Goal: Task Accomplishment & Management: Complete application form

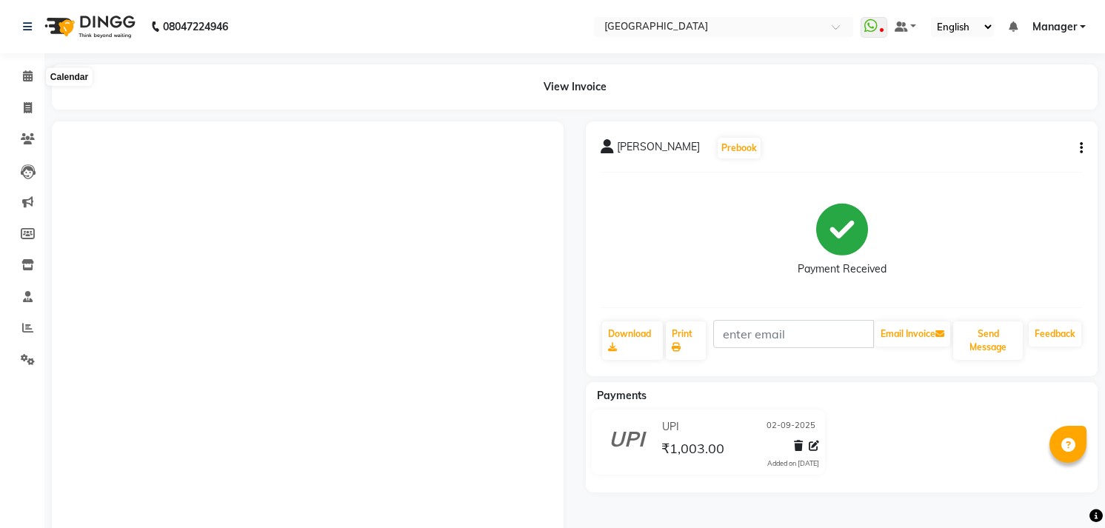
click at [17, 70] on span at bounding box center [28, 76] width 26 height 17
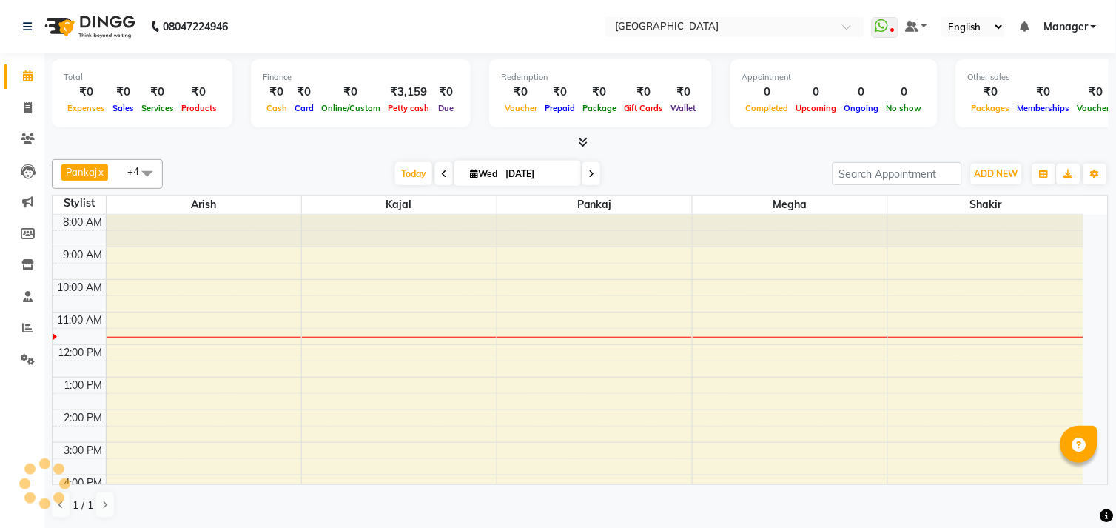
select select "en"
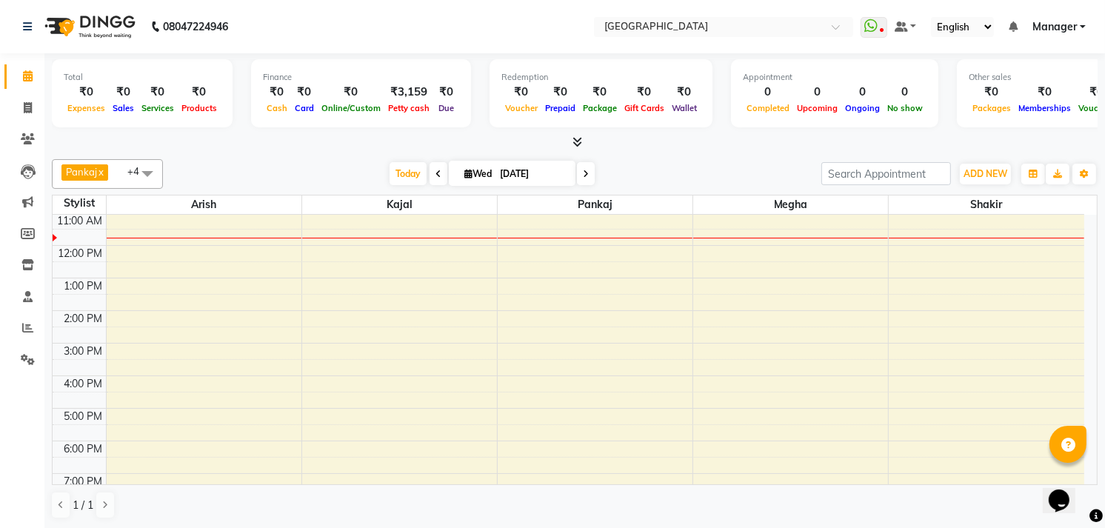
click at [579, 135] on span at bounding box center [575, 143] width 16 height 16
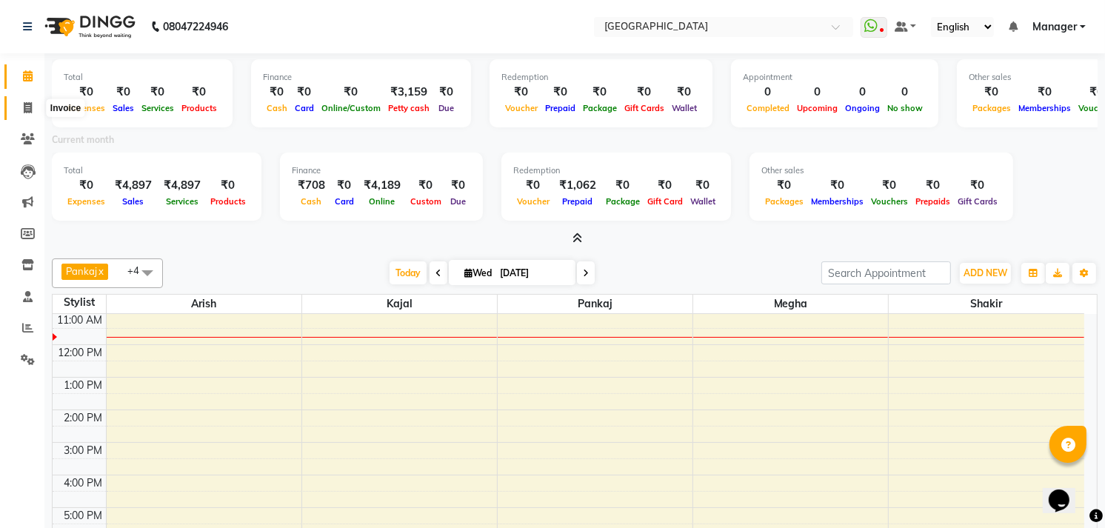
click at [24, 111] on icon at bounding box center [28, 107] width 8 height 11
select select "service"
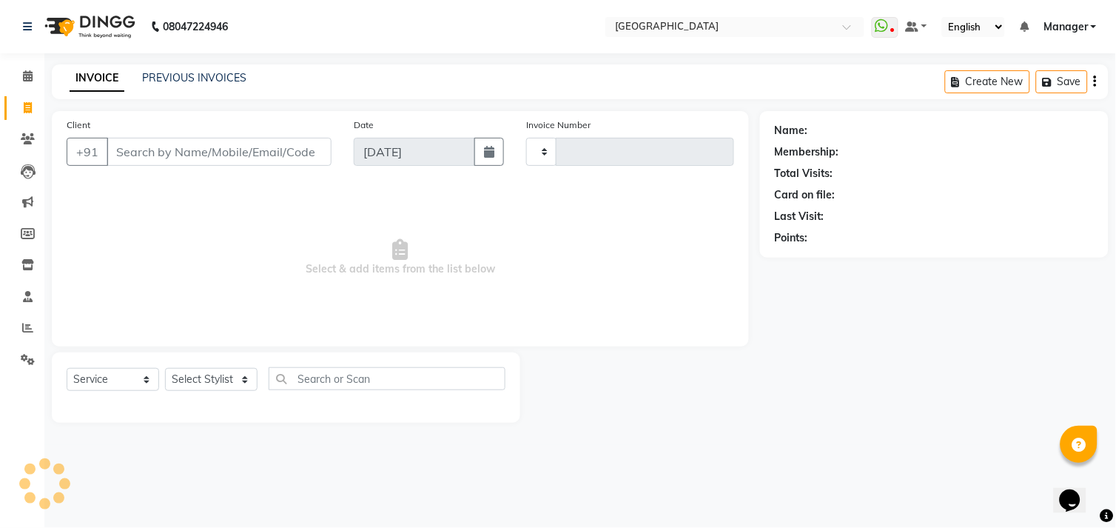
type input "0999"
select select "7871"
click at [166, 79] on link "PREVIOUS INVOICES" at bounding box center [194, 77] width 104 height 13
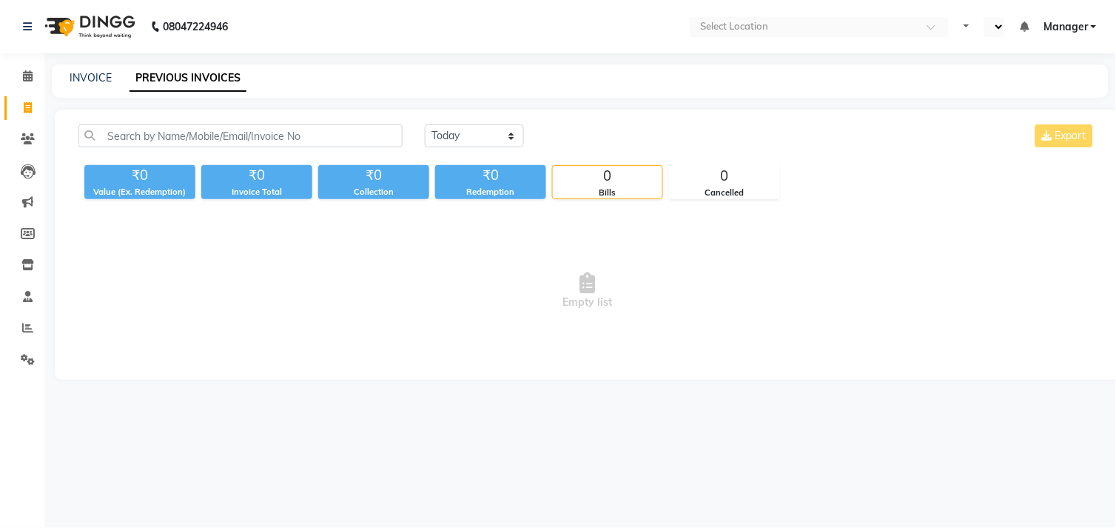
select select "en"
click at [91, 69] on div "INVOICE PREVIOUS INVOICES" at bounding box center [580, 80] width 1057 height 33
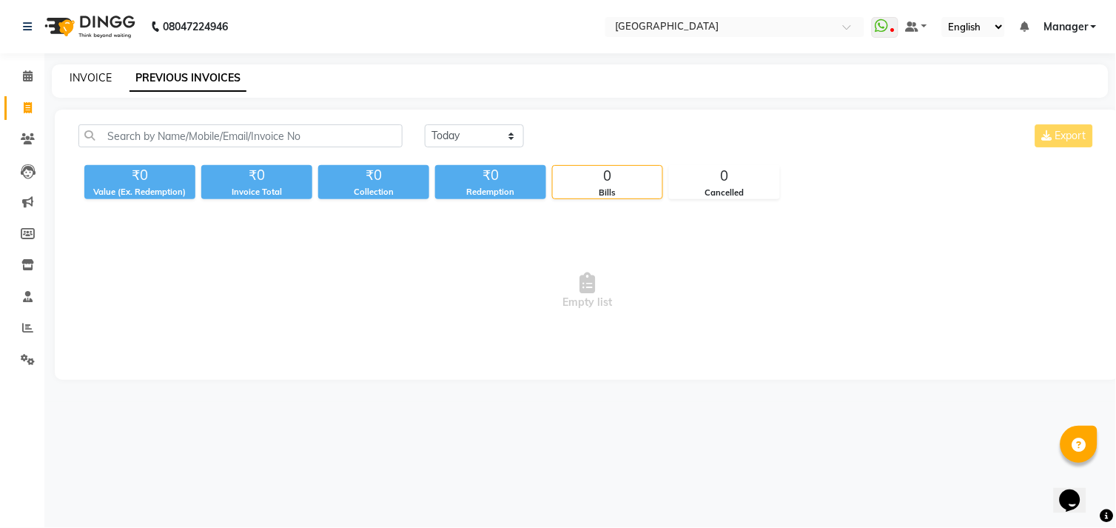
click at [90, 71] on link "INVOICE" at bounding box center [91, 77] width 42 height 13
select select "service"
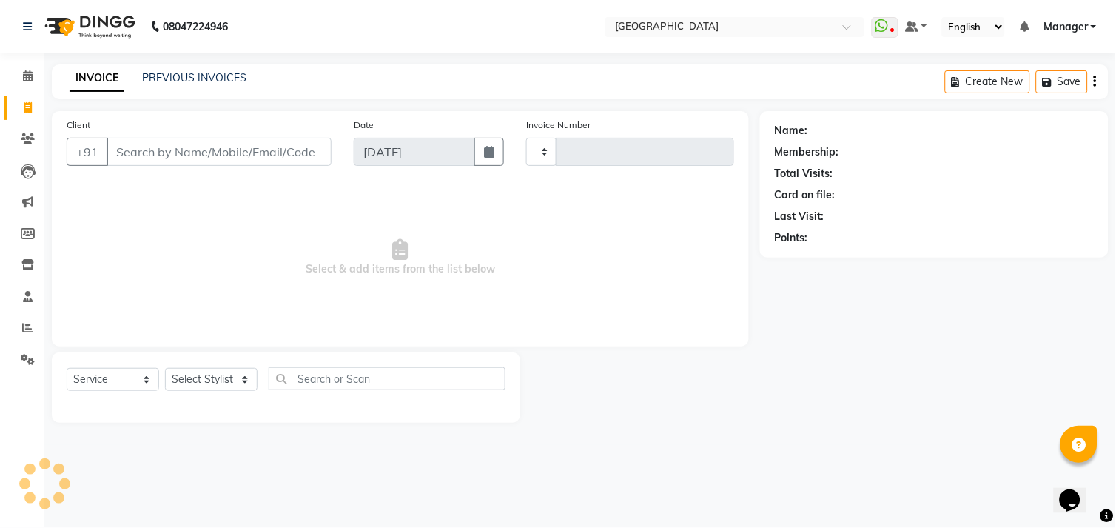
type input "0999"
select select "7871"
click at [146, 155] on input "Client" at bounding box center [219, 152] width 225 height 28
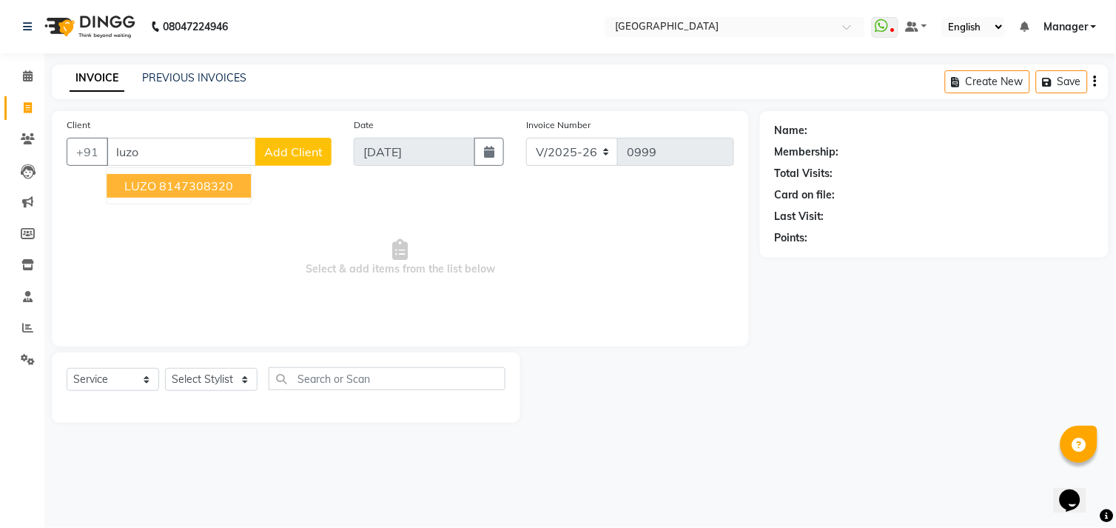
click at [167, 186] on ngb-highlight "8147308320" at bounding box center [196, 185] width 74 height 15
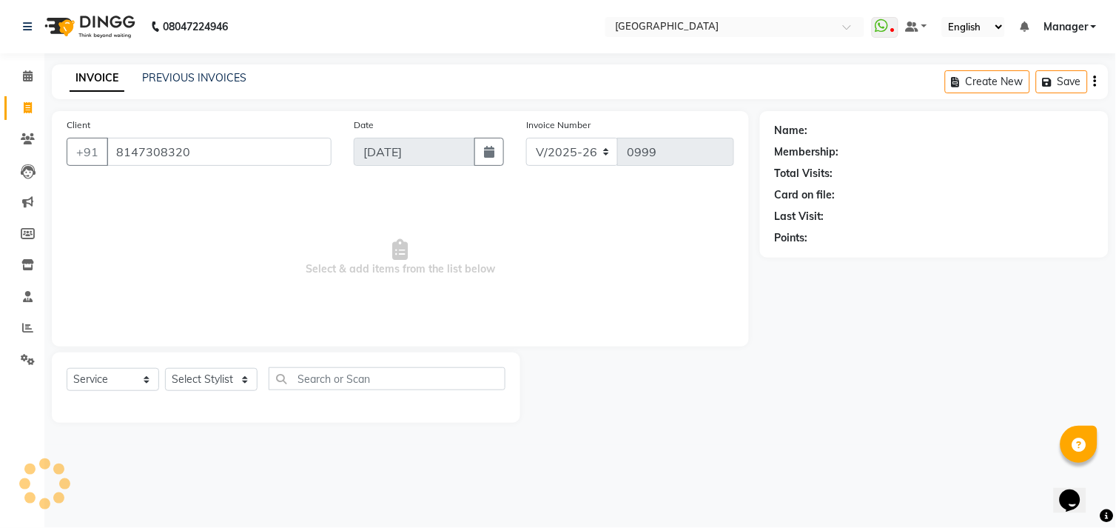
type input "8147308320"
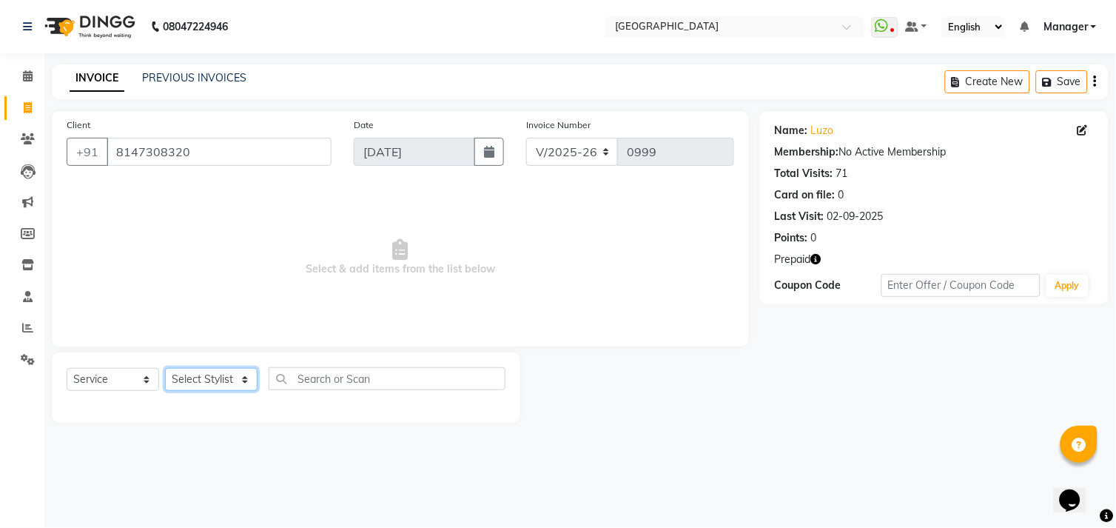
click at [191, 376] on select "Select Stylist [PERSON_NAME] [PERSON_NAME] Manager [PERSON_NAME] [PERSON_NAME] …" at bounding box center [211, 379] width 93 height 23
select select "70687"
click at [165, 369] on select "Select Stylist [PERSON_NAME] [PERSON_NAME] Manager [PERSON_NAME] [PERSON_NAME] …" at bounding box center [211, 379] width 93 height 23
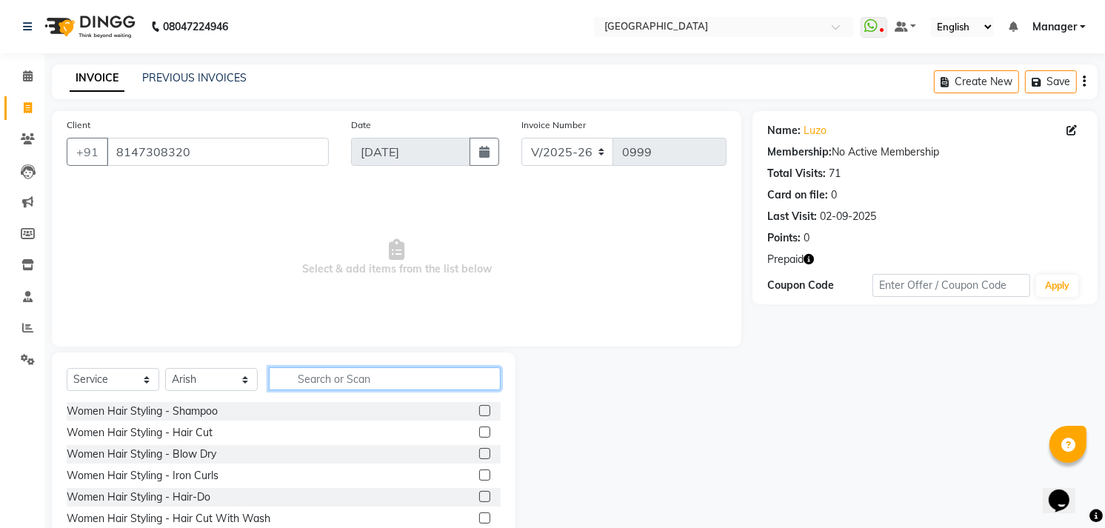
click at [321, 374] on input "text" at bounding box center [385, 378] width 232 height 23
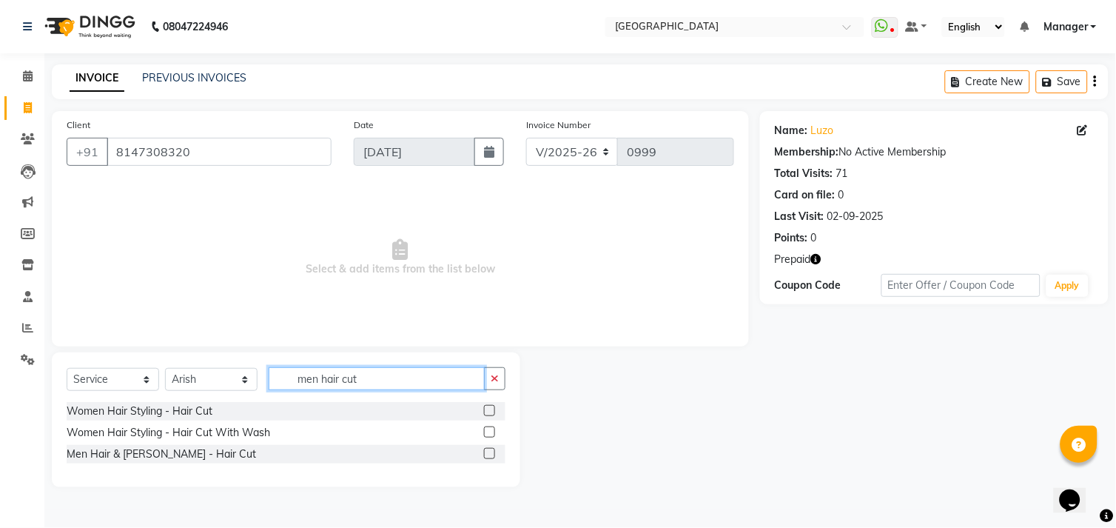
click at [440, 383] on input "men hair cut" at bounding box center [377, 378] width 216 height 23
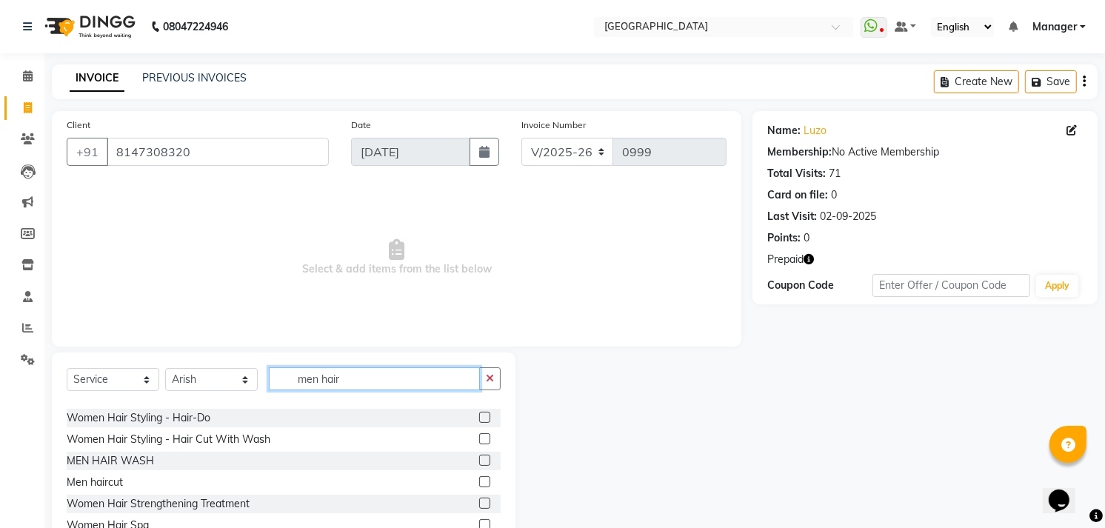
scroll to position [129, 0]
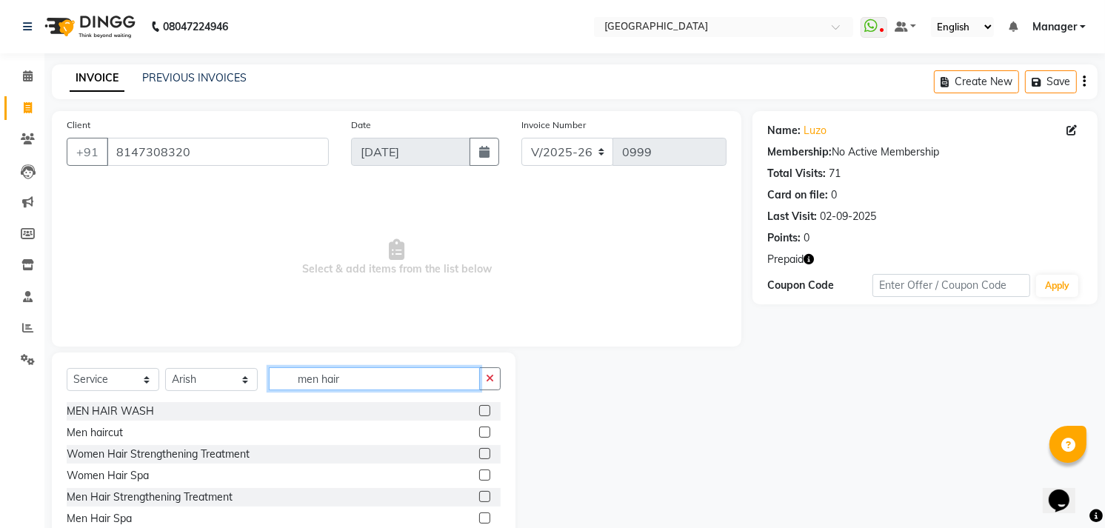
type input "men hair"
click at [479, 430] on label at bounding box center [484, 431] width 11 height 11
click at [479, 430] on input "checkbox" at bounding box center [484, 433] width 10 height 10
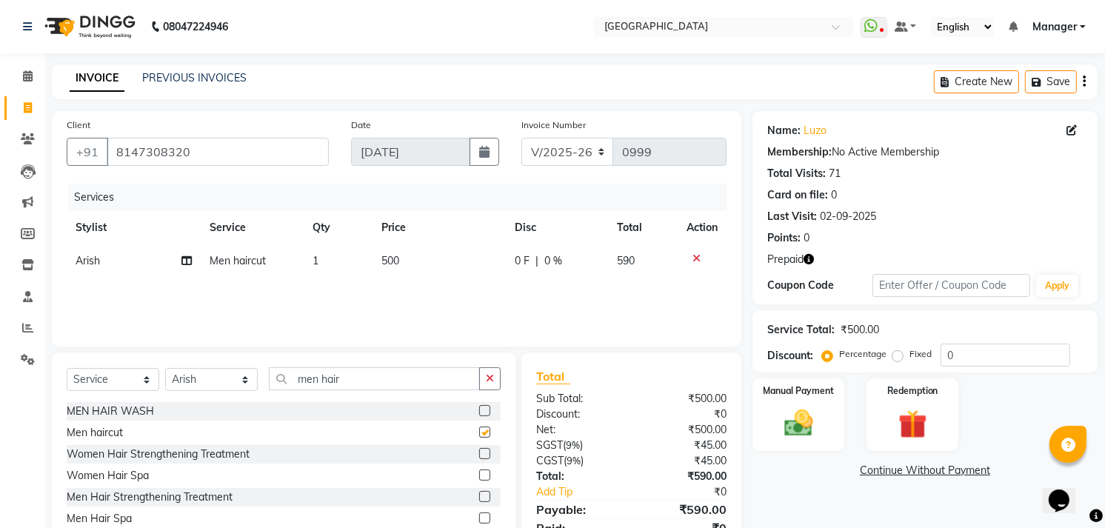
checkbox input "false"
click at [364, 374] on input "men hair" at bounding box center [374, 378] width 211 height 23
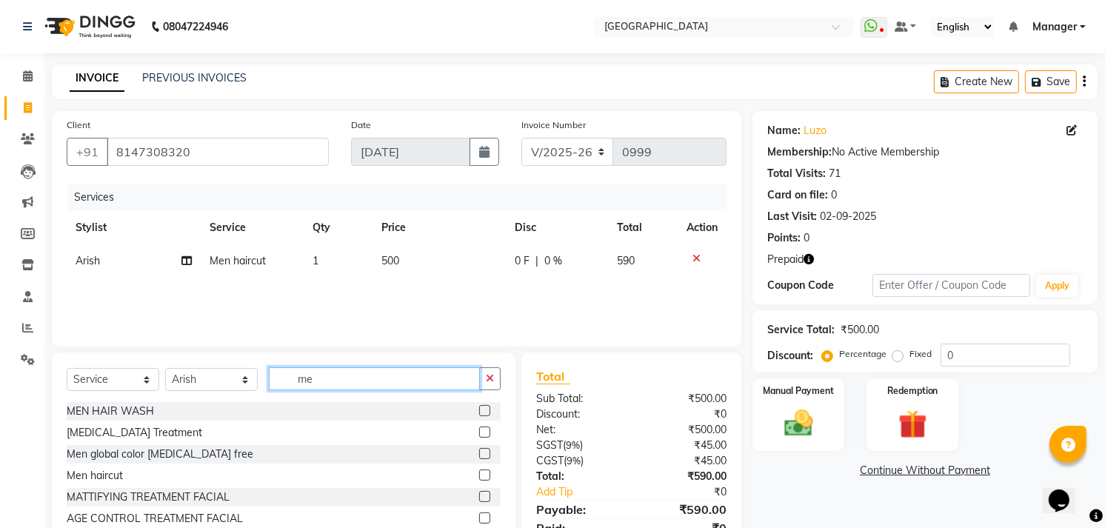
type input "m"
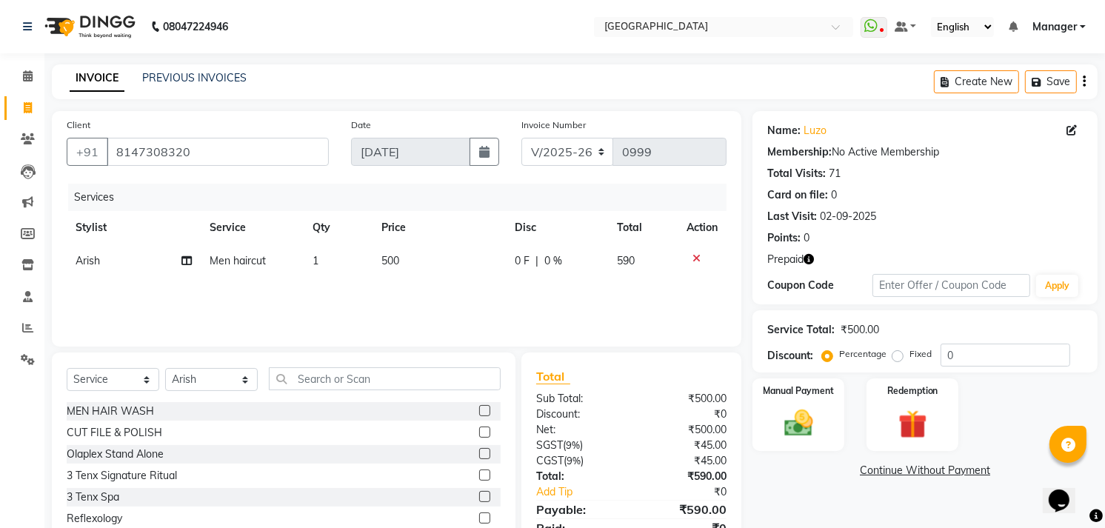
click at [388, 254] on span "500" at bounding box center [390, 260] width 18 height 13
select select "70687"
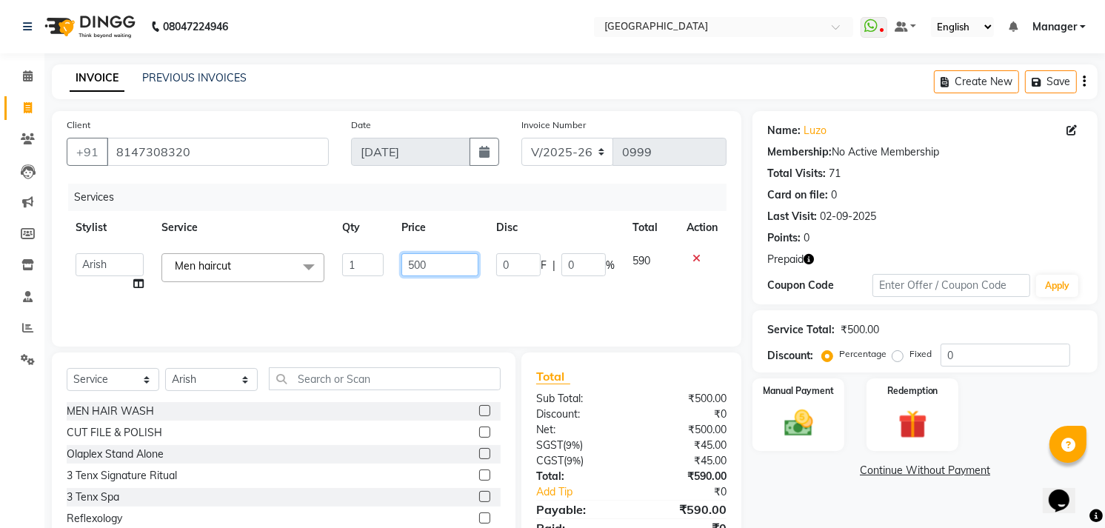
click at [420, 268] on input "500" at bounding box center [439, 264] width 76 height 23
type input "300"
click at [780, 483] on div "Name: Luzo Membership: No Active Membership Total Visits: 71 Card on file: 0 La…" at bounding box center [930, 341] width 356 height 460
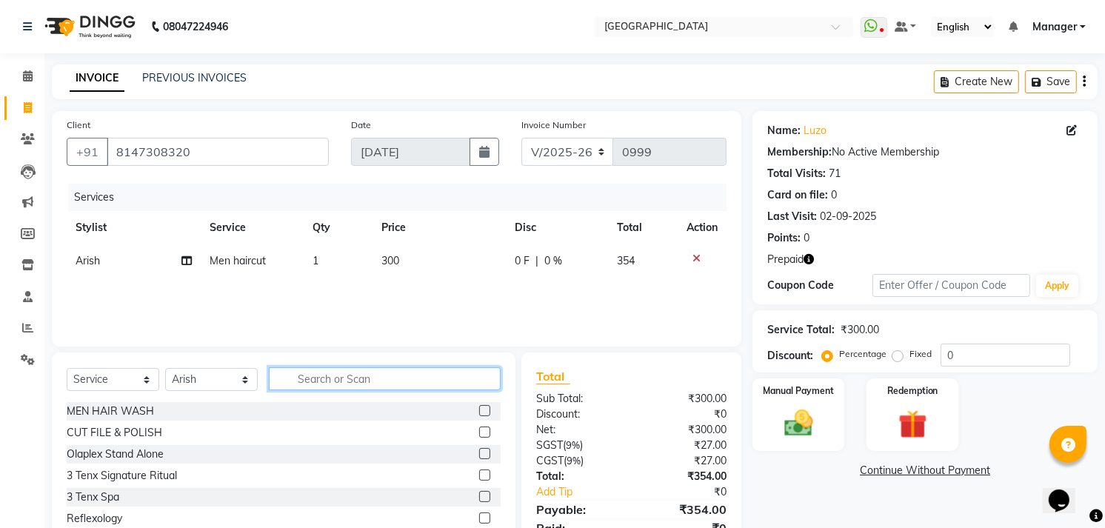
click at [306, 375] on input "text" at bounding box center [385, 378] width 232 height 23
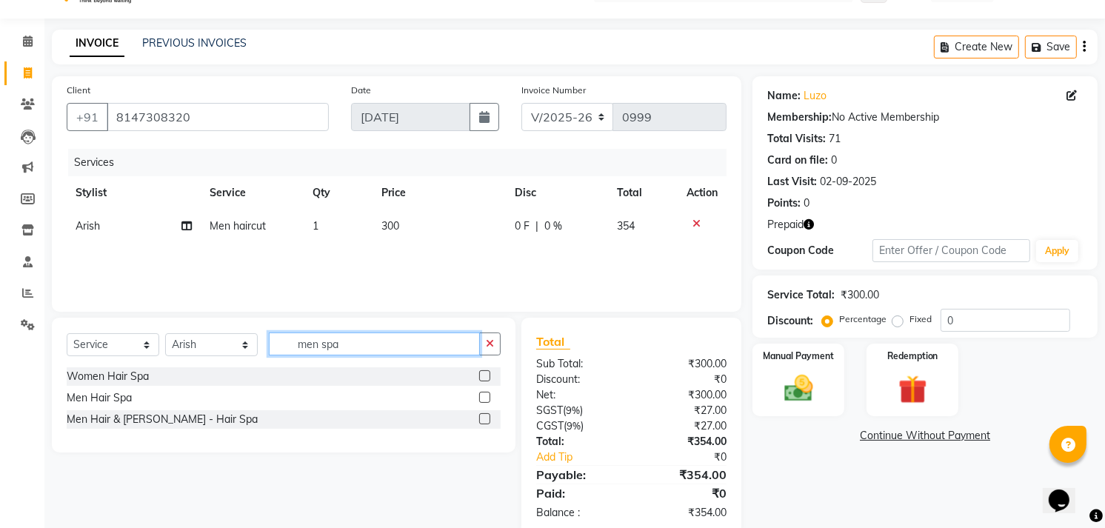
scroll to position [64, 0]
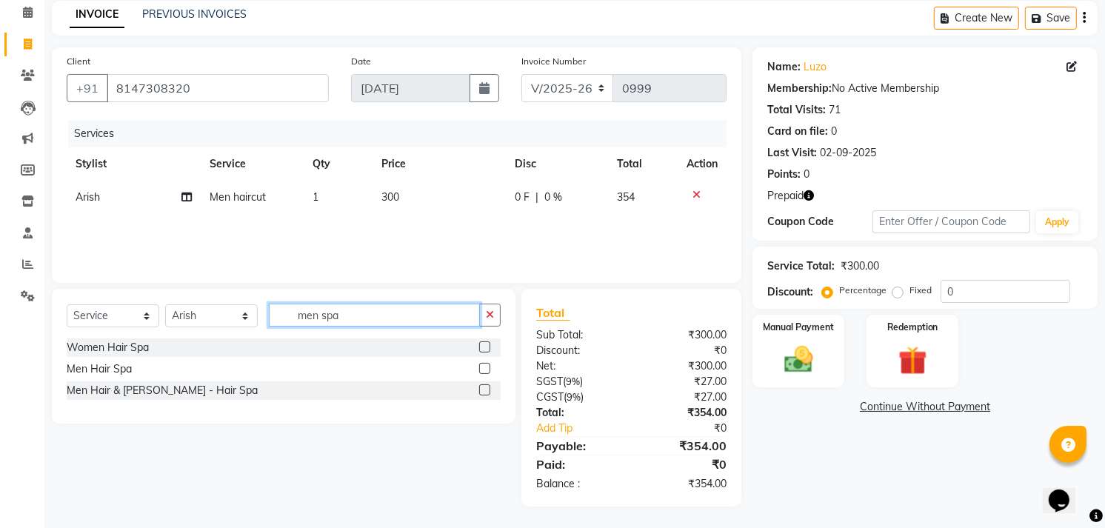
type input "men spa"
click at [480, 370] on label at bounding box center [484, 368] width 11 height 11
click at [480, 370] on input "checkbox" at bounding box center [484, 369] width 10 height 10
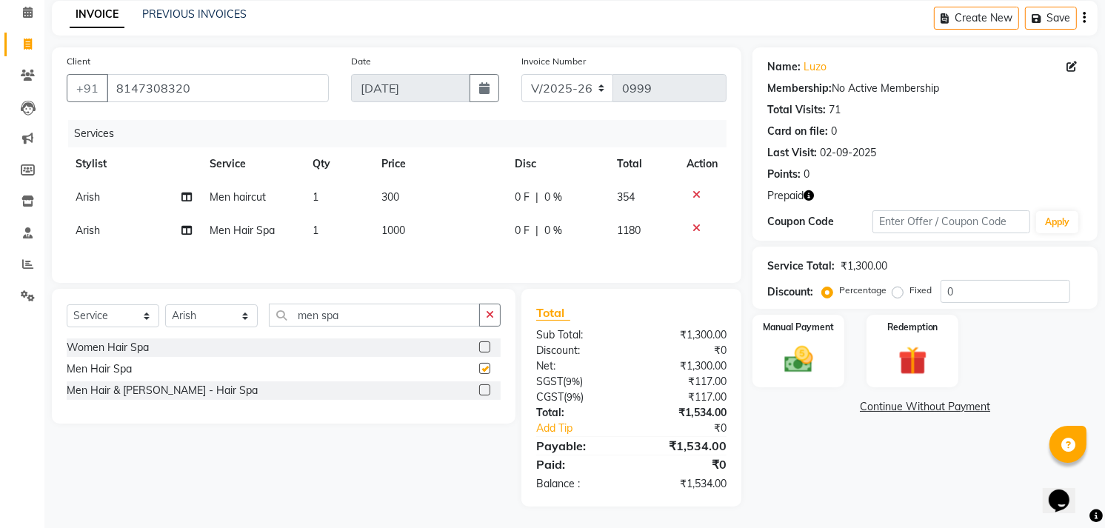
checkbox input "false"
click at [388, 230] on span "1000" at bounding box center [393, 230] width 24 height 13
select select "70687"
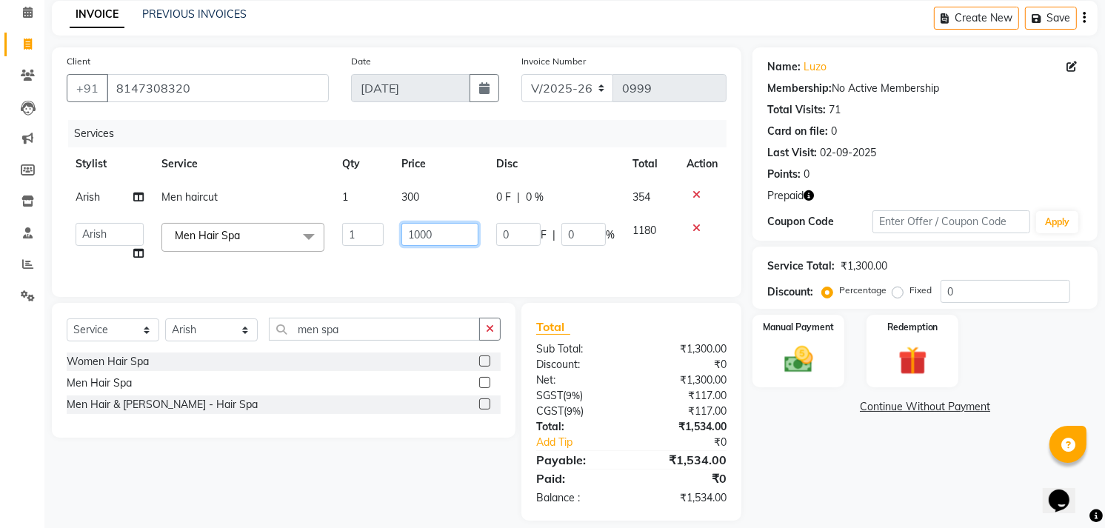
click at [420, 230] on input "1000" at bounding box center [439, 234] width 76 height 23
type input "1500"
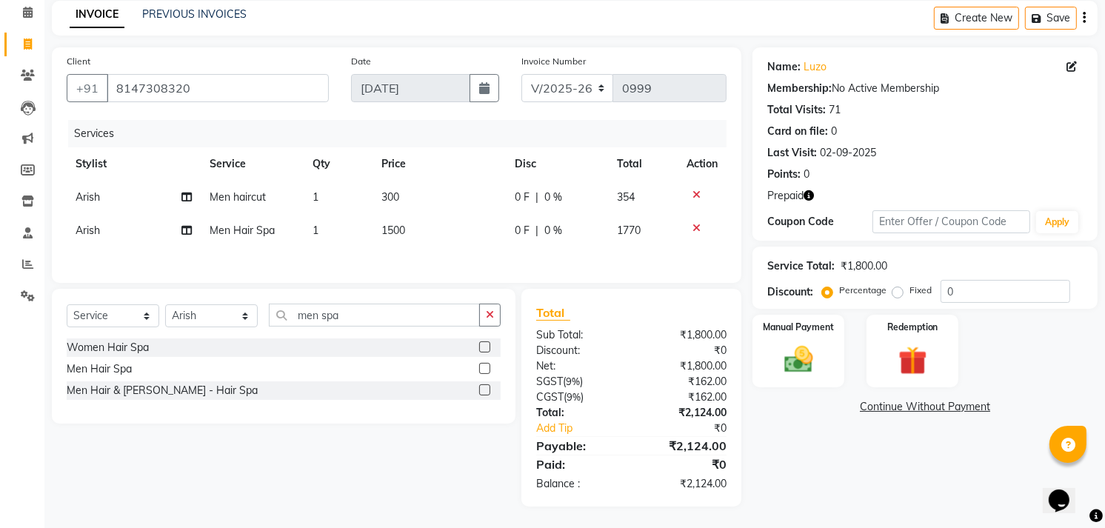
click at [775, 438] on div "Name: Luzo Membership: No Active Membership Total Visits: 71 Card on file: 0 La…" at bounding box center [930, 276] width 356 height 459
click at [694, 190] on icon at bounding box center [696, 195] width 8 height 10
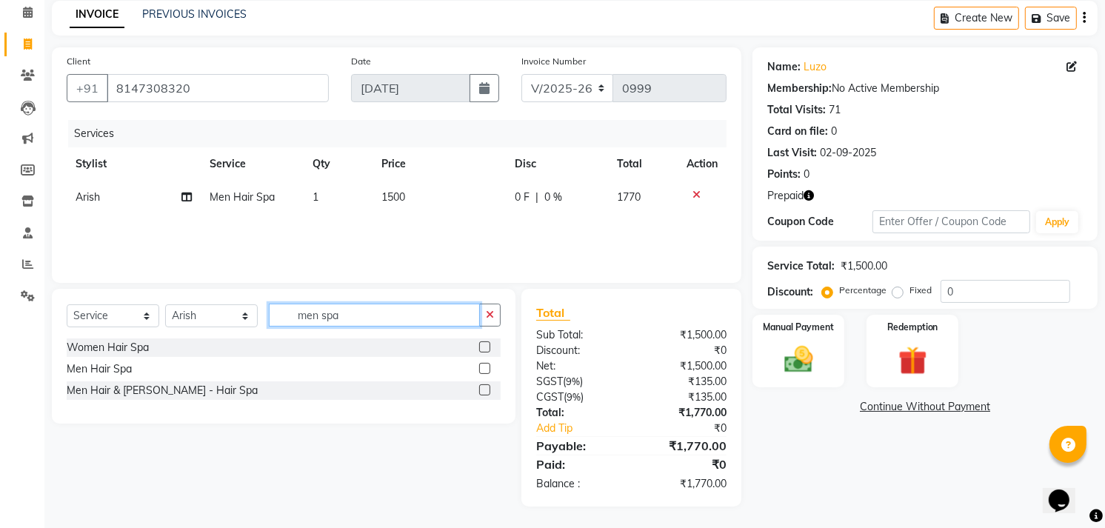
click at [401, 320] on input "men spa" at bounding box center [374, 315] width 211 height 23
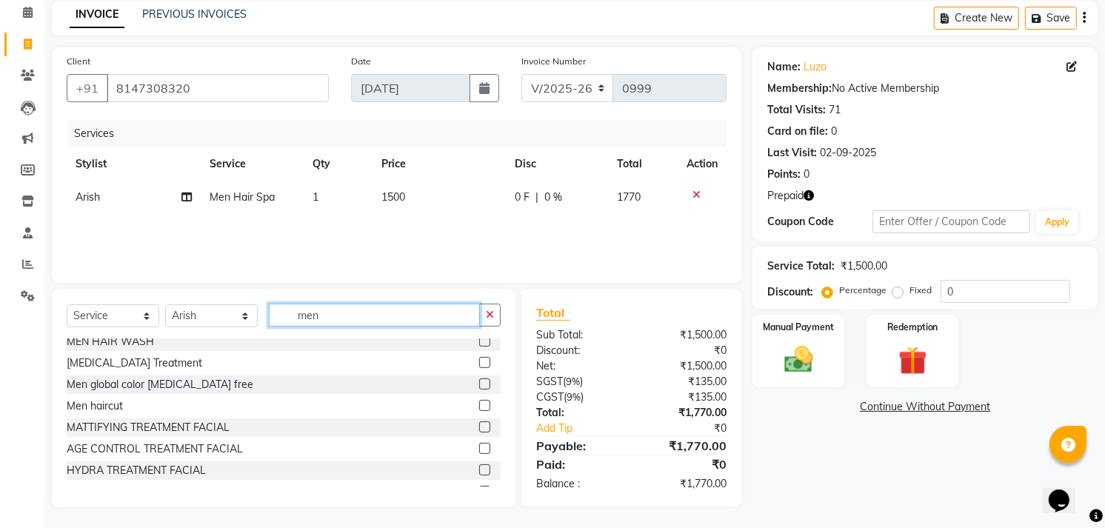
scroll to position [164, 0]
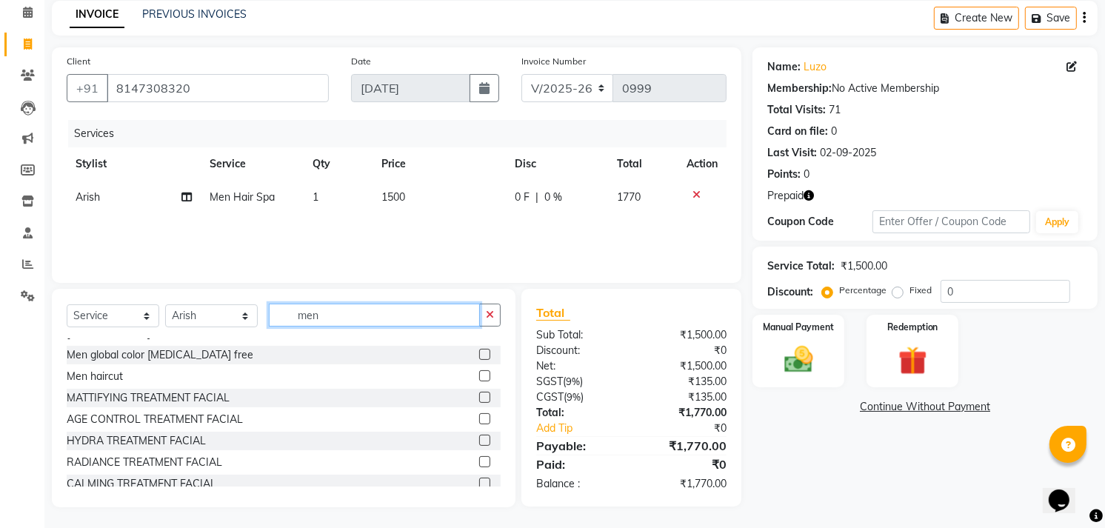
type input "men"
click at [479, 374] on label at bounding box center [484, 375] width 11 height 11
click at [479, 374] on input "checkbox" at bounding box center [484, 377] width 10 height 10
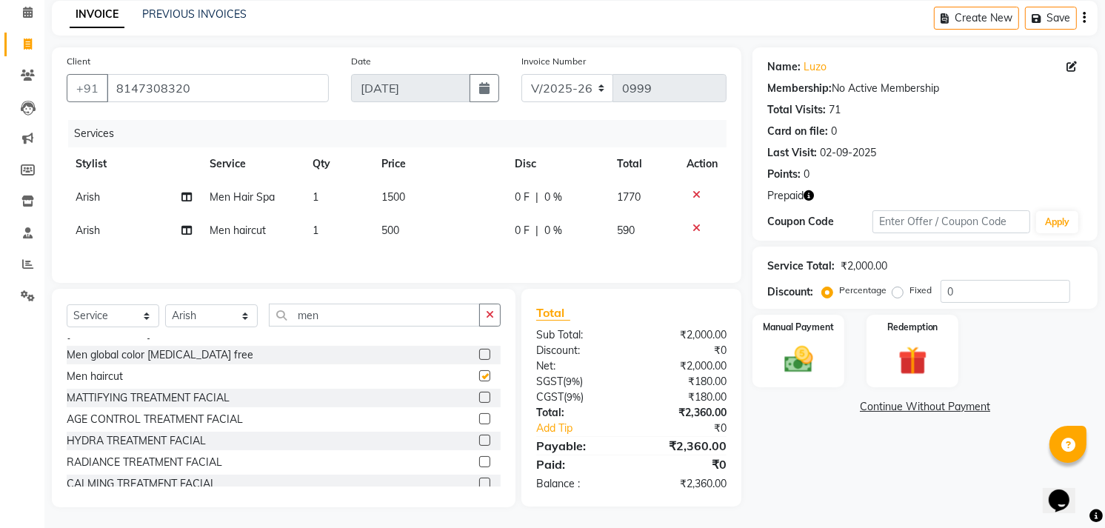
checkbox input "false"
click at [395, 226] on span "500" at bounding box center [390, 230] width 18 height 13
select select "70687"
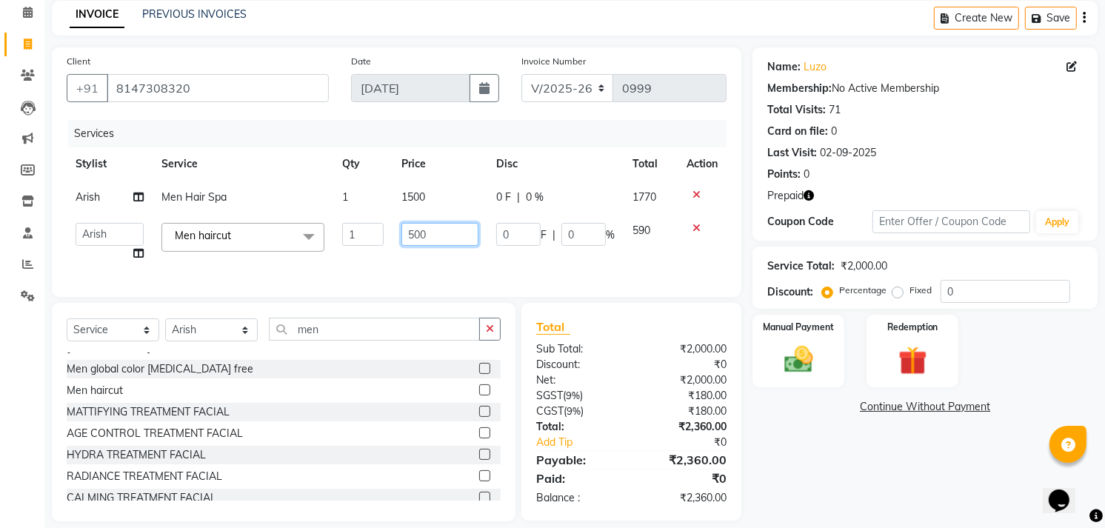
click at [415, 234] on input "500" at bounding box center [439, 234] width 76 height 23
click at [418, 235] on input "500" at bounding box center [439, 234] width 76 height 23
type input "300"
click at [834, 454] on div "Name: Luzo Membership: No Active Membership Total Visits: 71 Card on file: 0 La…" at bounding box center [930, 284] width 356 height 474
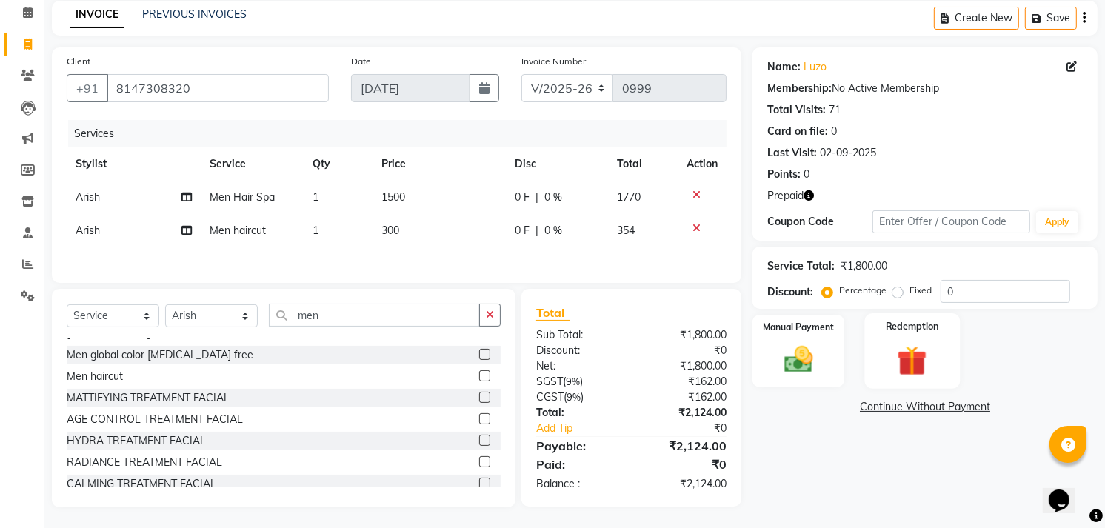
click at [901, 332] on label "Redemption" at bounding box center [911, 326] width 53 height 14
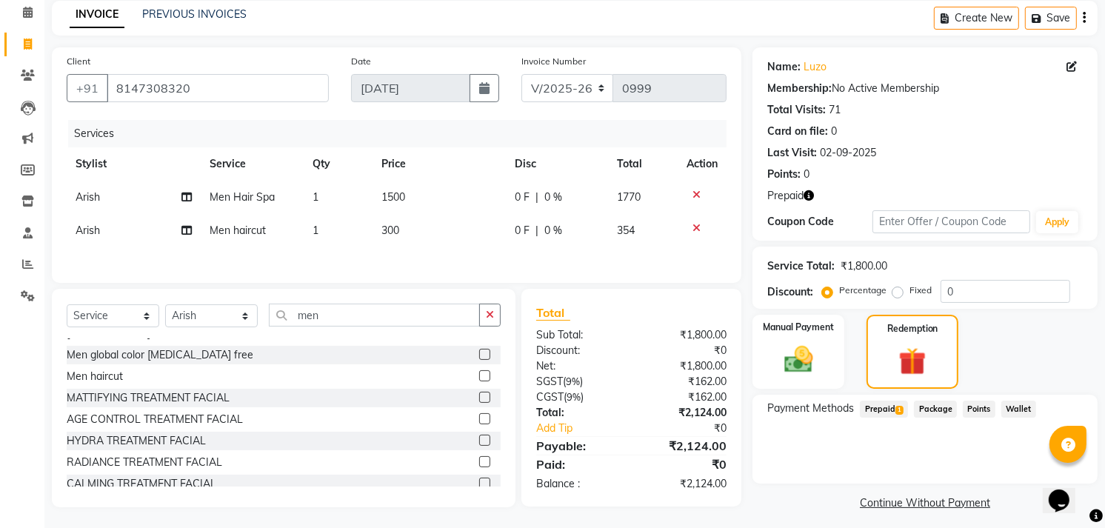
click at [872, 395] on div "Payment Methods Prepaid 1 Package Points Wallet" at bounding box center [924, 439] width 345 height 89
click at [877, 408] on span "Prepaid 1" at bounding box center [884, 409] width 48 height 17
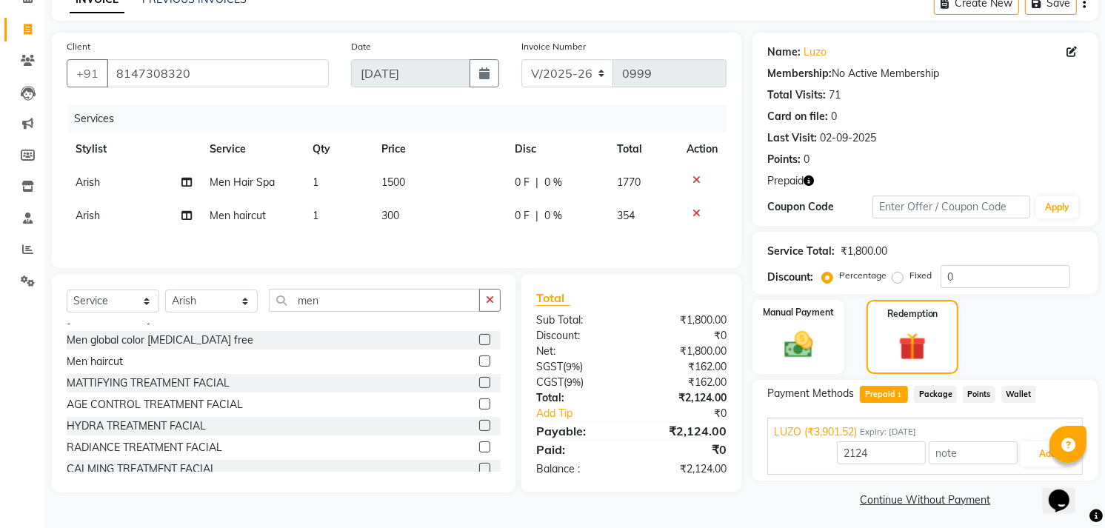
scroll to position [83, 0]
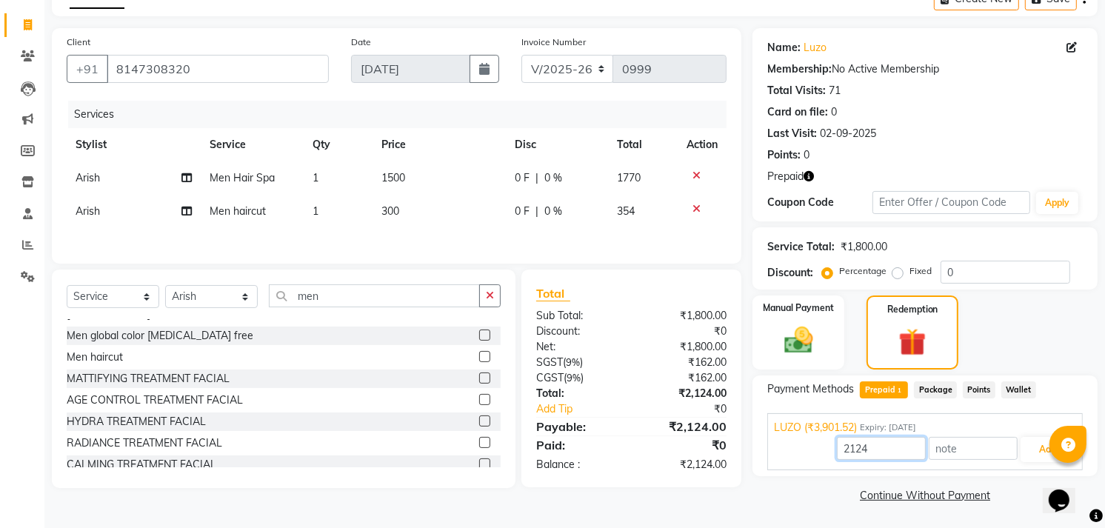
click at [892, 439] on input "2124" at bounding box center [881, 448] width 89 height 23
type input "2"
click at [549, 170] on span "0 %" at bounding box center [553, 178] width 18 height 16
select select "70687"
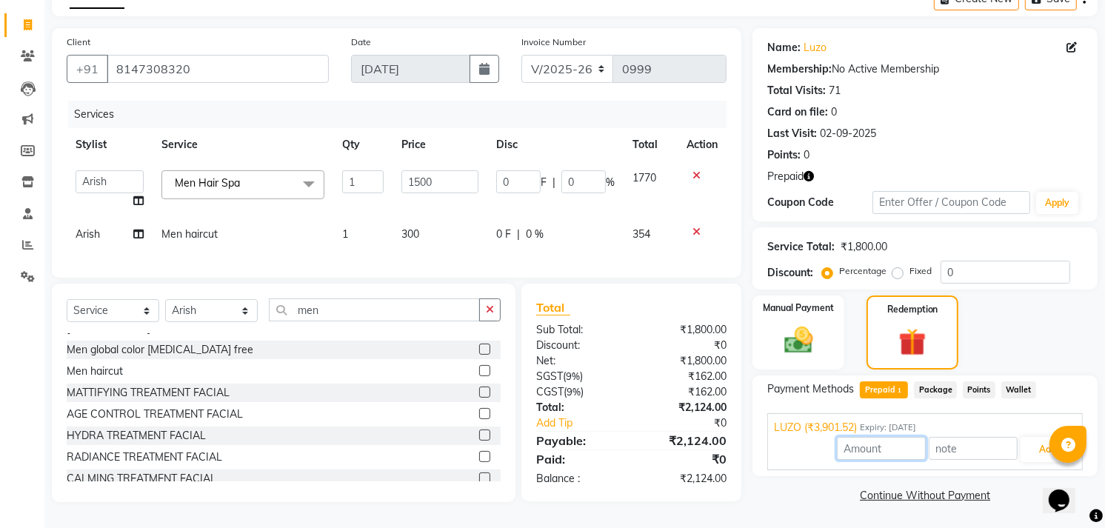
click at [874, 447] on input "number" at bounding box center [881, 448] width 89 height 23
type input "354"
click at [1032, 446] on button "Add" at bounding box center [1047, 449] width 54 height 25
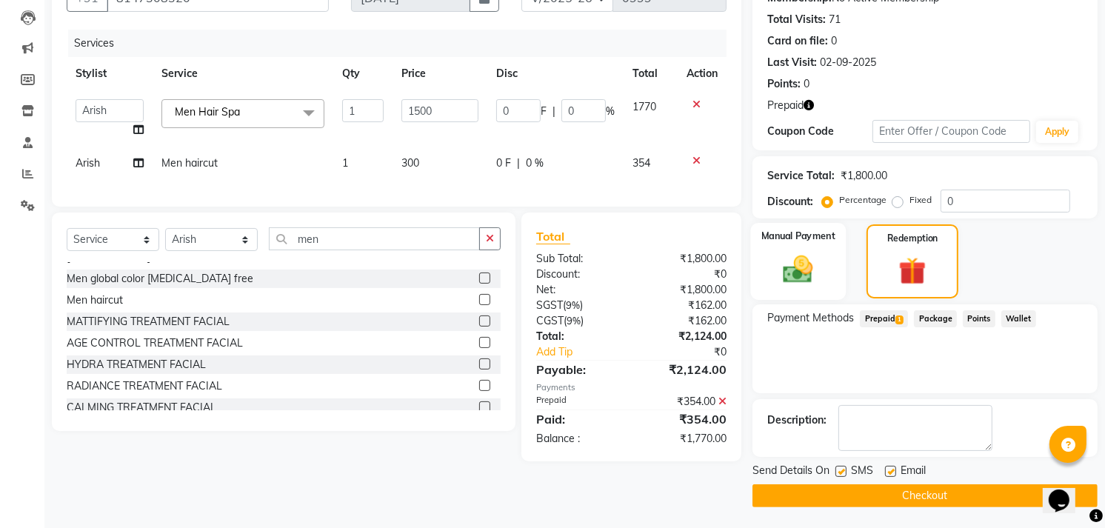
click at [820, 269] on img at bounding box center [798, 269] width 48 height 34
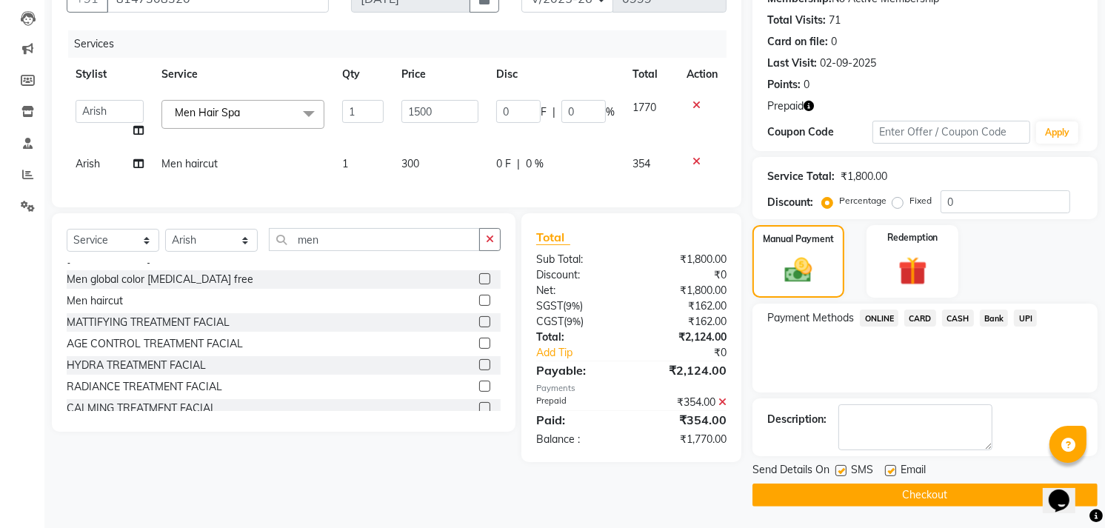
click at [1034, 321] on span "UPI" at bounding box center [1025, 317] width 23 height 17
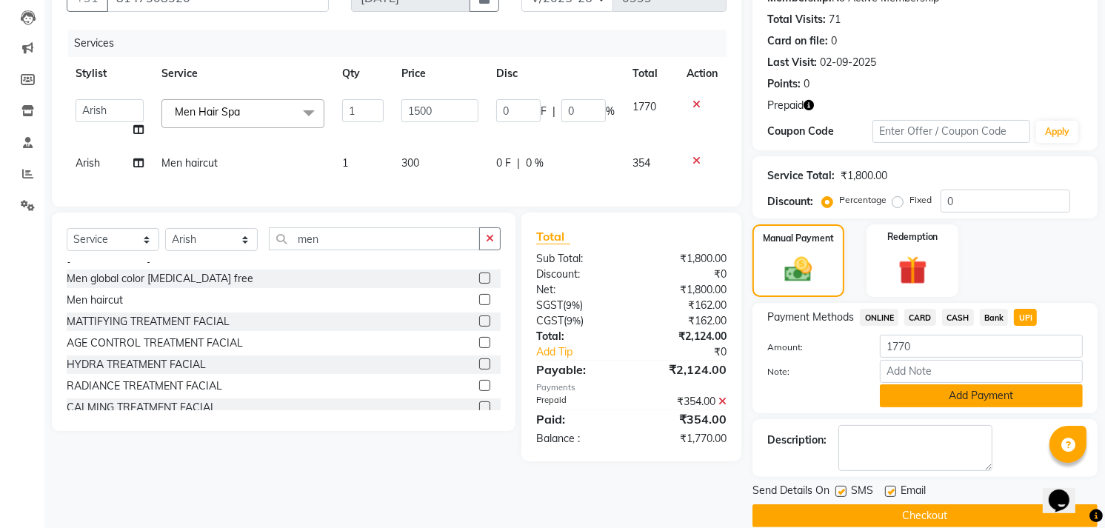
click at [934, 396] on button "Add Payment" at bounding box center [981, 395] width 203 height 23
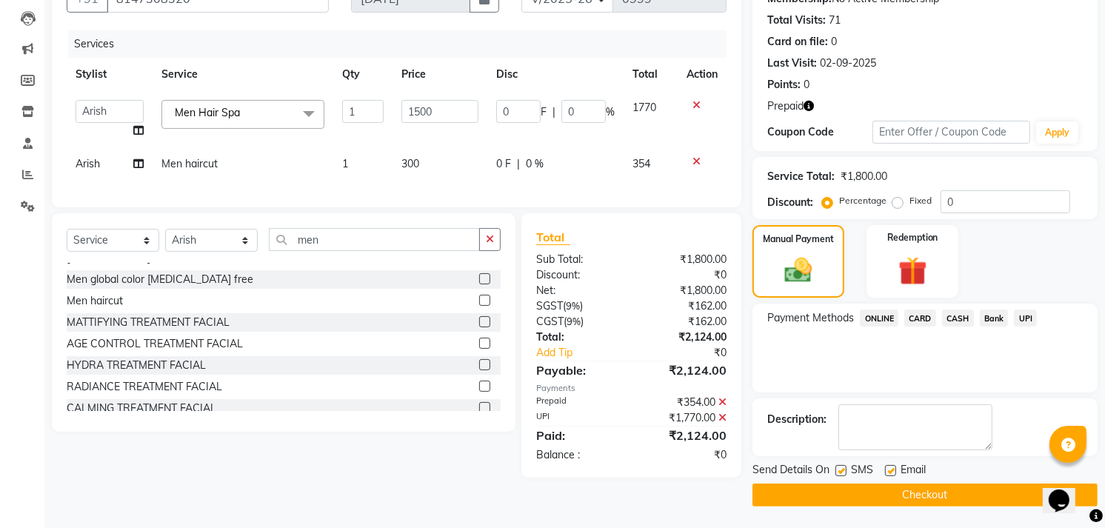
click at [702, 424] on div "₹1,770.00" at bounding box center [685, 418] width 107 height 16
click at [724, 423] on icon at bounding box center [722, 417] width 8 height 10
click at [1019, 318] on span "UPI" at bounding box center [1025, 317] width 23 height 17
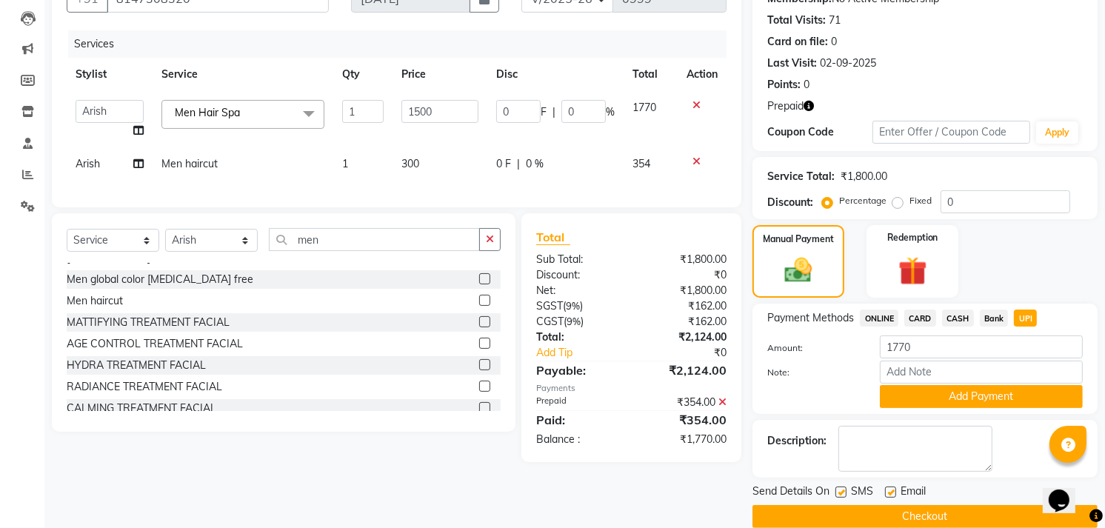
scroll to position [154, 0]
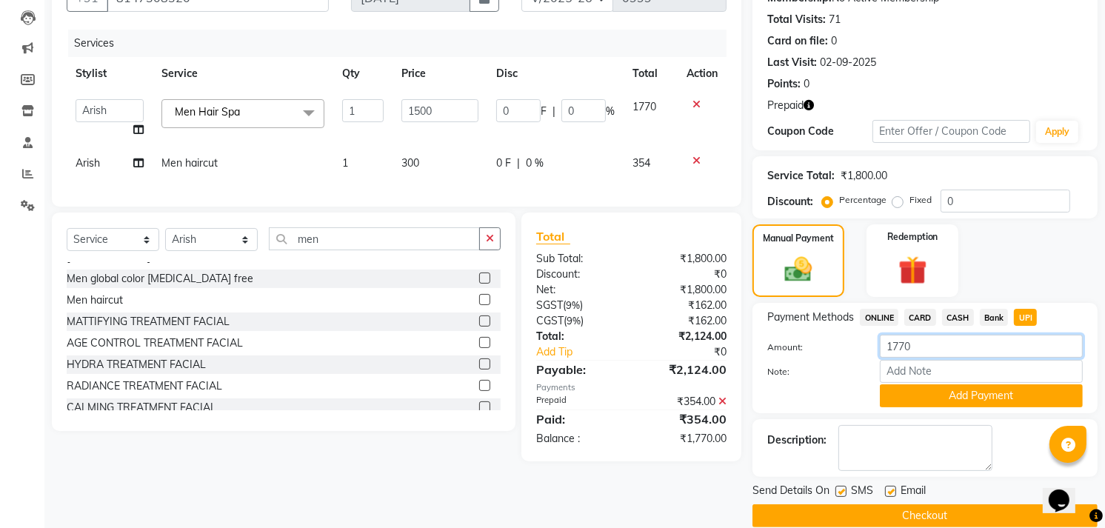
click at [967, 344] on input "1770" at bounding box center [981, 346] width 203 height 23
type input "1776"
click at [926, 396] on button "Add Payment" at bounding box center [981, 395] width 203 height 23
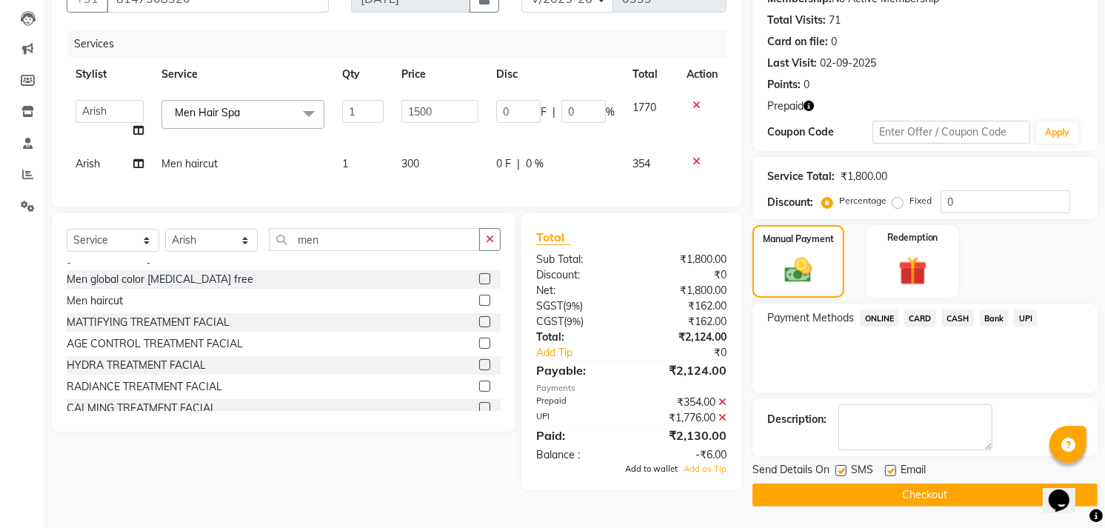
click at [660, 474] on span "Add to wallet" at bounding box center [651, 468] width 53 height 10
click at [797, 493] on button "Checkout" at bounding box center [924, 494] width 345 height 23
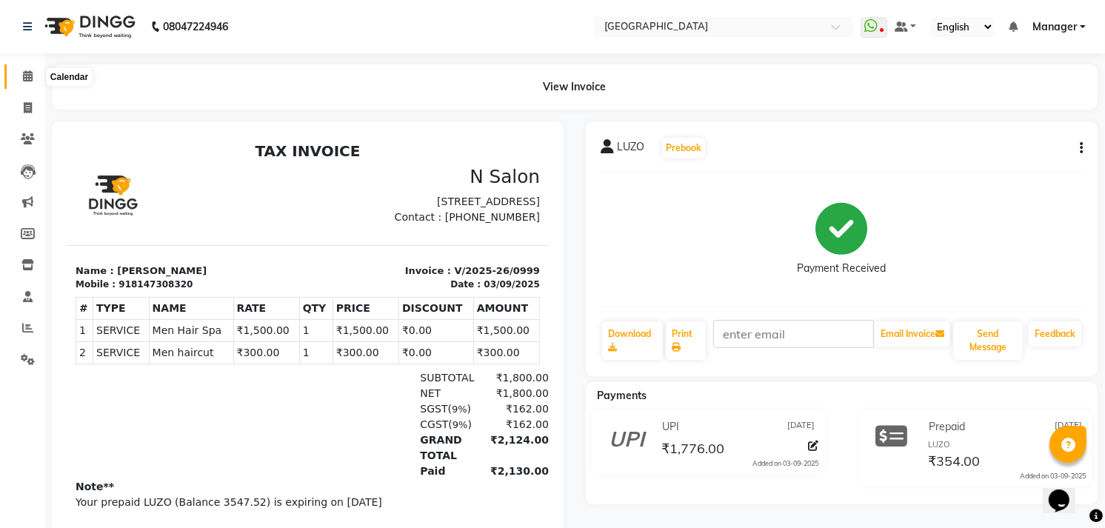
click at [28, 76] on icon at bounding box center [28, 75] width 10 height 11
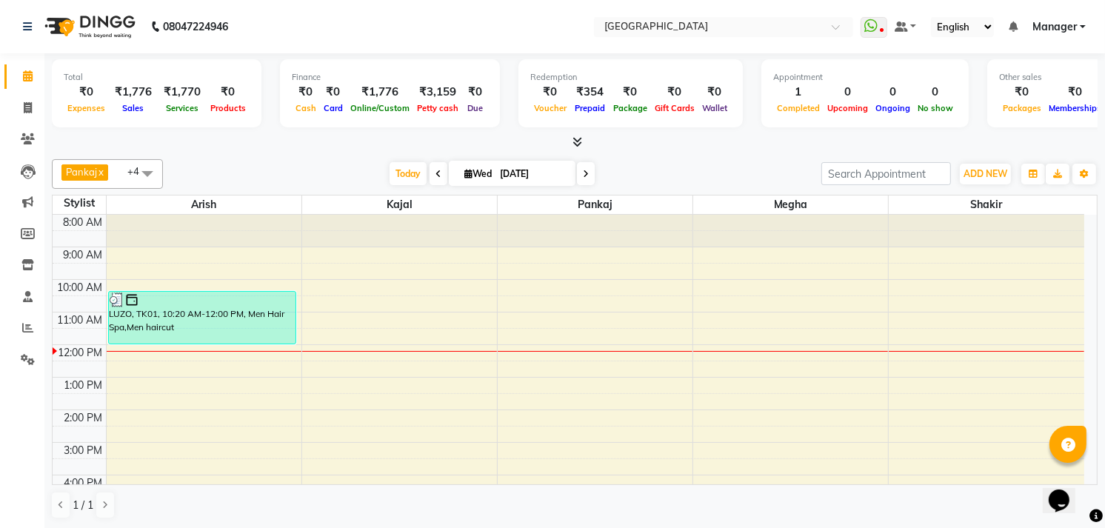
click at [578, 141] on icon at bounding box center [578, 141] width 10 height 11
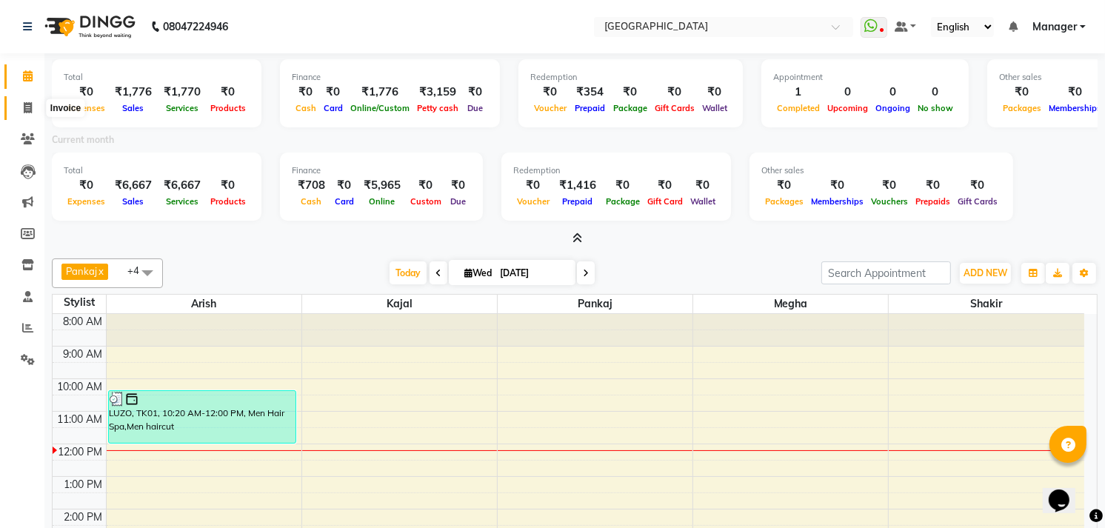
click at [17, 112] on span at bounding box center [28, 108] width 26 height 17
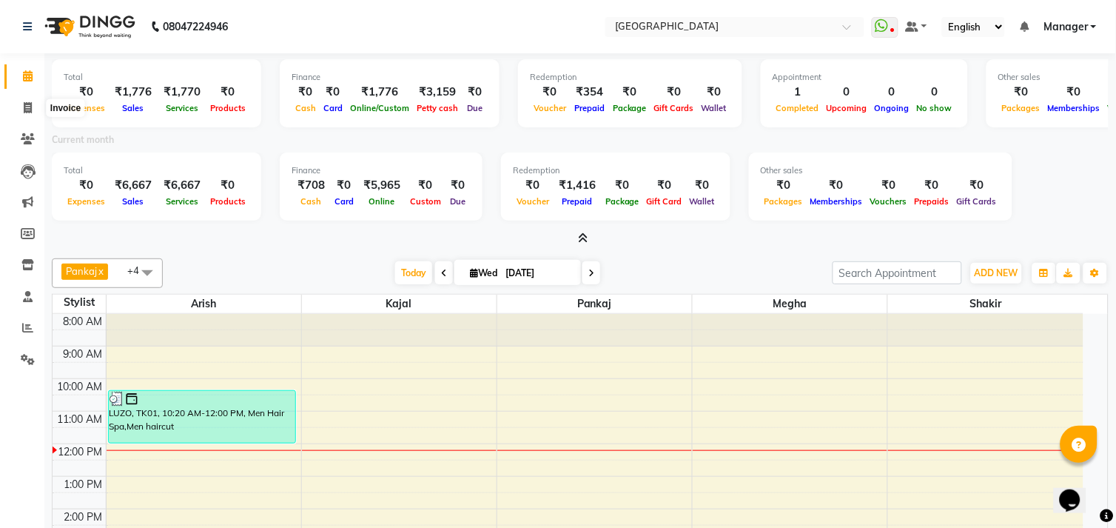
select select "service"
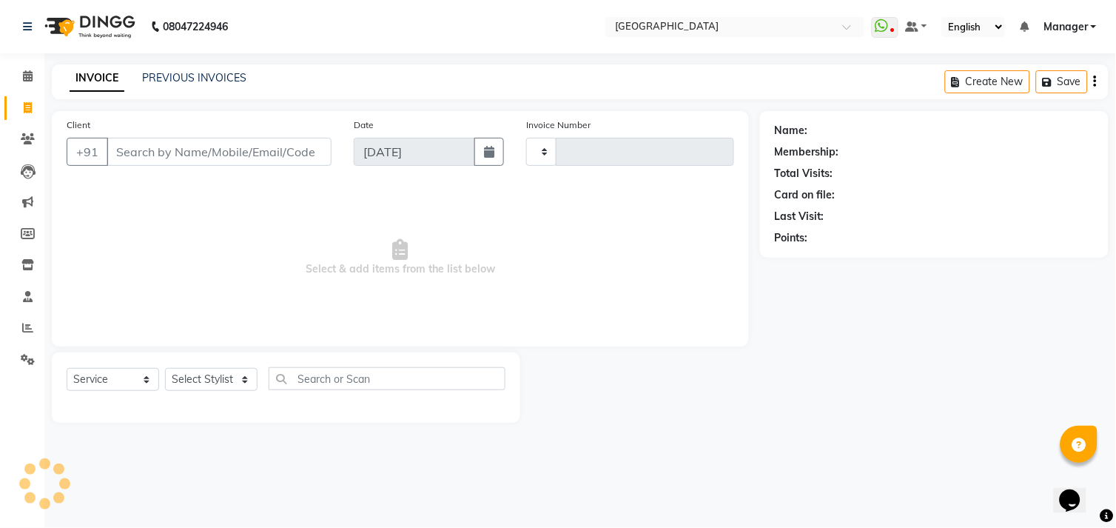
type input "1000"
select select "7871"
click at [171, 80] on link "PREVIOUS INVOICES" at bounding box center [194, 77] width 104 height 13
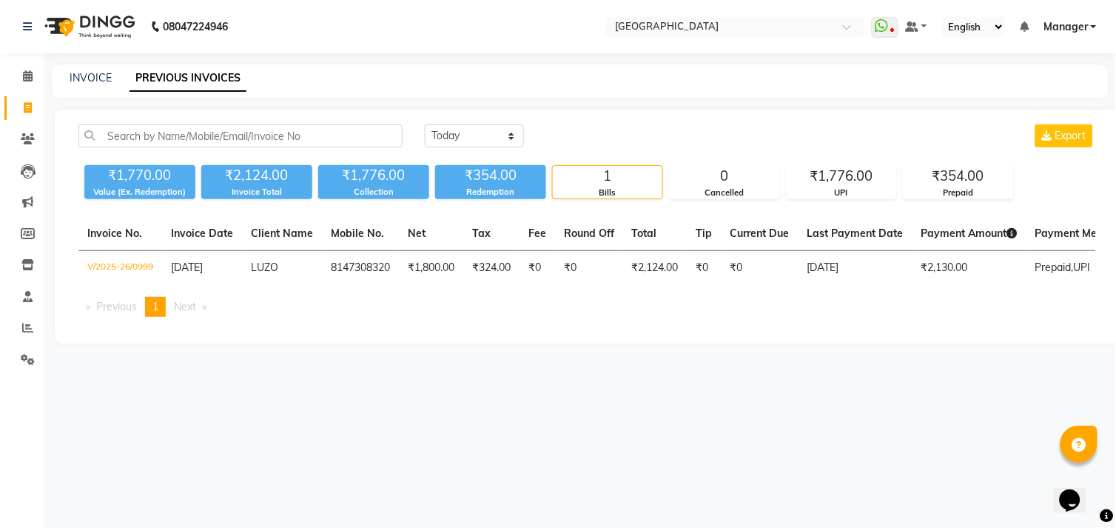
click at [441, 123] on div "Today Yesterday Custom Range Export ₹1,770.00 Value (Ex. Redemption) ₹2,124.00 …" at bounding box center [587, 227] width 1065 height 234
click at [445, 153] on div "Today Yesterday Custom Range Export" at bounding box center [761, 141] width 694 height 35
click at [454, 139] on select "Today Yesterday Custom Range" at bounding box center [474, 135] width 99 height 23
click at [425, 124] on select "Today Yesterday Custom Range" at bounding box center [474, 135] width 99 height 23
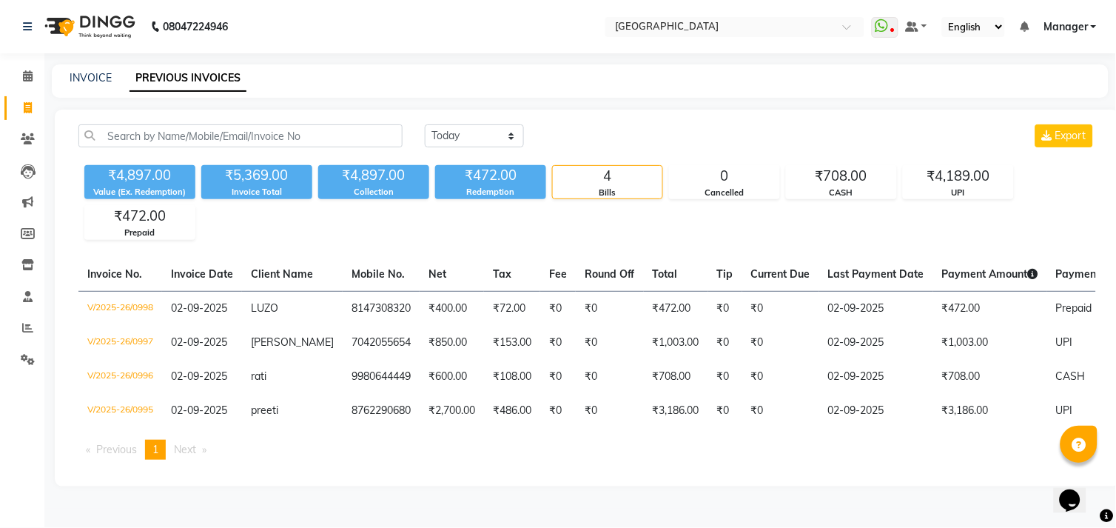
drag, startPoint x: 1113, startPoint y: 163, endPoint x: 819, endPoint y: 68, distance: 308.8
click at [819, 68] on div "INVOICE PREVIOUS INVOICES" at bounding box center [580, 80] width 1057 height 33
click at [462, 130] on select "Today Yesterday Custom Range" at bounding box center [474, 135] width 99 height 23
select select "range"
click at [425, 124] on select "Today Yesterday Custom Range" at bounding box center [474, 135] width 99 height 23
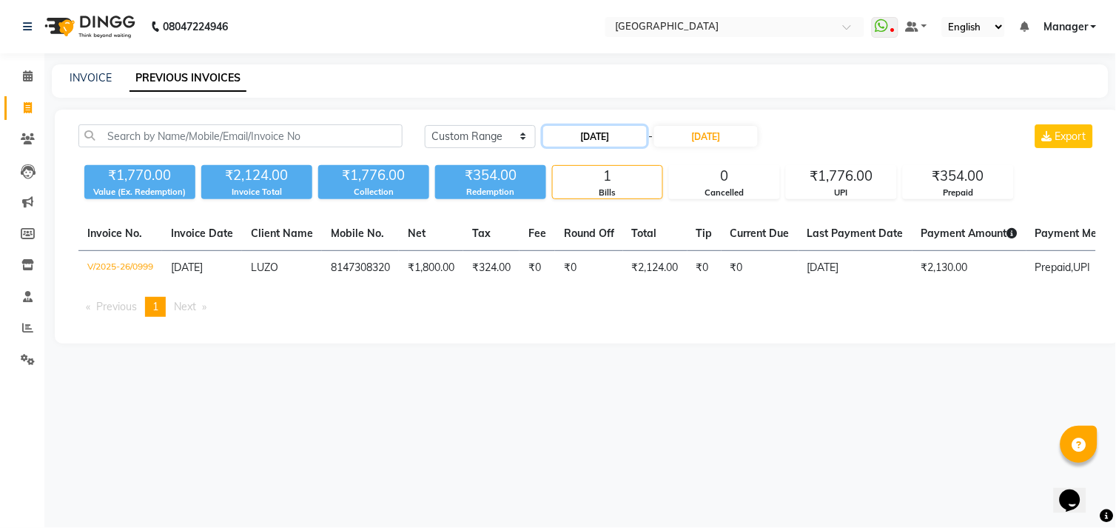
click at [603, 136] on input "[DATE]" at bounding box center [595, 136] width 104 height 21
select select "9"
select select "2025"
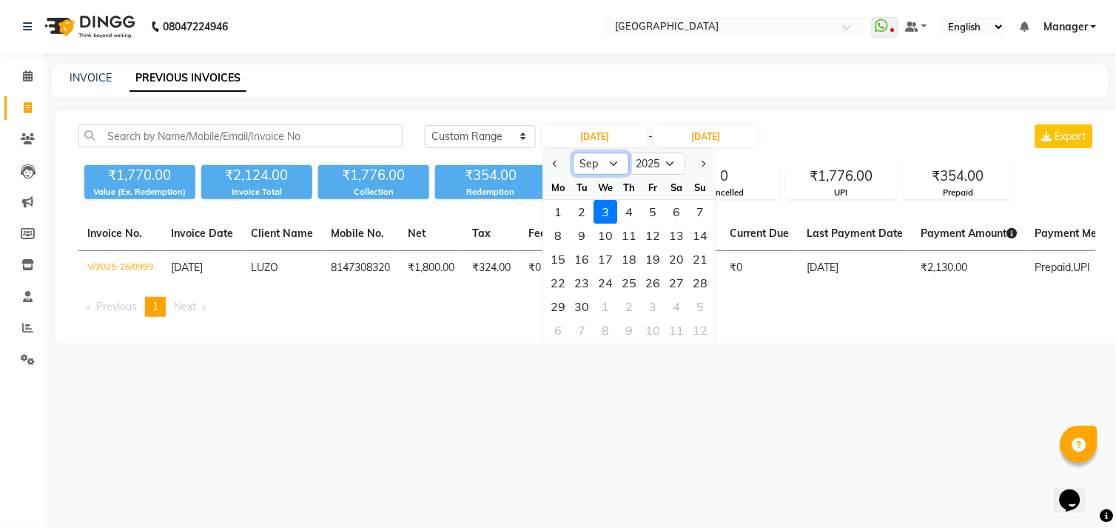
click at [611, 159] on select "Jan Feb Mar Apr May Jun Jul Aug Sep Oct Nov Dec" at bounding box center [602, 164] width 56 height 22
select select "8"
click at [574, 153] on select "Jan Feb Mar Apr May Jun Jul Aug Sep Oct Nov Dec" at bounding box center [602, 164] width 56 height 22
click at [700, 308] on div "31" at bounding box center [701, 307] width 24 height 24
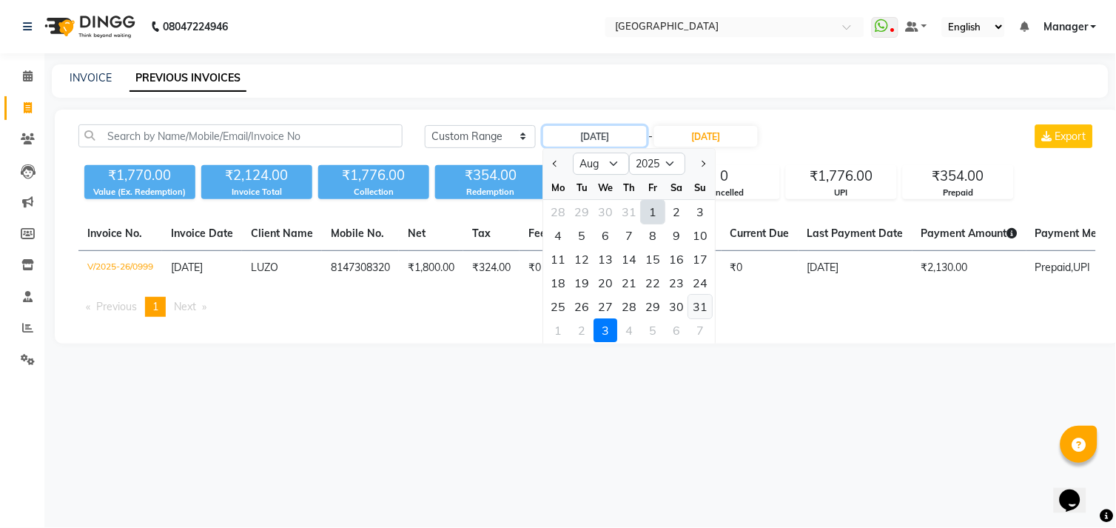
type input "31-08-2025"
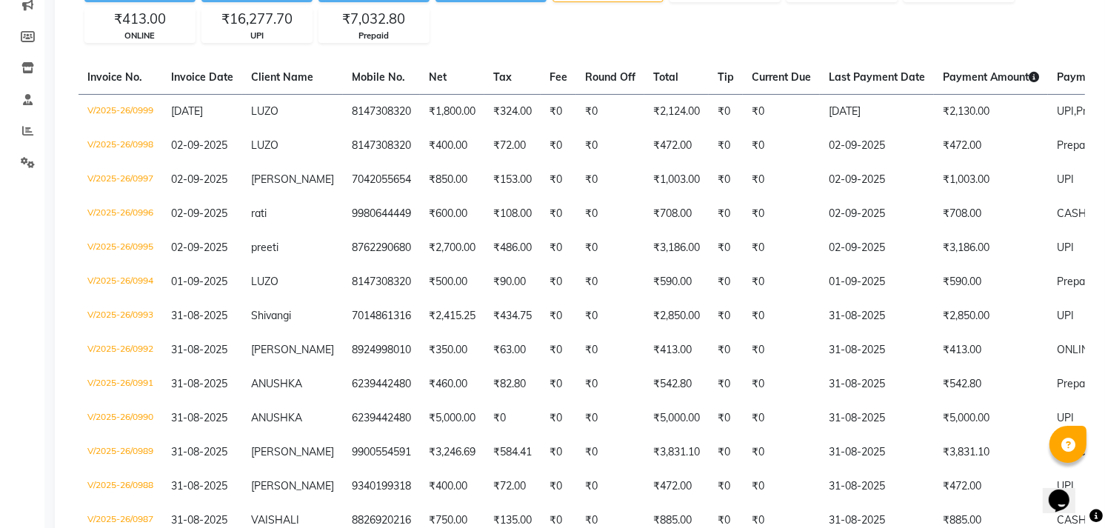
scroll to position [170, 0]
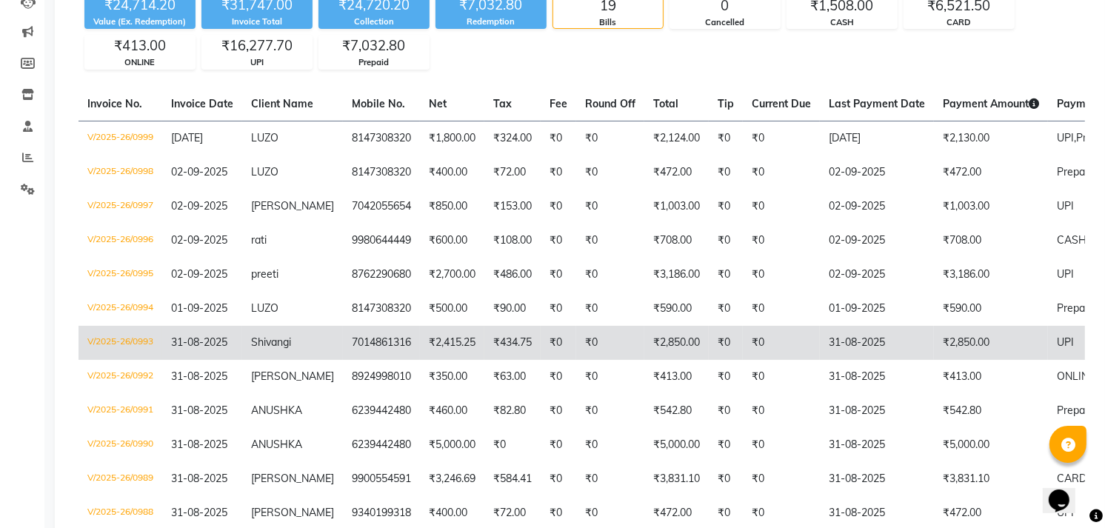
click at [141, 338] on td "V/2025-26/0993" at bounding box center [120, 343] width 84 height 34
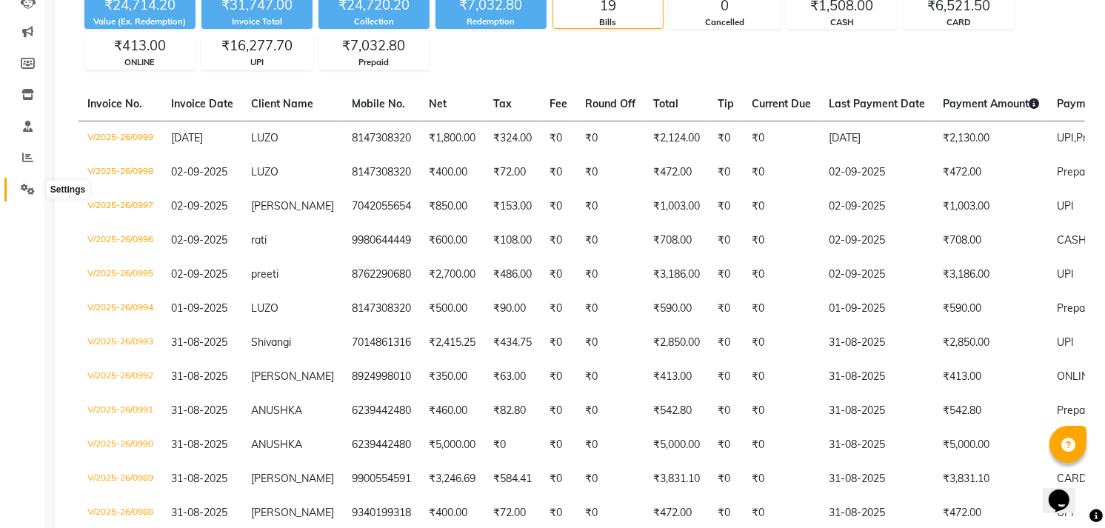
click at [30, 188] on icon at bounding box center [28, 189] width 14 height 11
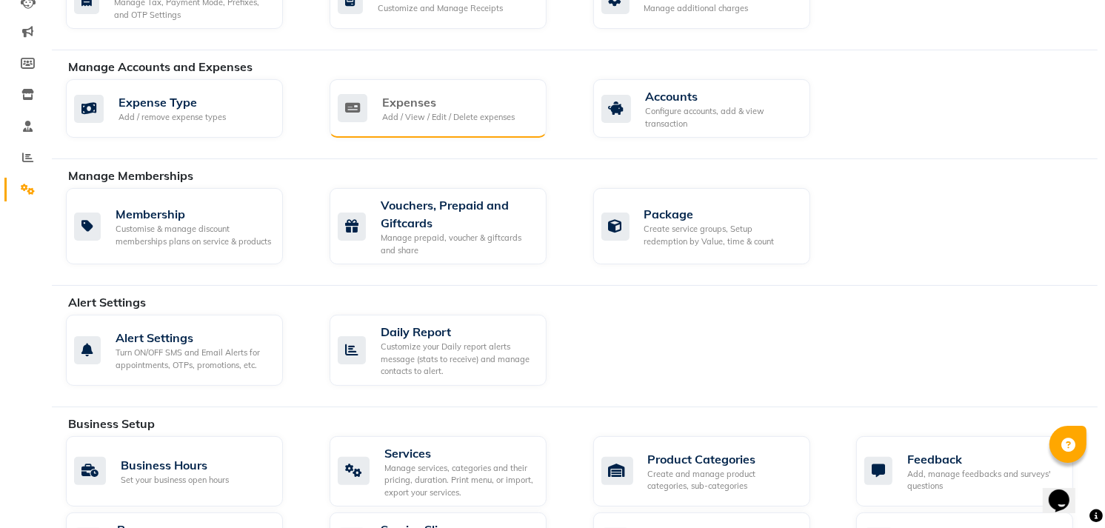
click at [378, 111] on div "Expenses Add / View / Edit / Delete expenses" at bounding box center [436, 108] width 197 height 30
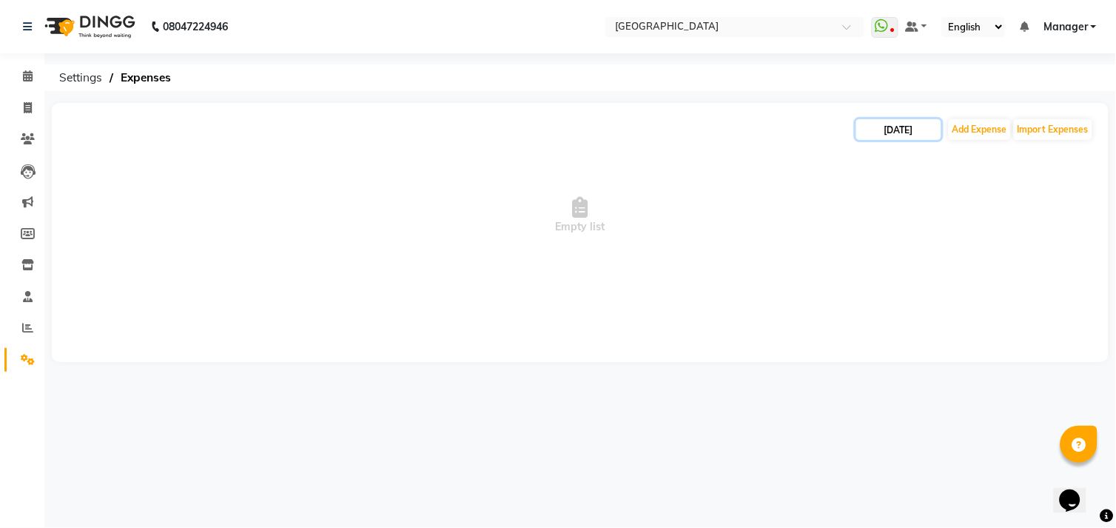
click at [881, 133] on input "[DATE]" at bounding box center [899, 129] width 85 height 21
select select "9"
select select "2025"
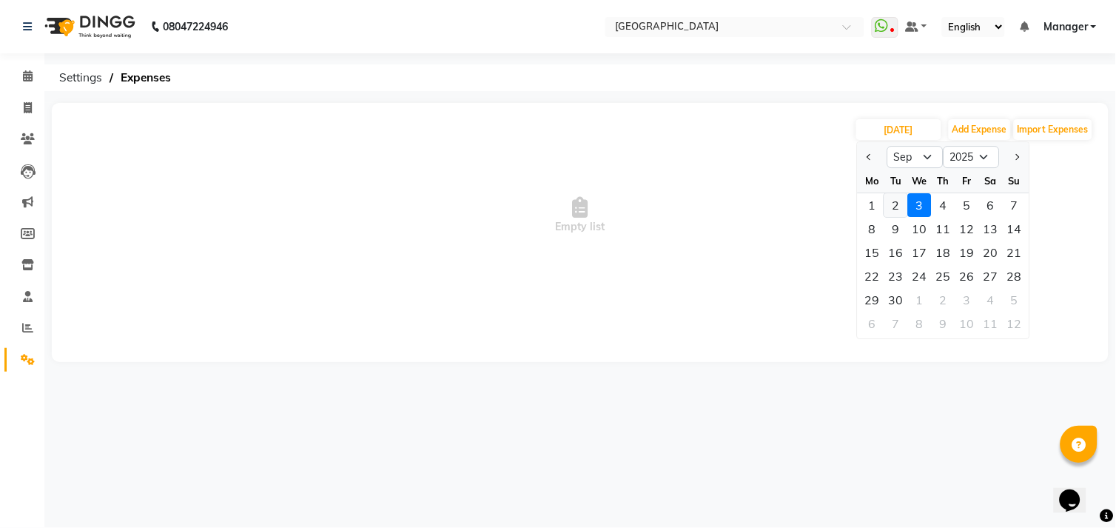
click at [893, 203] on div "2" at bounding box center [897, 205] width 24 height 24
type input "02-09-2025"
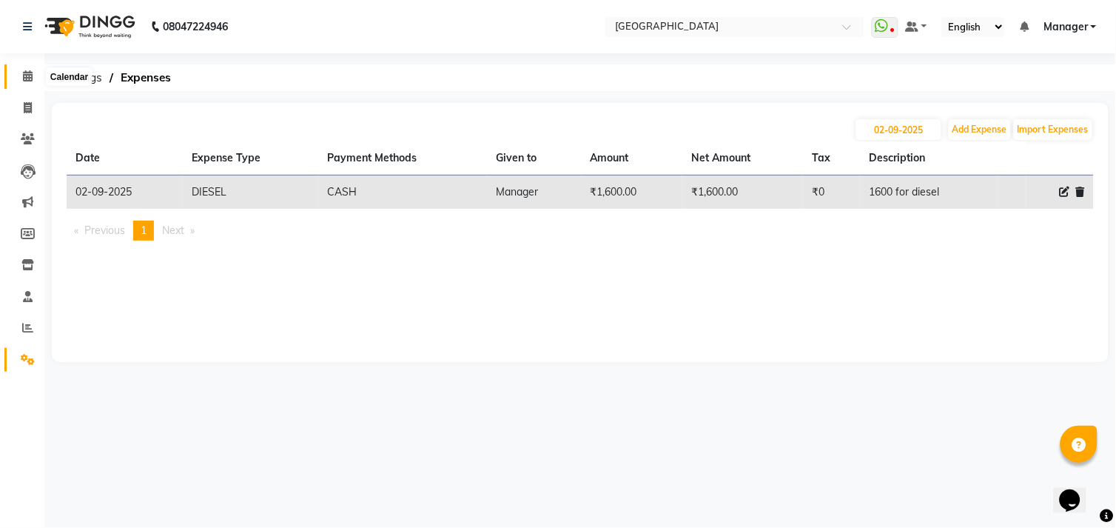
click at [30, 72] on icon at bounding box center [28, 75] width 10 height 11
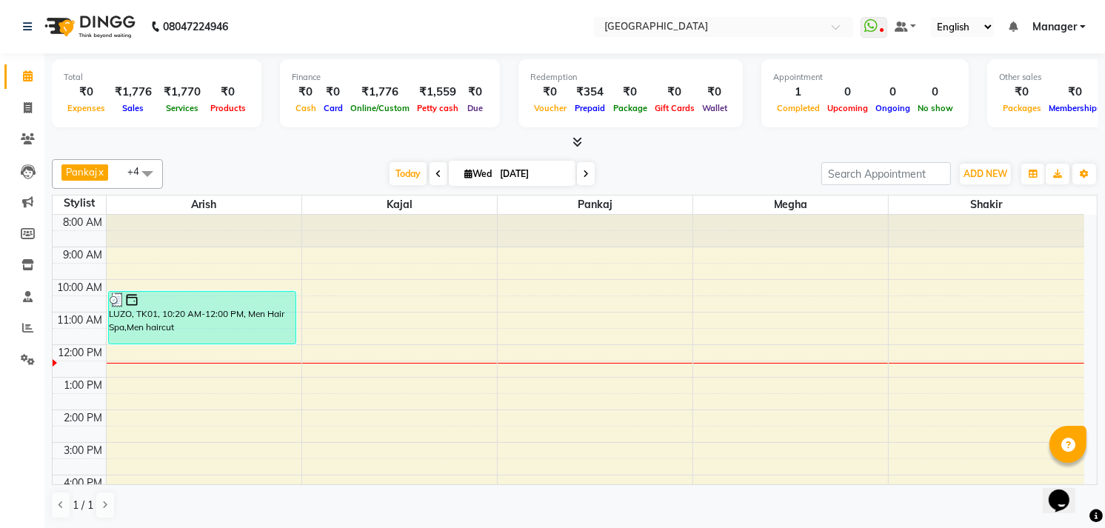
click at [573, 136] on icon at bounding box center [578, 141] width 10 height 11
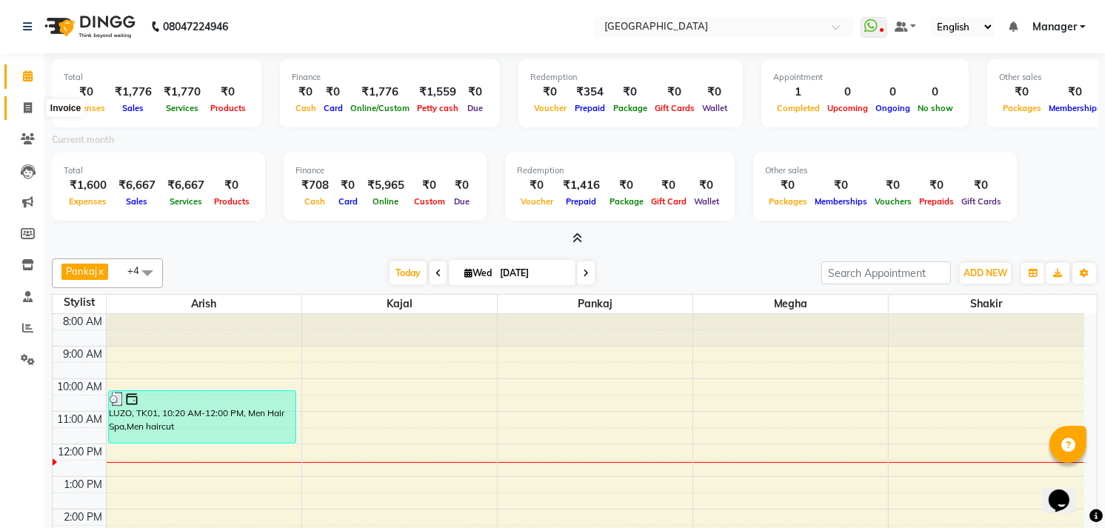
click at [31, 100] on span at bounding box center [28, 108] width 26 height 17
select select "service"
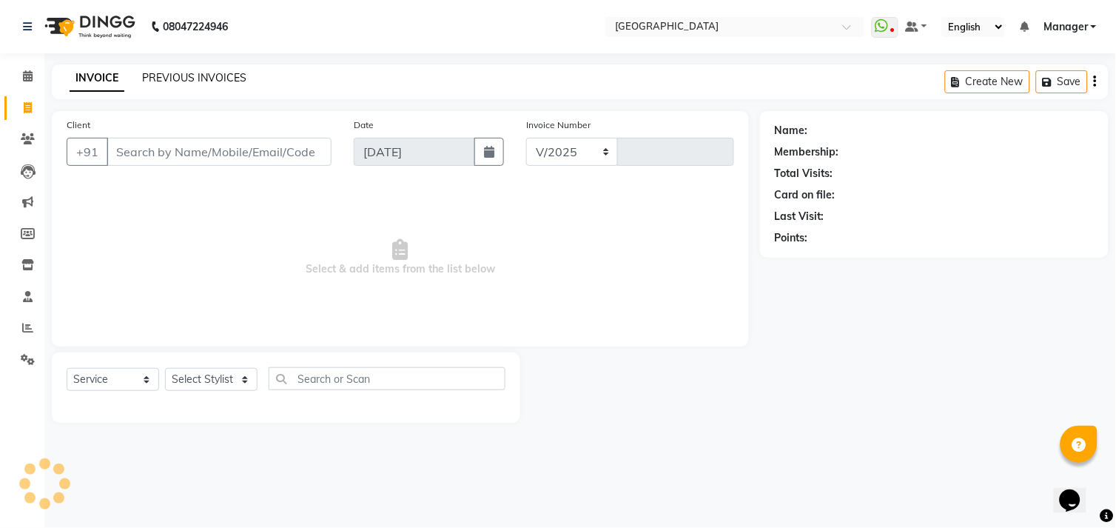
select select "7871"
type input "1000"
click at [181, 73] on link "PREVIOUS INVOICES" at bounding box center [194, 77] width 104 height 13
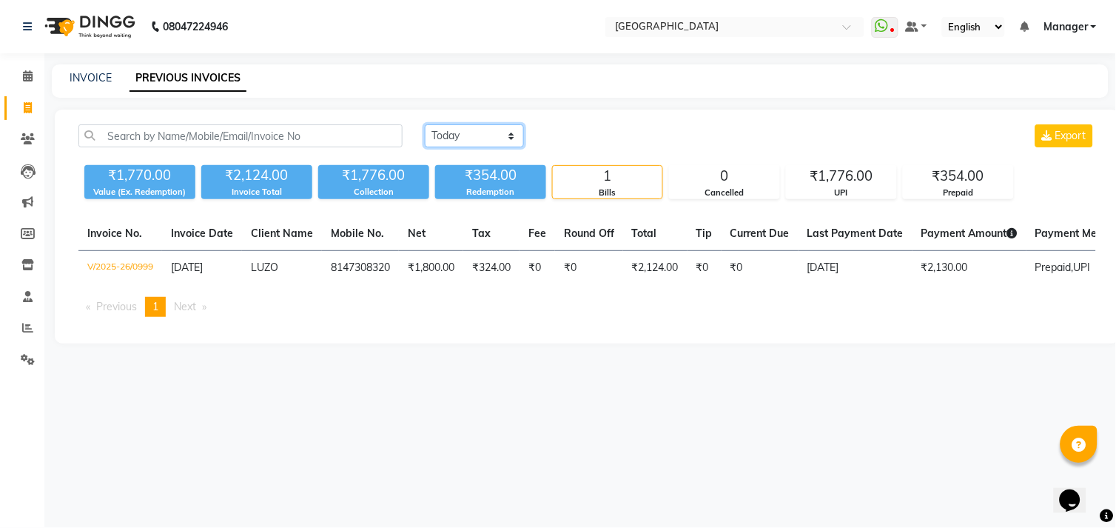
click at [478, 133] on select "Today Yesterday Custom Range" at bounding box center [474, 135] width 99 height 23
select select "yesterday"
click at [425, 124] on select "Today Yesterday Custom Range" at bounding box center [474, 135] width 99 height 23
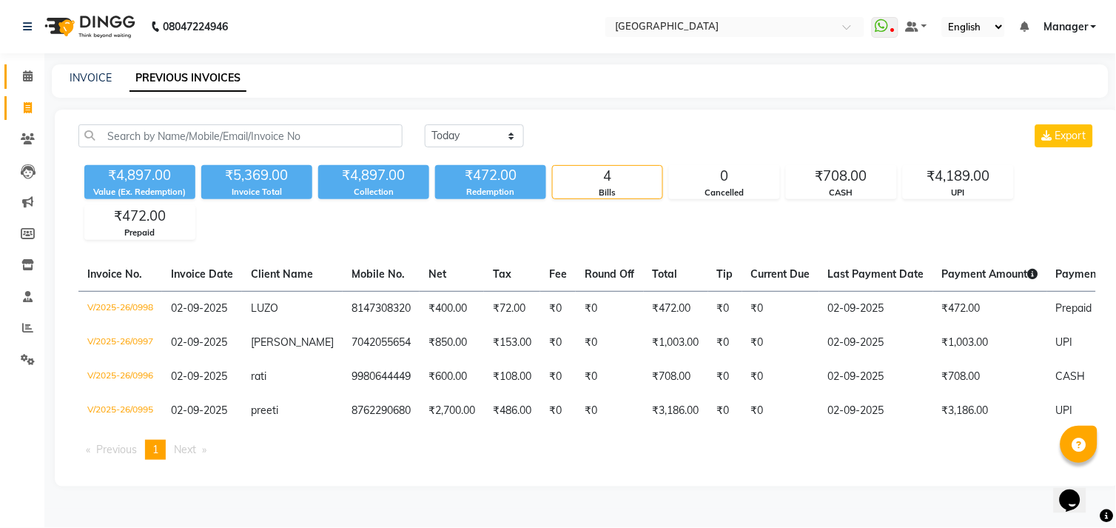
click at [24, 67] on link "Calendar" at bounding box center [22, 76] width 36 height 24
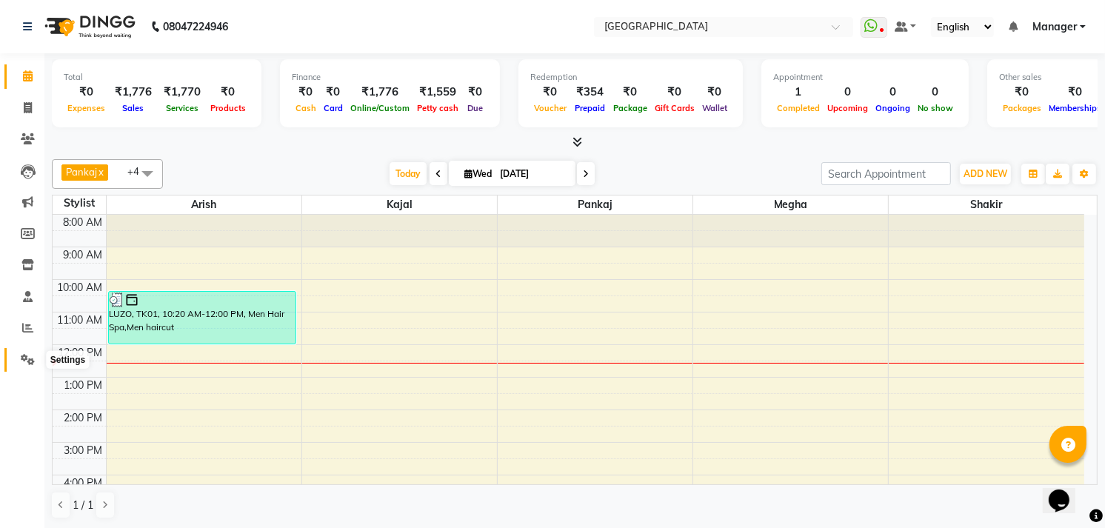
click at [32, 361] on icon at bounding box center [28, 359] width 14 height 11
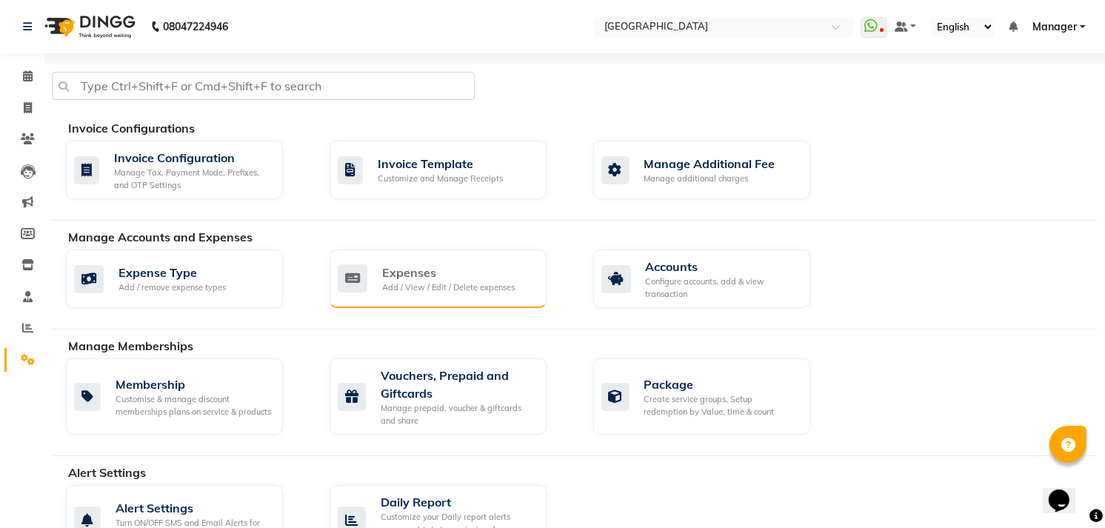
click at [379, 285] on div "Expenses Add / View / Edit / Delete expenses" at bounding box center [436, 279] width 197 height 30
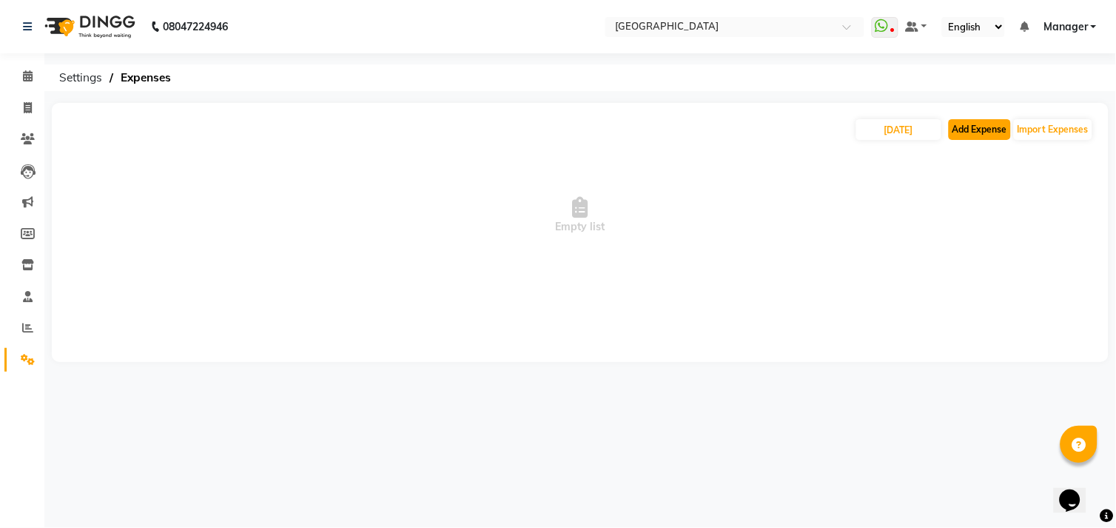
click at [959, 131] on button "Add Expense" at bounding box center [980, 129] width 62 height 21
select select "1"
select select "7016"
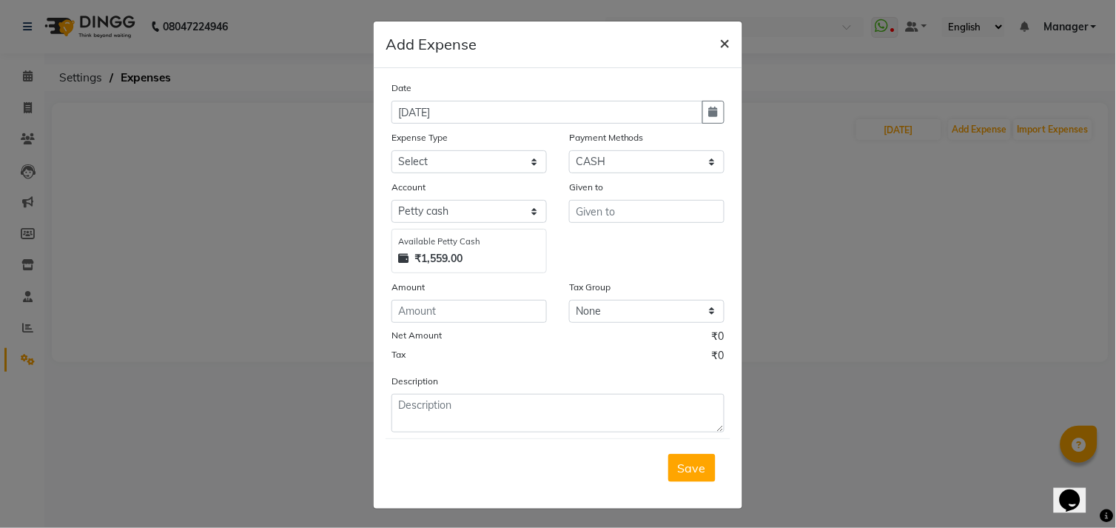
click at [723, 50] on span "×" at bounding box center [725, 42] width 10 height 22
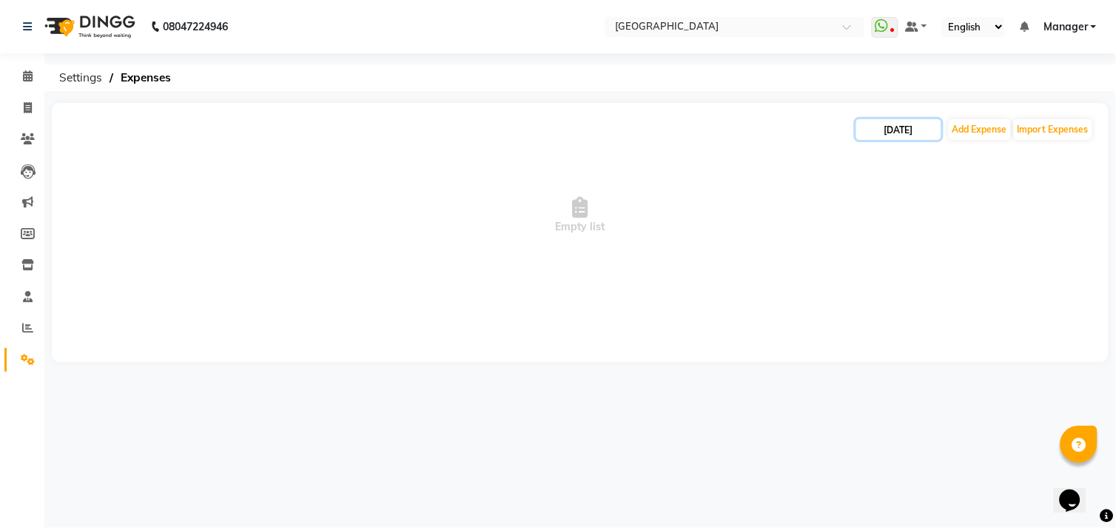
click at [904, 128] on input "[DATE]" at bounding box center [899, 129] width 85 height 21
select select "9"
select select "2025"
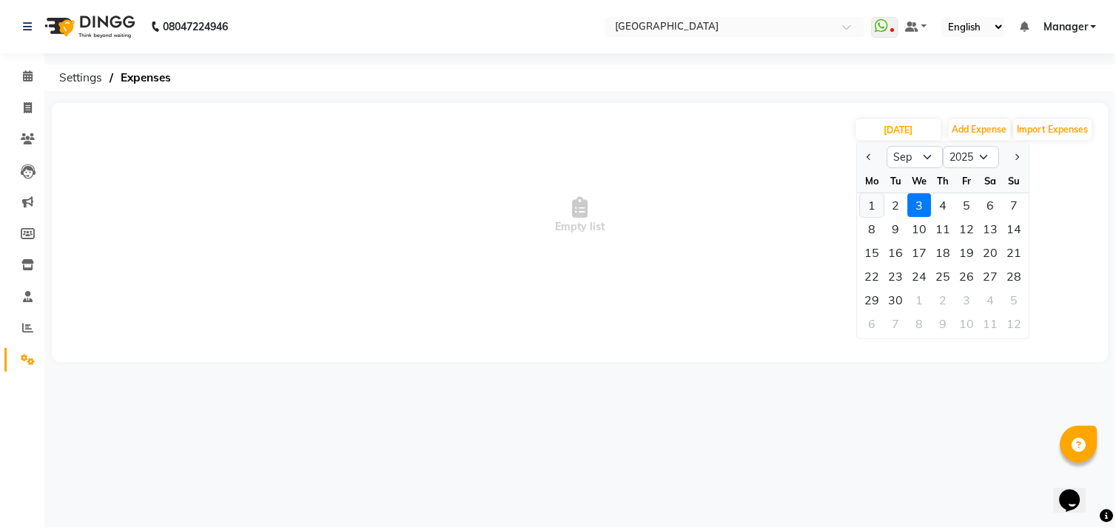
click at [874, 201] on div "1" at bounding box center [873, 205] width 24 height 24
type input "01-09-2025"
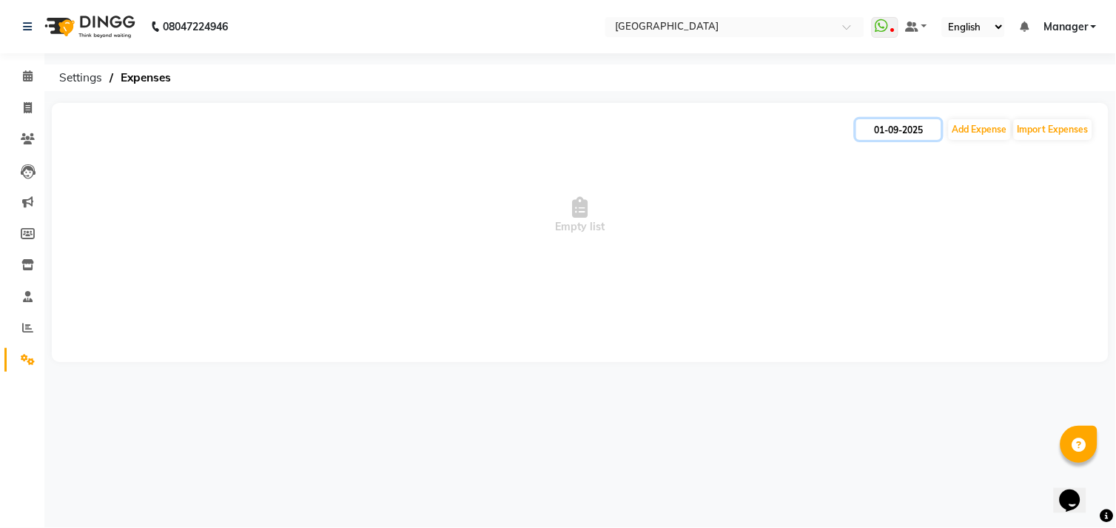
click at [882, 134] on input "01-09-2025" at bounding box center [899, 129] width 85 height 21
select select "9"
select select "2025"
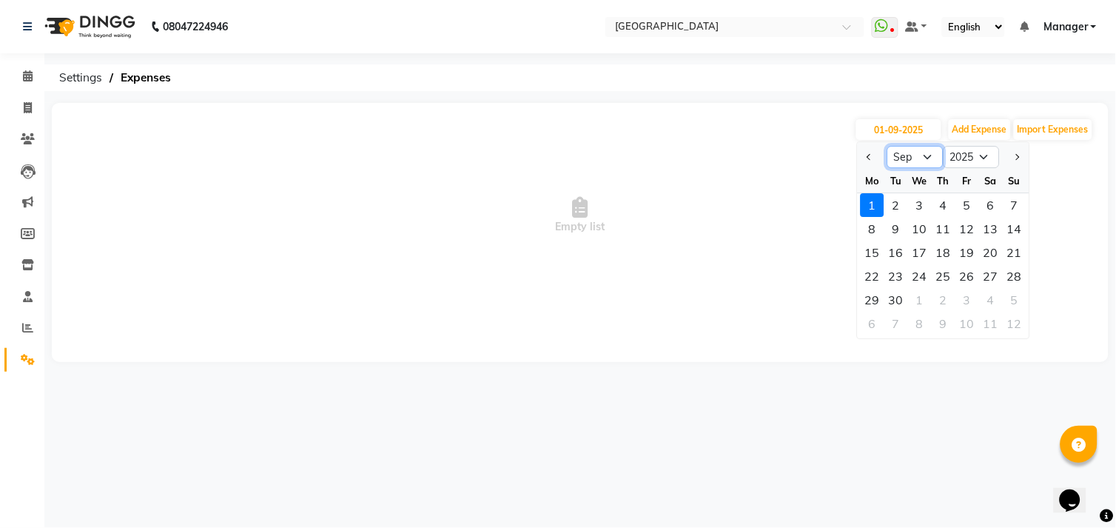
click at [908, 158] on select "Jan Feb Mar Apr May Jun Jul Aug Sep Oct Nov Dec" at bounding box center [916, 157] width 56 height 22
click at [888, 146] on select "Jan Feb Mar Apr May Jun Jul Aug Sep Oct Nov Dec" at bounding box center [916, 157] width 56 height 22
click at [898, 161] on select "Jan Feb Mar Apr May Jun Jul Aug Sep Oct Nov Dec" at bounding box center [916, 157] width 56 height 22
select select "8"
click at [888, 146] on select "Jan Feb Mar Apr May Jun Jul Aug Sep Oct Nov Dec" at bounding box center [916, 157] width 56 height 22
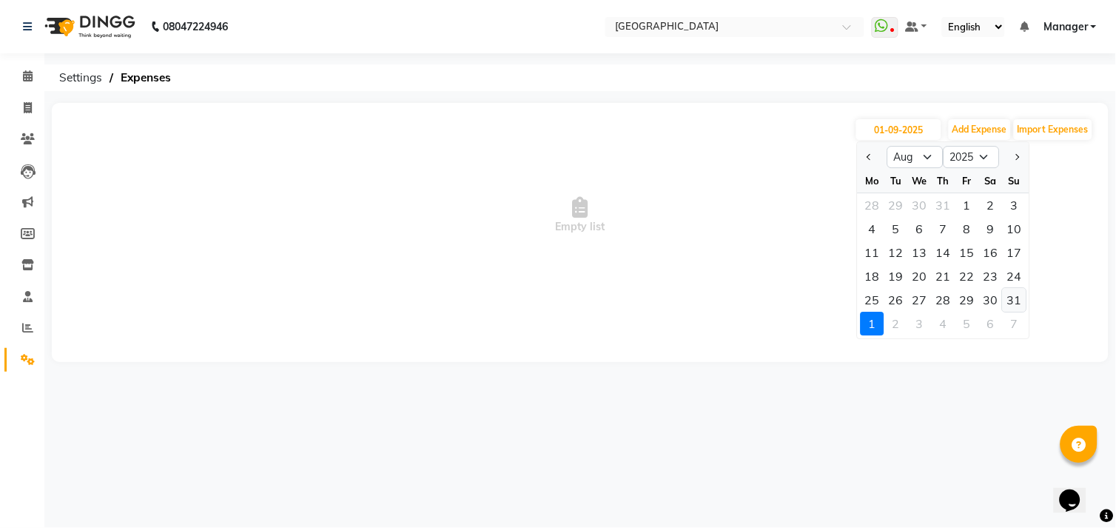
click at [1011, 304] on div "31" at bounding box center [1015, 300] width 24 height 24
type input "31-08-2025"
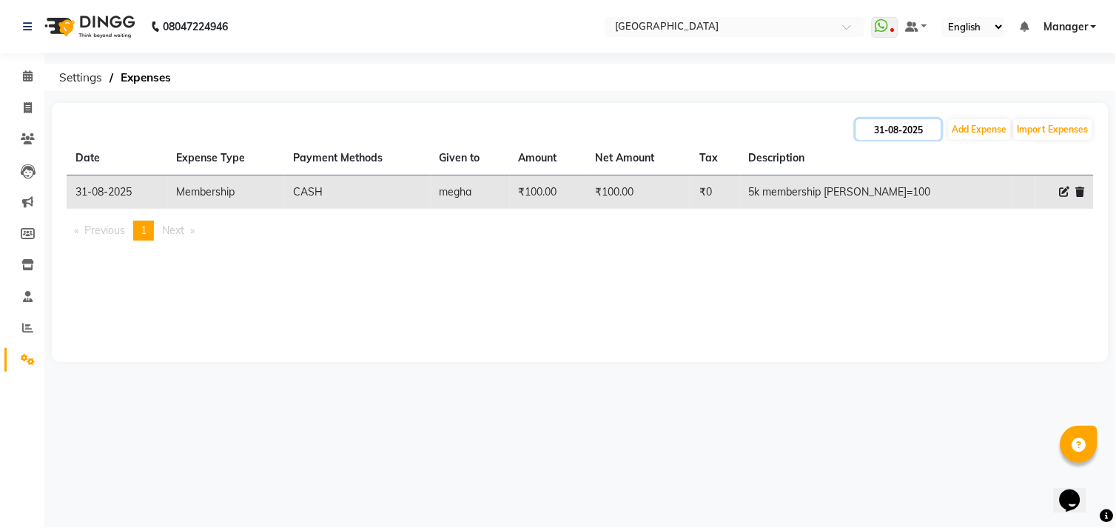
click at [881, 133] on input "31-08-2025" at bounding box center [899, 129] width 85 height 21
select select "8"
select select "2025"
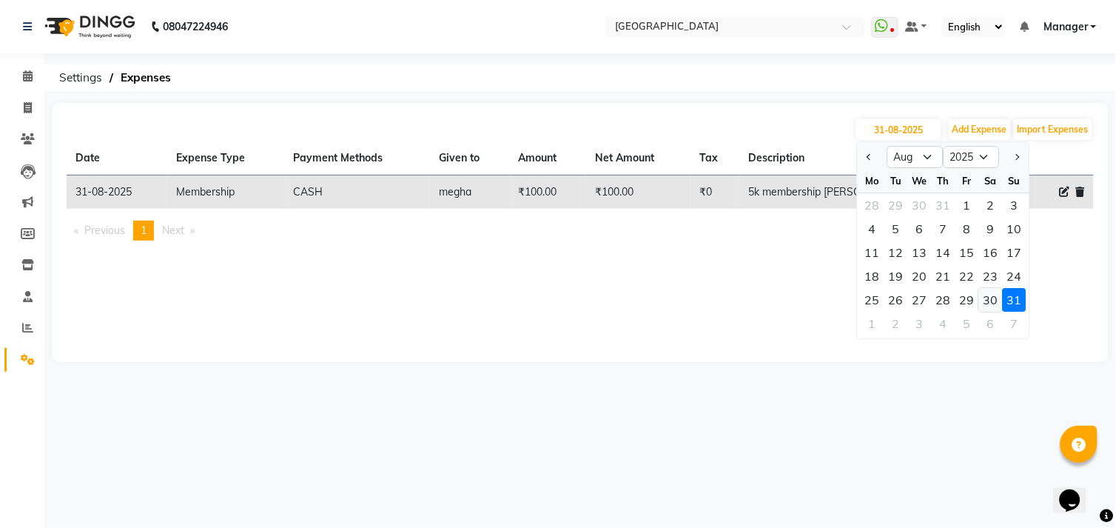
click at [988, 309] on div "30" at bounding box center [991, 300] width 24 height 24
type input "30-08-2025"
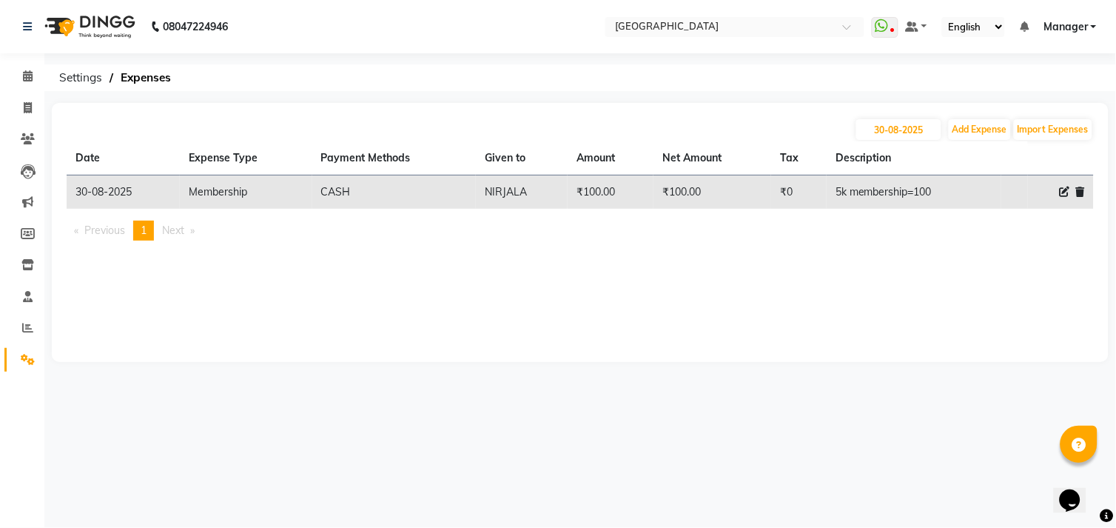
click at [908, 141] on th "Description" at bounding box center [914, 158] width 174 height 34
click at [906, 135] on input "30-08-2025" at bounding box center [899, 129] width 85 height 21
select select "8"
select select "2025"
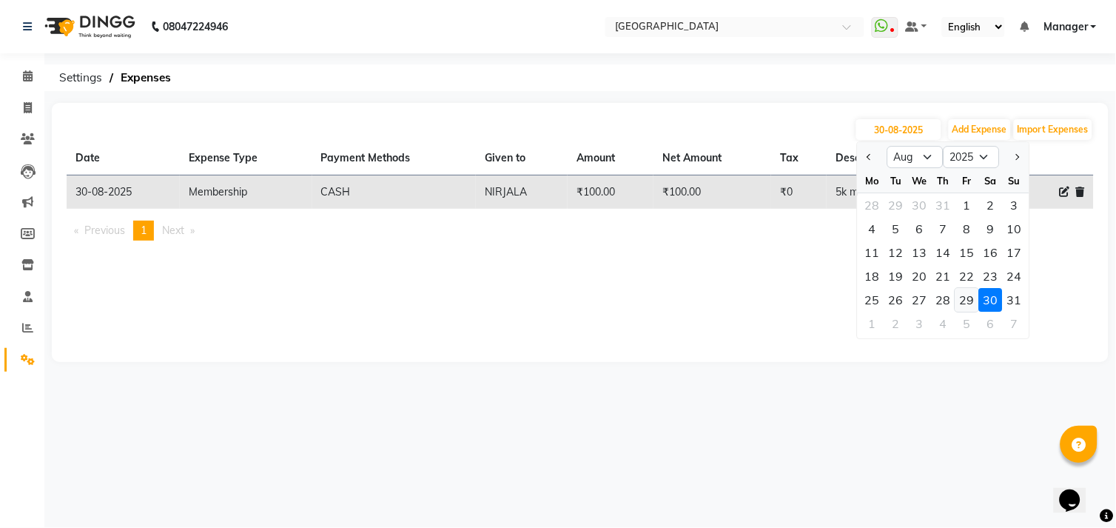
click at [968, 296] on div "29" at bounding box center [968, 300] width 24 height 24
type input "[DATE]"
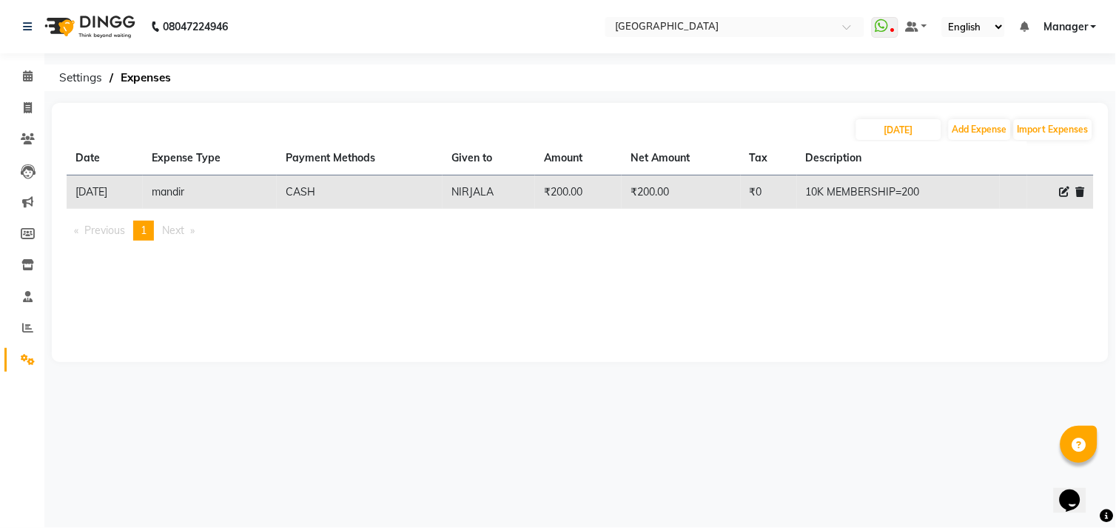
click at [1059, 195] on div at bounding box center [1060, 192] width 49 height 16
click at [1059, 184] on div at bounding box center [1060, 192] width 49 height 16
click at [1071, 196] on div at bounding box center [1060, 192] width 49 height 16
click at [1067, 193] on icon at bounding box center [1065, 192] width 10 height 10
select select "23364"
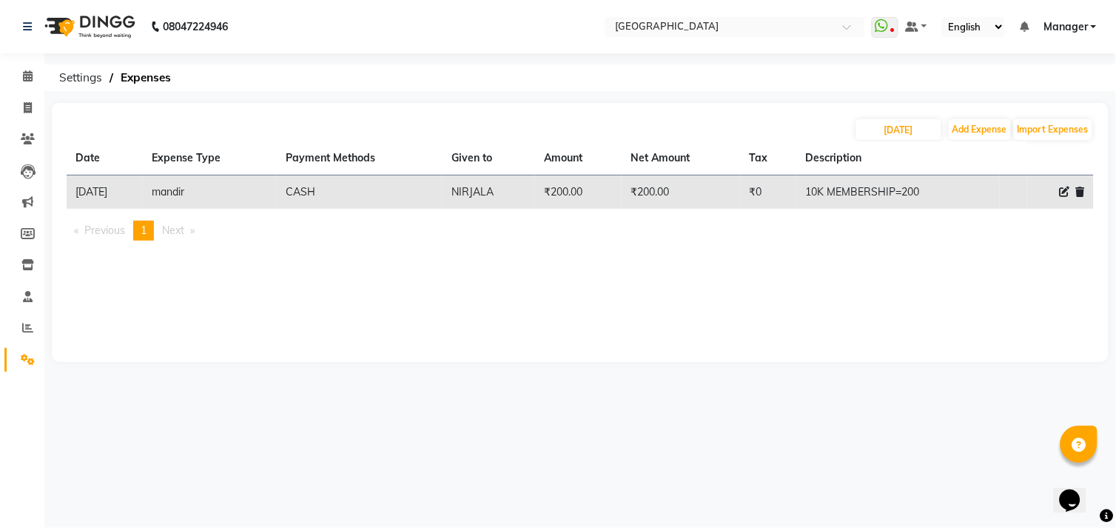
select select "1"
select select "7016"
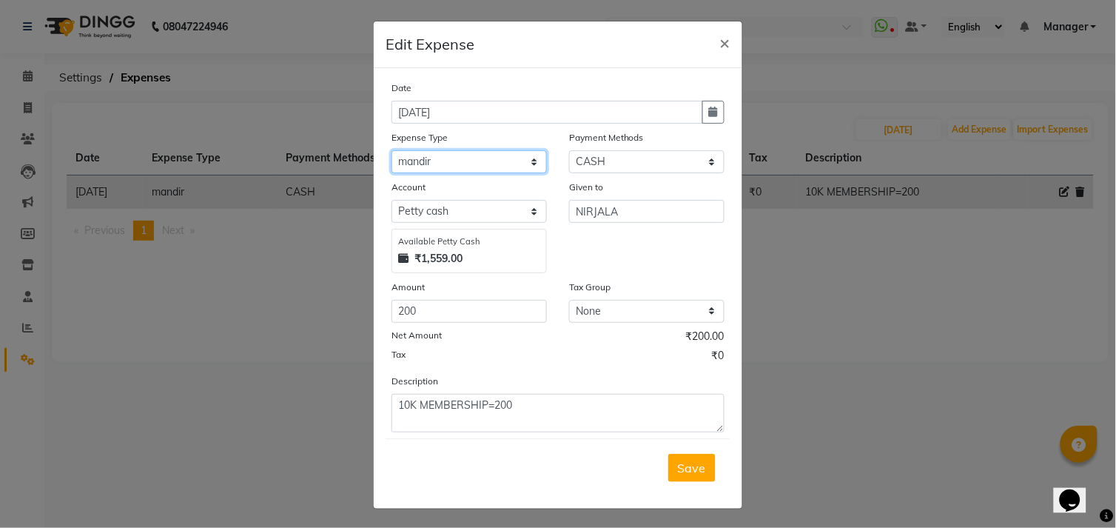
click at [489, 158] on select "Select advance salary BANK DEPOSIT building maintenance Day target DIESEL elect…" at bounding box center [469, 161] width 155 height 23
select select "22754"
click at [392, 150] on select "Select advance salary BANK DEPOSIT building maintenance Day target DIESEL elect…" at bounding box center [469, 161] width 155 height 23
click at [678, 466] on span "Save" at bounding box center [692, 467] width 28 height 15
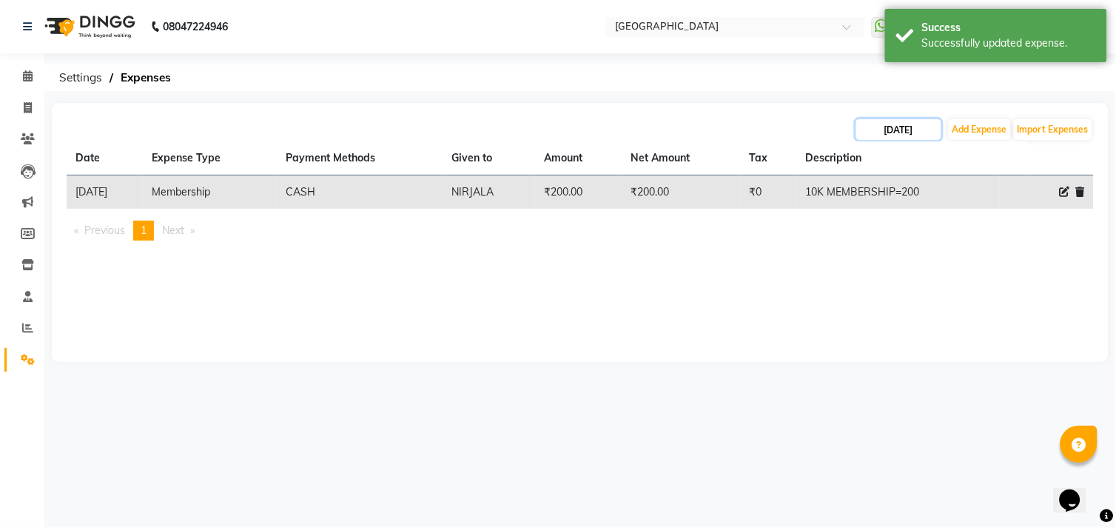
click at [899, 133] on input "[DATE]" at bounding box center [899, 129] width 85 height 21
select select "8"
select select "2025"
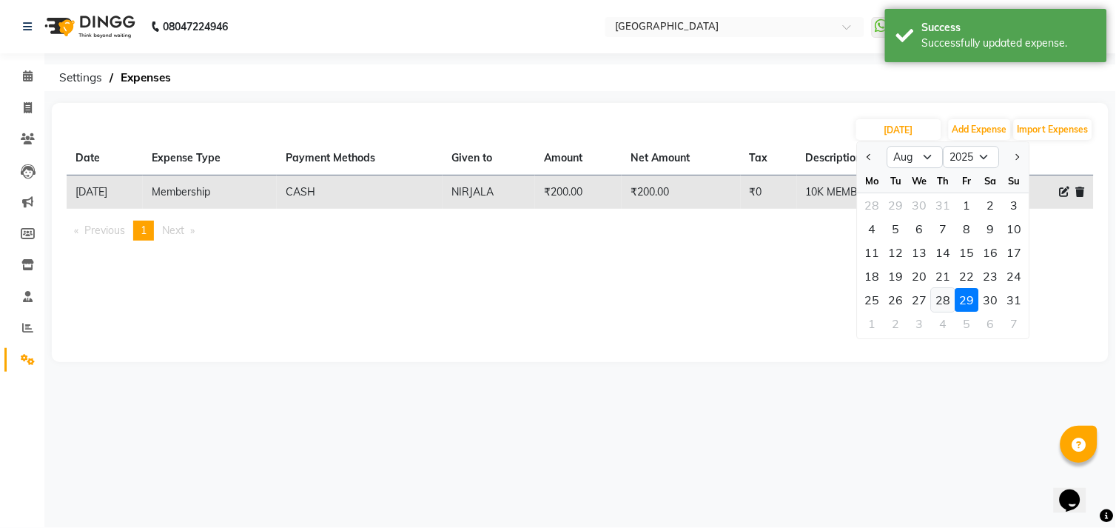
click at [944, 301] on div "28" at bounding box center [944, 300] width 24 height 24
type input "28-08-2025"
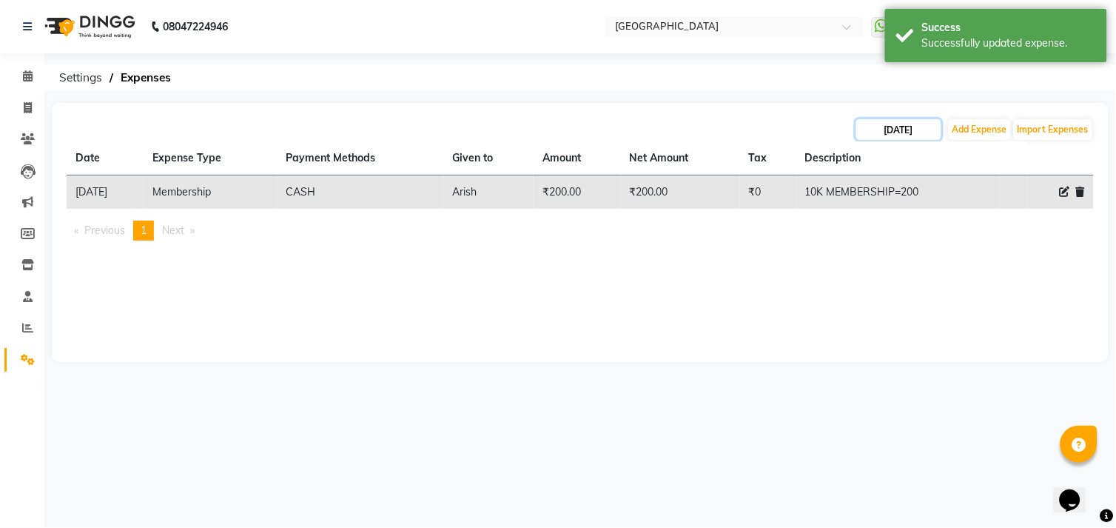
click at [915, 129] on input "28-08-2025" at bounding box center [899, 129] width 85 height 21
select select "8"
select select "2025"
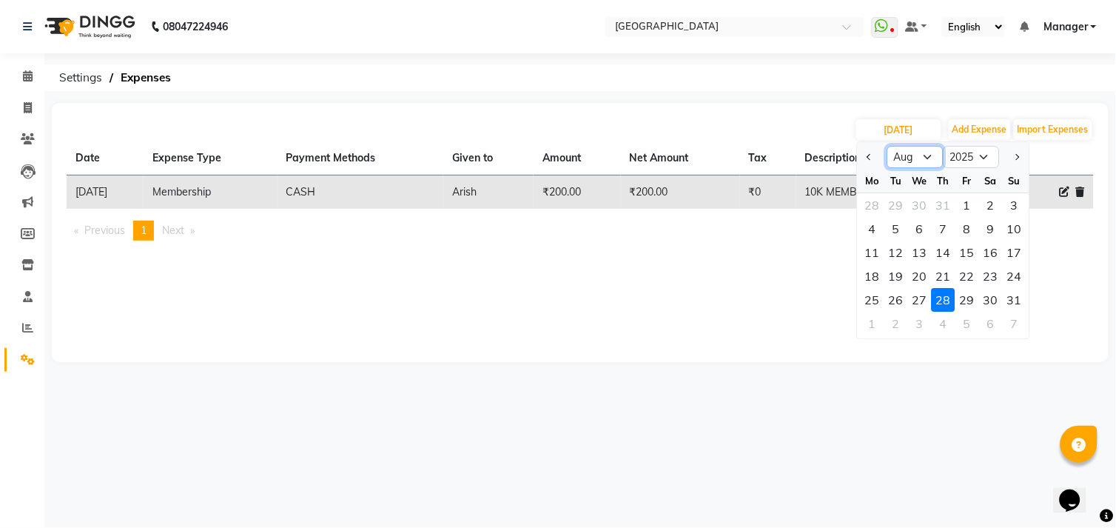
click at [914, 150] on select "Jan Feb Mar Apr May Jun Jul Aug Sep Oct Nov Dec" at bounding box center [916, 157] width 56 height 22
select select "9"
click at [888, 146] on select "Jan Feb Mar Apr May Jun Jul Aug Sep Oct Nov Dec" at bounding box center [916, 157] width 56 height 22
click at [919, 204] on div "3" at bounding box center [920, 205] width 24 height 24
type input "[DATE]"
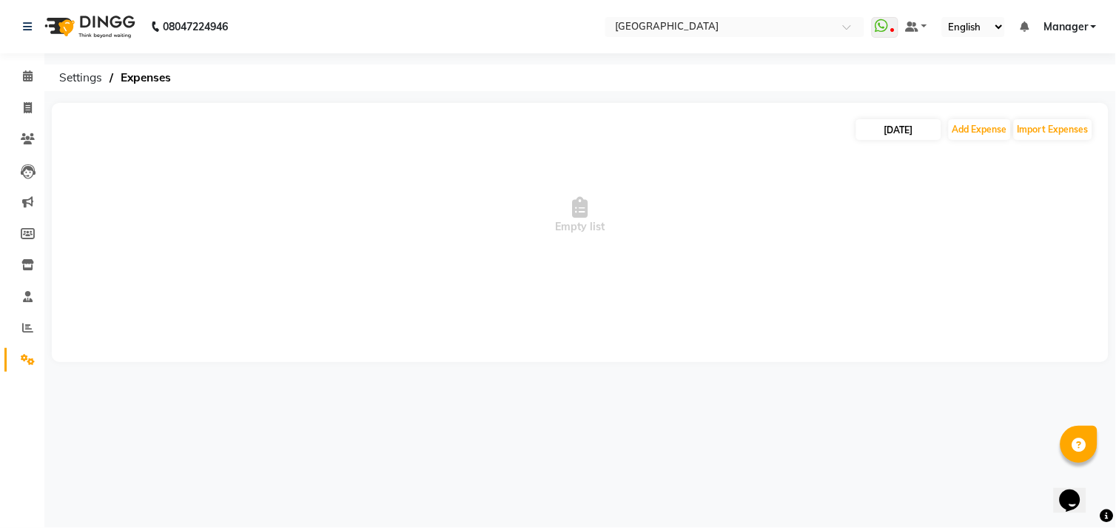
drag, startPoint x: 882, startPoint y: 142, endPoint x: 887, endPoint y: 121, distance: 21.2
click at [882, 141] on span "Empty list" at bounding box center [581, 215] width 1028 height 148
click at [887, 121] on input "[DATE]" at bounding box center [899, 129] width 85 height 21
select select "9"
select select "2025"
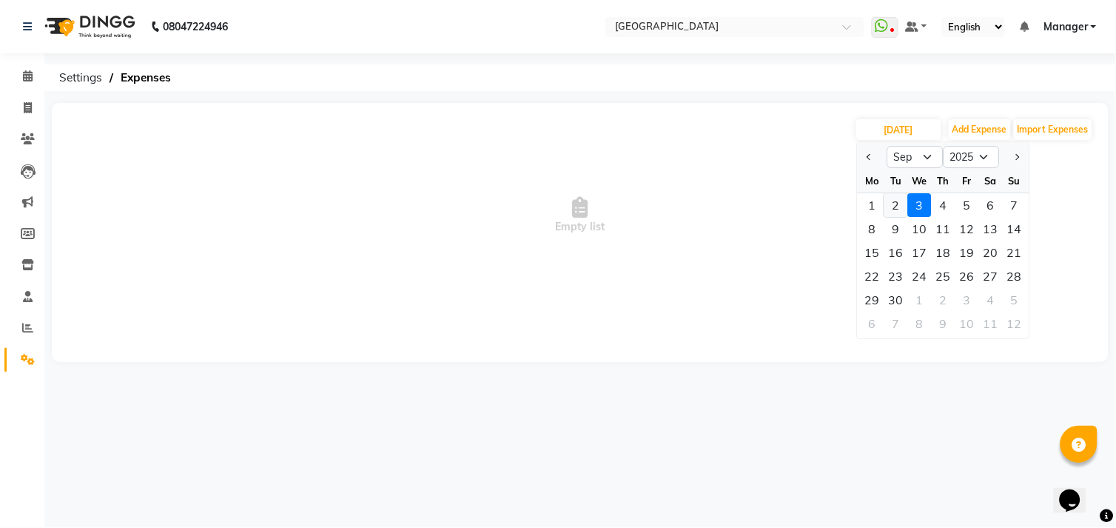
click at [899, 204] on div "2" at bounding box center [897, 205] width 24 height 24
type input "02-09-2025"
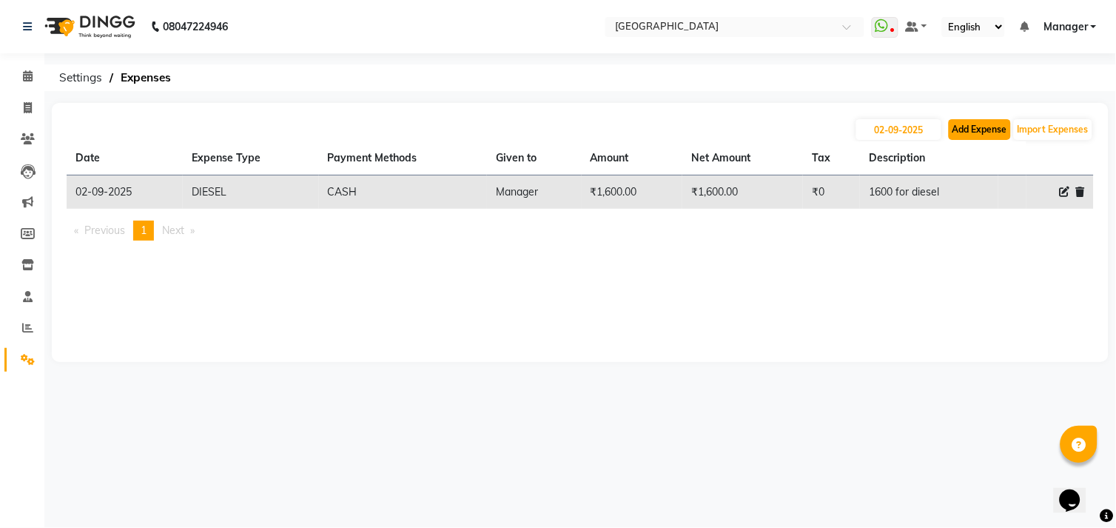
click at [966, 132] on button "Add Expense" at bounding box center [980, 129] width 62 height 21
select select "1"
select select "7016"
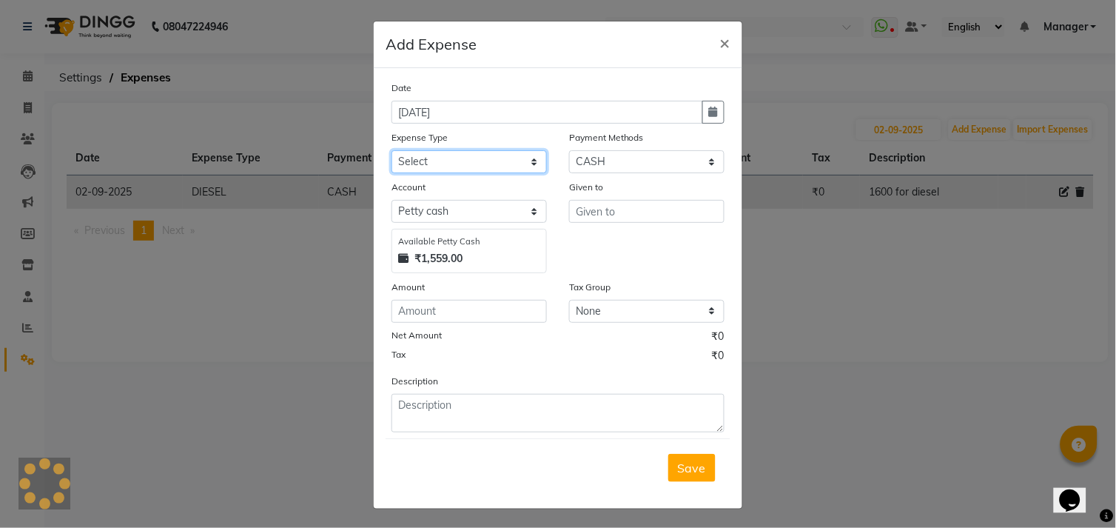
click at [449, 158] on select "Select advance salary BANK DEPOSIT building maintenance Day target DIESEL elect…" at bounding box center [469, 161] width 155 height 23
click at [526, 157] on select "Select advance salary BANK DEPOSIT building maintenance Day target DIESEL elect…" at bounding box center [469, 161] width 155 height 23
click at [515, 158] on select "Select advance salary BANK DEPOSIT building maintenance Day target DIESEL elect…" at bounding box center [469, 161] width 155 height 23
select select "23365"
click at [515, 158] on select "Select advance salary BANK DEPOSIT building maintenance Day target DIESEL elect…" at bounding box center [469, 161] width 155 height 23
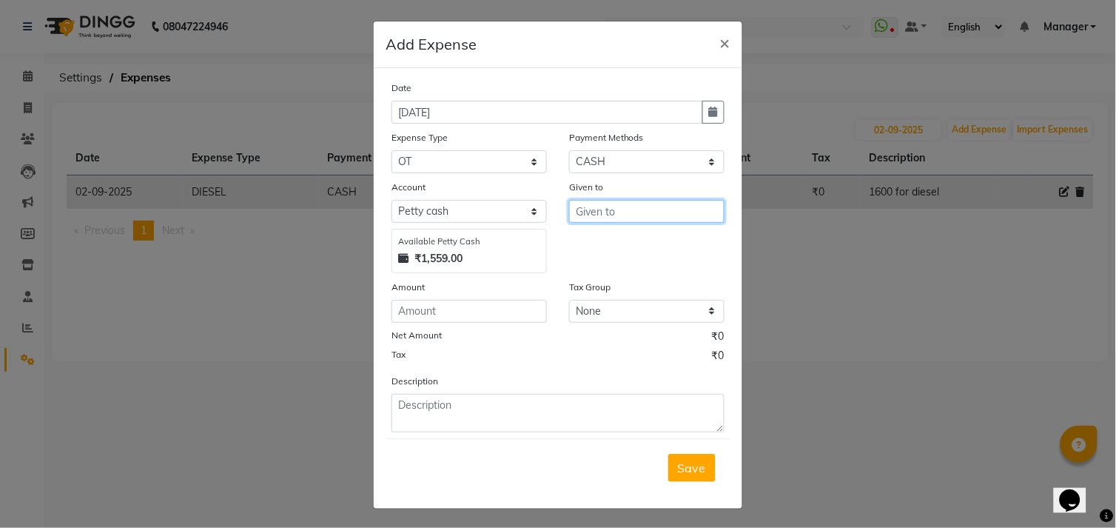
click at [576, 210] on input "text" at bounding box center [646, 211] width 155 height 23
click at [587, 234] on button "Pa nkaj" at bounding box center [627, 243] width 117 height 24
type input "Pankaj"
click at [452, 314] on input "number" at bounding box center [469, 311] width 155 height 23
type input "100"
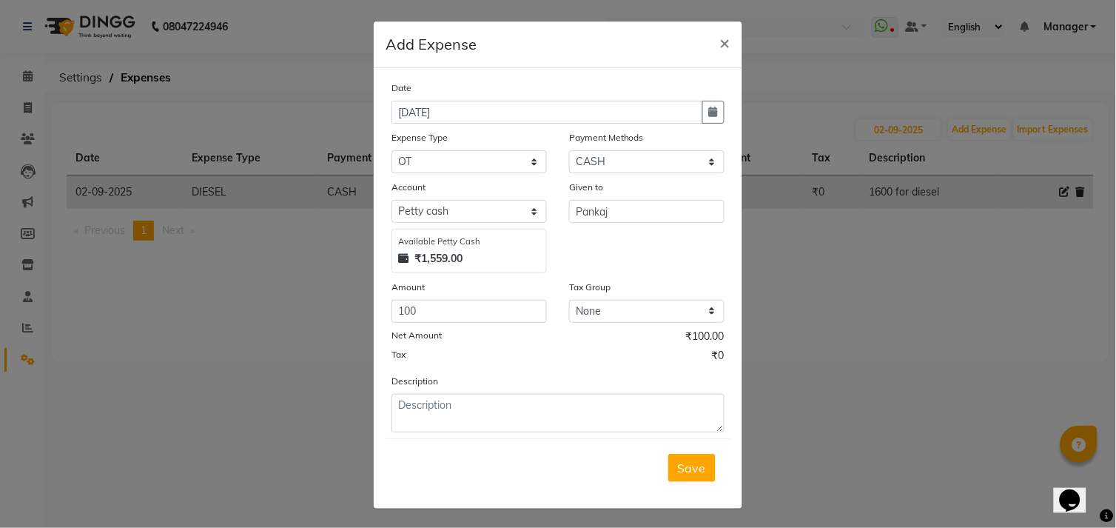
click at [422, 394] on div "Description" at bounding box center [558, 402] width 355 height 59
click at [432, 404] on textarea at bounding box center [558, 413] width 333 height 38
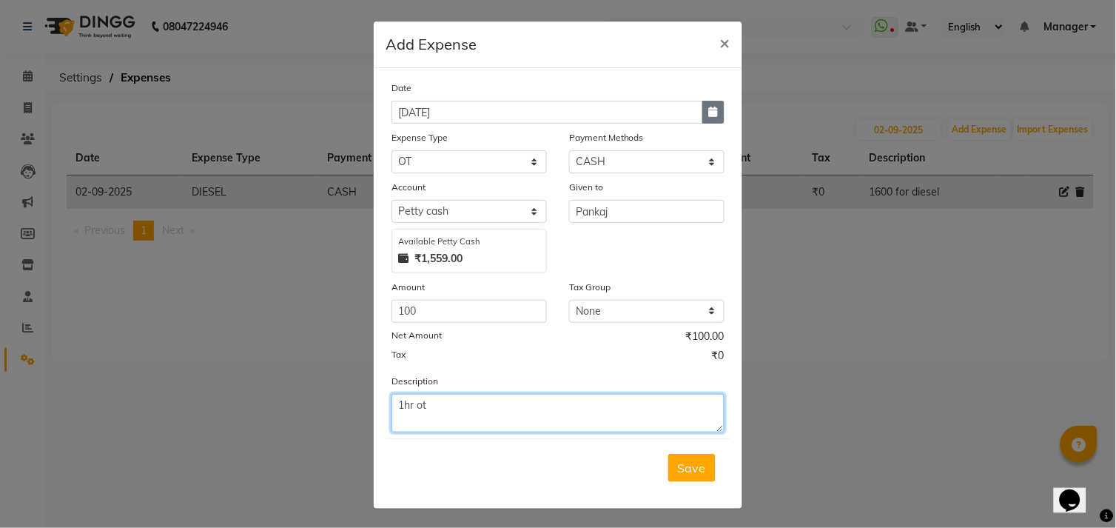
type textarea "1hr ot"
click at [709, 115] on icon "button" at bounding box center [713, 112] width 9 height 10
select select "9"
select select "2025"
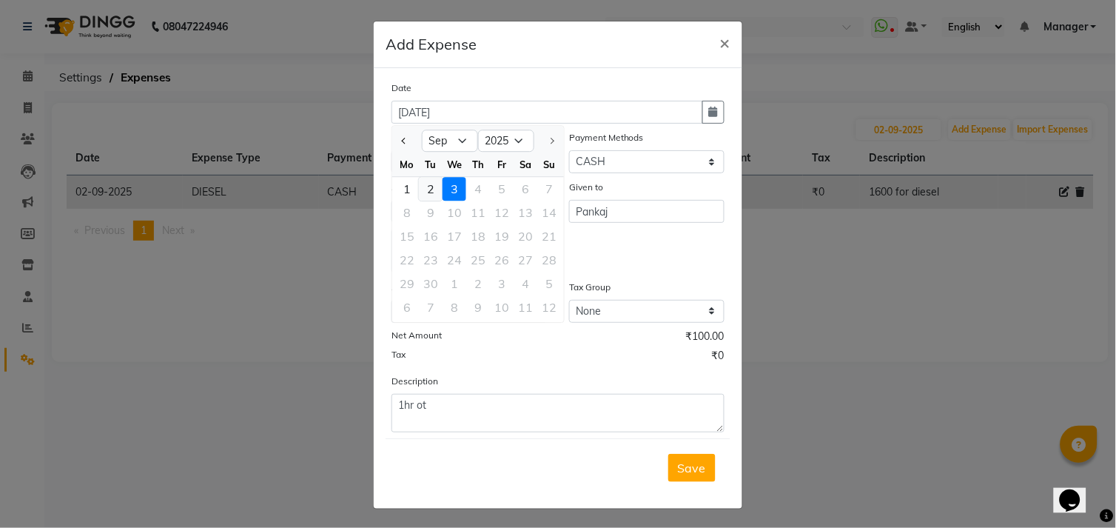
click at [426, 182] on div "2" at bounding box center [431, 189] width 24 height 24
type input "02-09-2025"
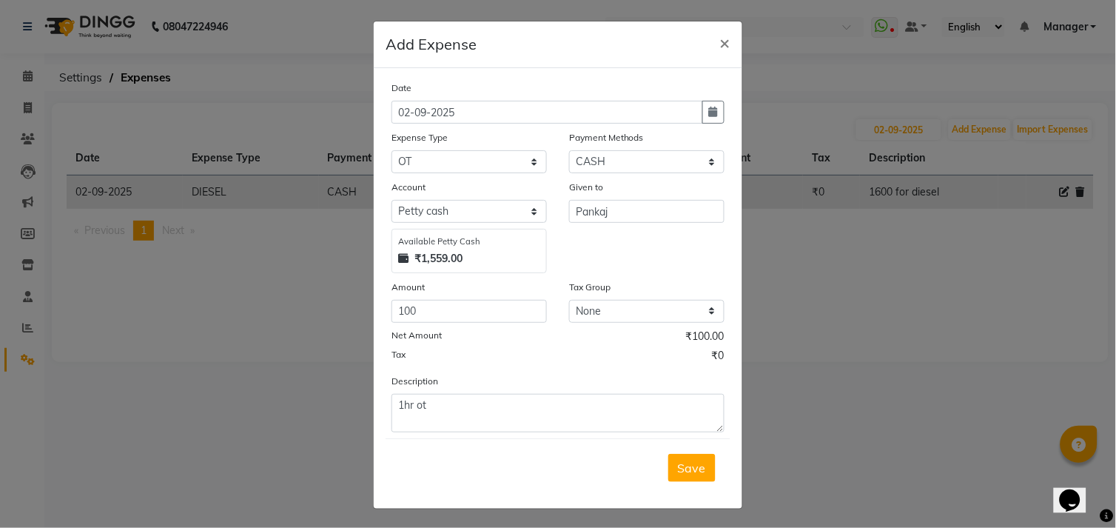
click at [696, 463] on span "Save" at bounding box center [692, 467] width 28 height 15
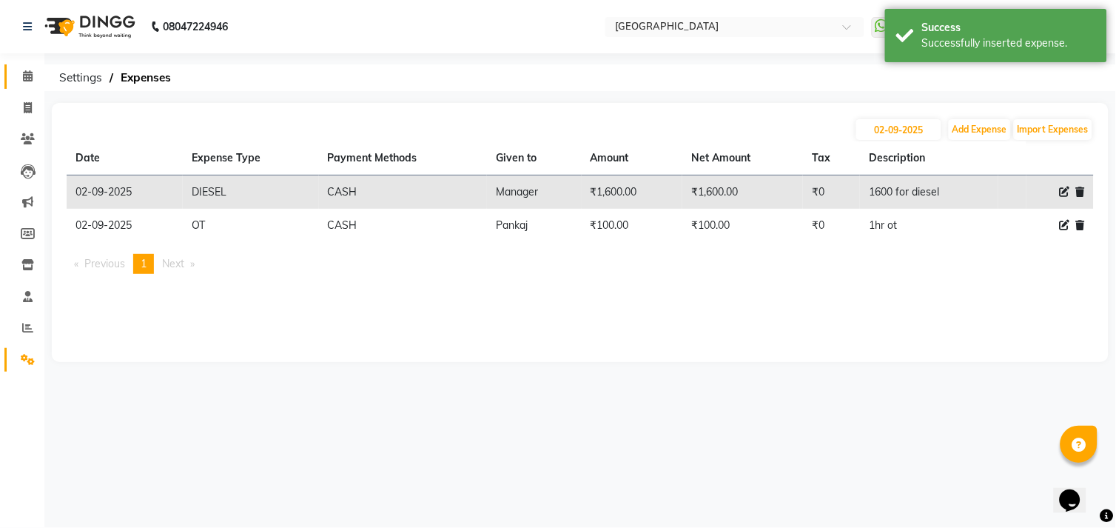
click at [27, 85] on link "Calendar" at bounding box center [22, 76] width 36 height 24
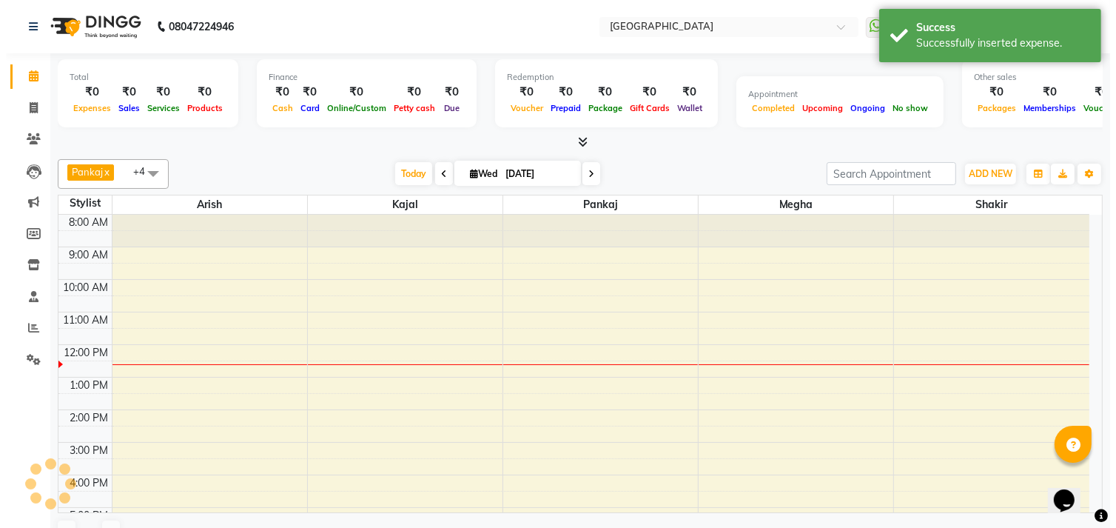
scroll to position [127, 0]
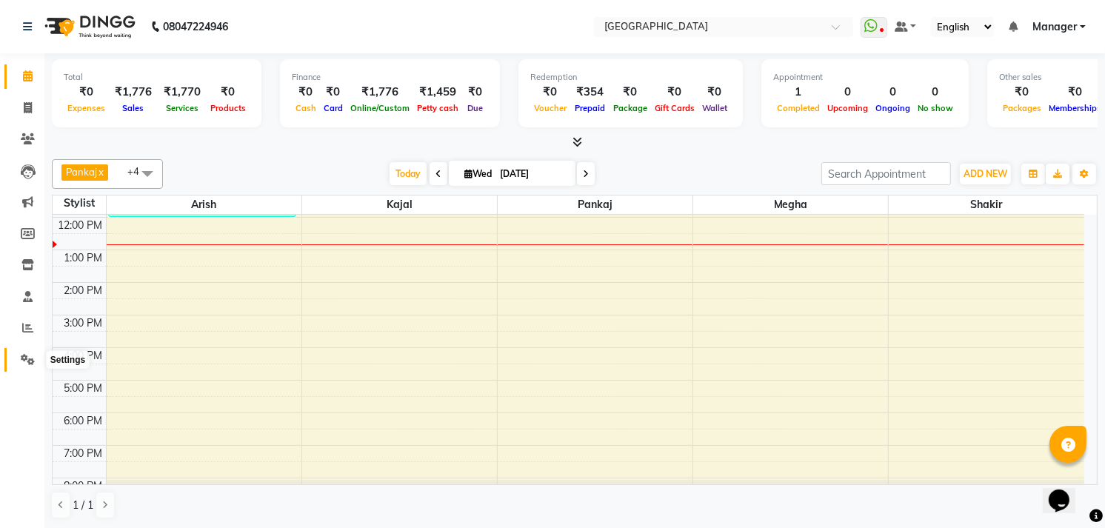
click at [19, 360] on span at bounding box center [28, 360] width 26 height 17
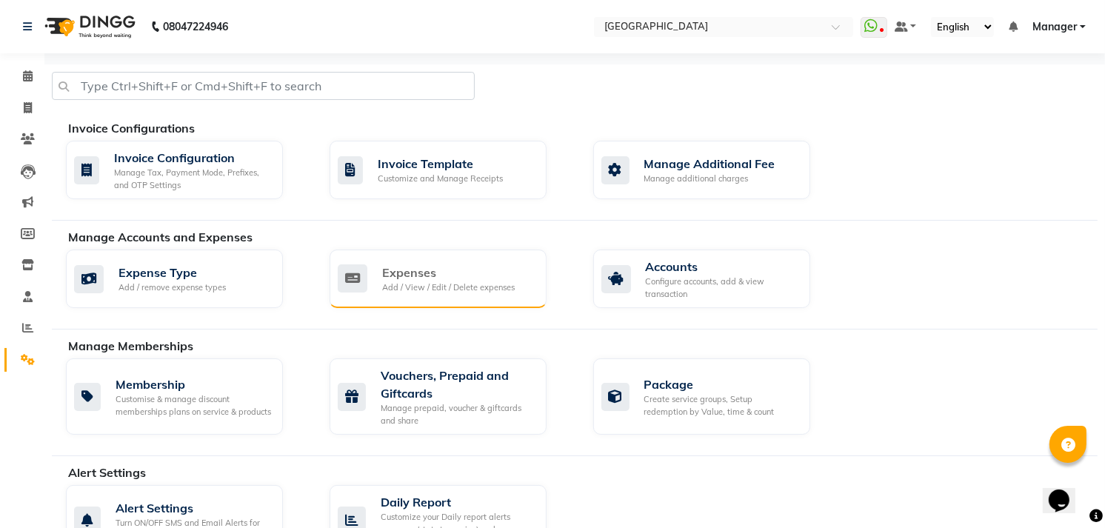
click at [455, 263] on div "Expenses Add / View / Edit / Delete expenses" at bounding box center [437, 278] width 217 height 58
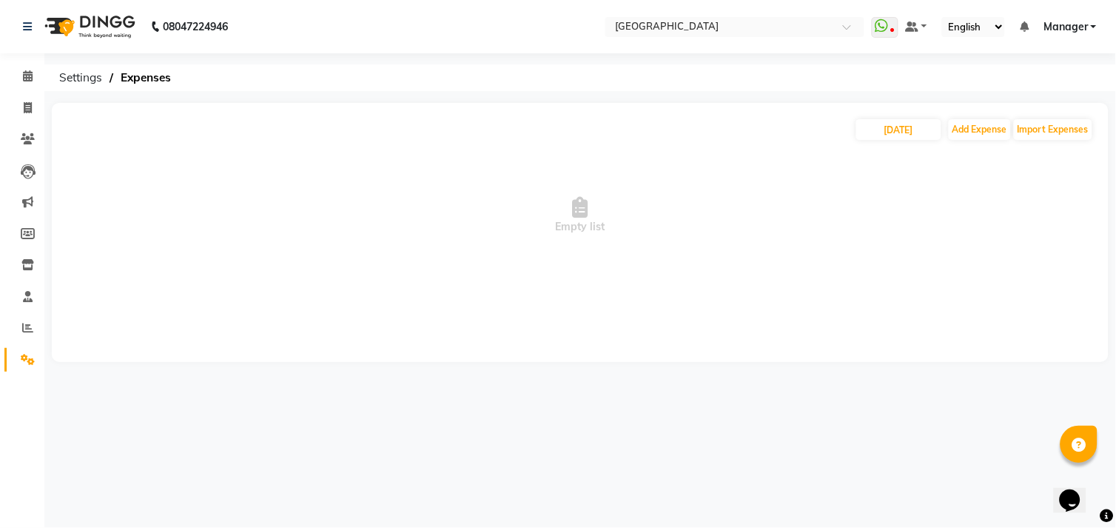
click at [892, 115] on div "03-09-2025 Add Expense Import Expenses Empty list" at bounding box center [580, 232] width 1057 height 259
click at [896, 127] on input "[DATE]" at bounding box center [899, 129] width 85 height 21
select select "9"
select select "2025"
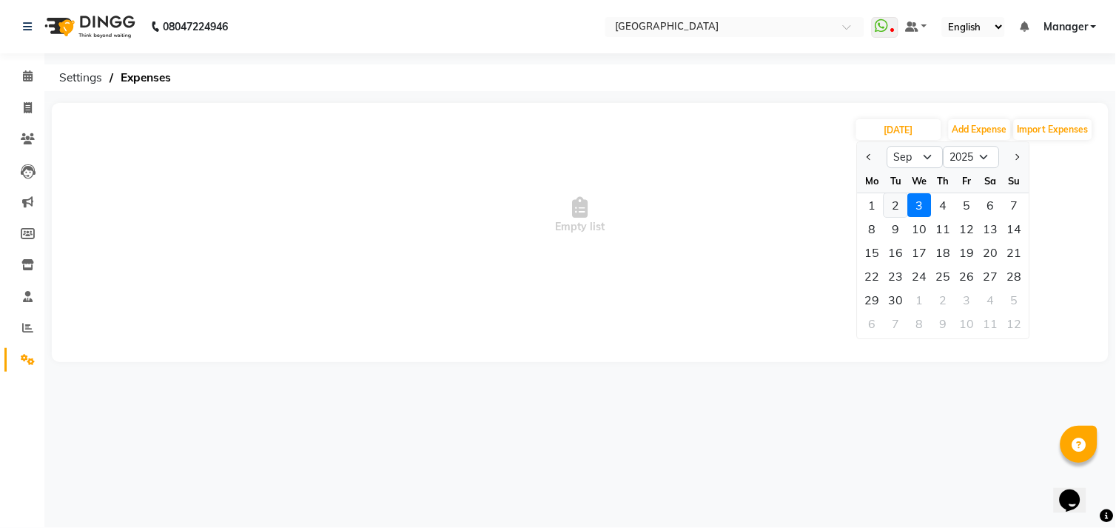
click at [898, 204] on div "2" at bounding box center [897, 205] width 24 height 24
type input "02-09-2025"
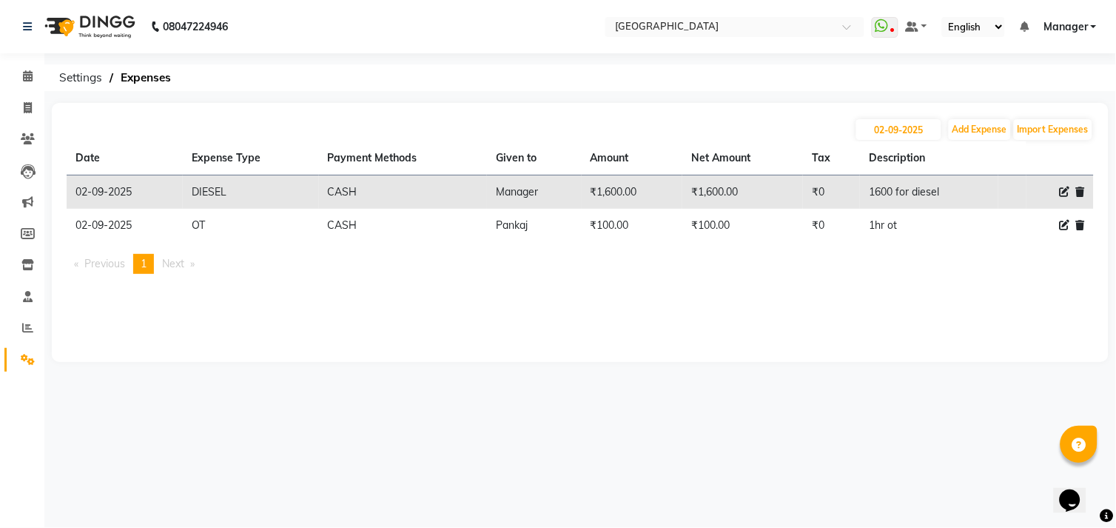
click at [1071, 186] on div at bounding box center [1061, 192] width 50 height 16
click at [1064, 190] on icon at bounding box center [1065, 192] width 10 height 10
select select "23458"
select select "1"
select select "7016"
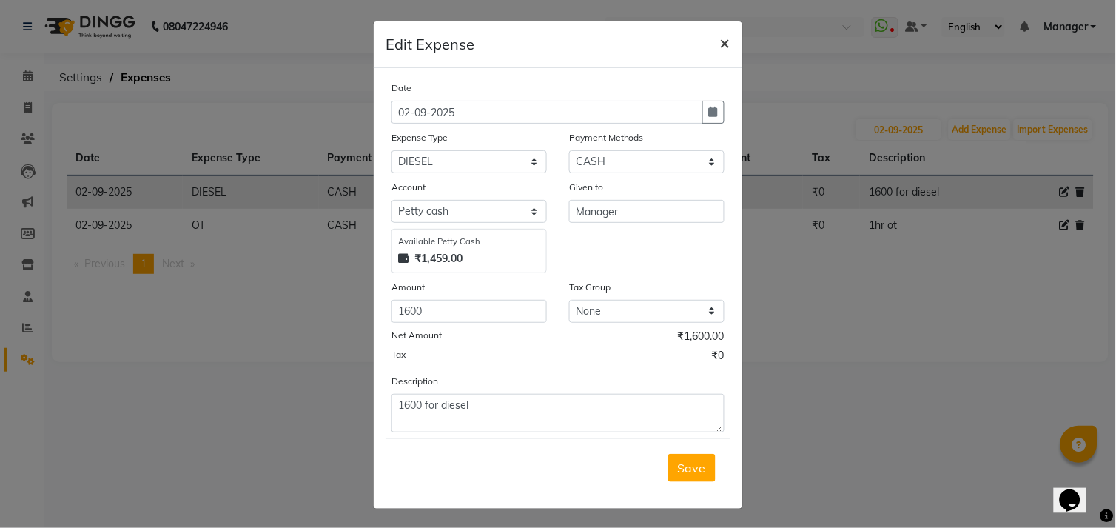
click at [720, 42] on span "×" at bounding box center [725, 42] width 10 height 22
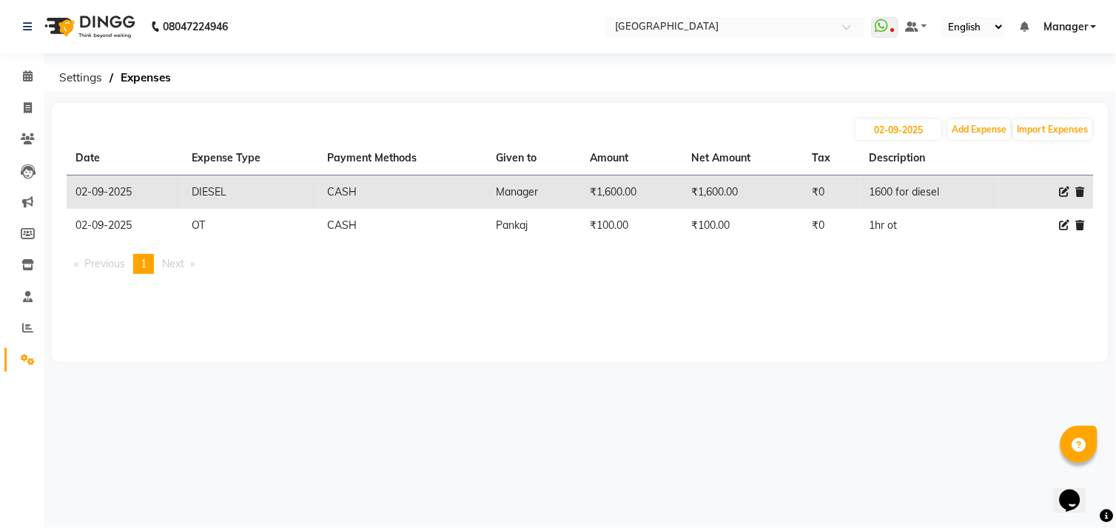
click at [1082, 187] on icon at bounding box center [1080, 192] width 9 height 10
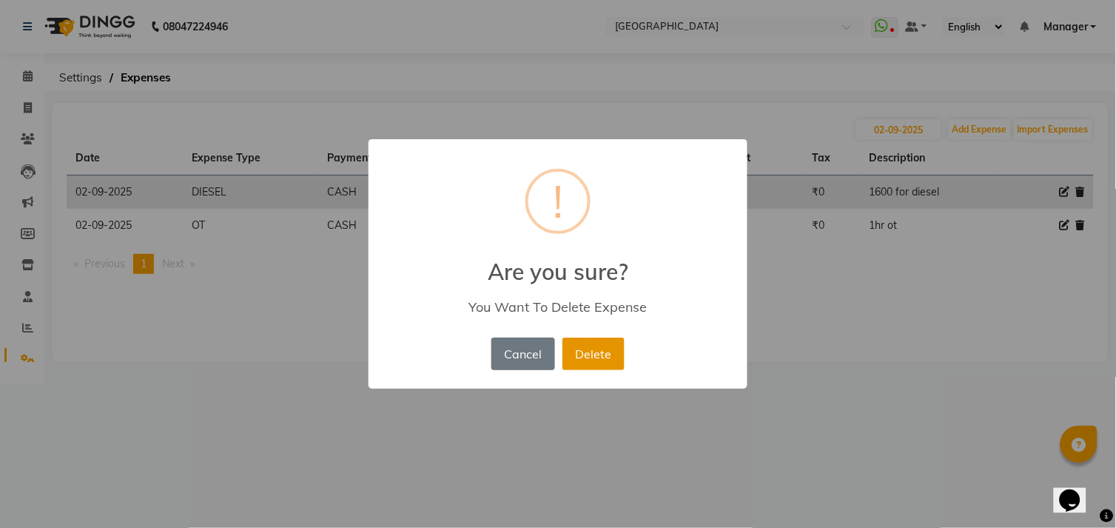
click at [575, 341] on button "Delete" at bounding box center [594, 354] width 62 height 33
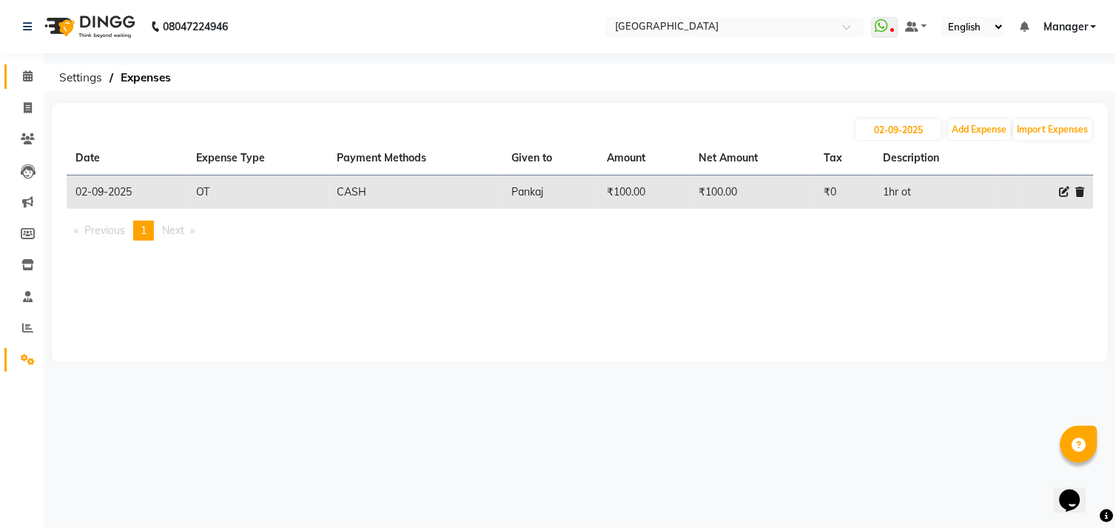
click at [23, 85] on link "Calendar" at bounding box center [22, 76] width 36 height 24
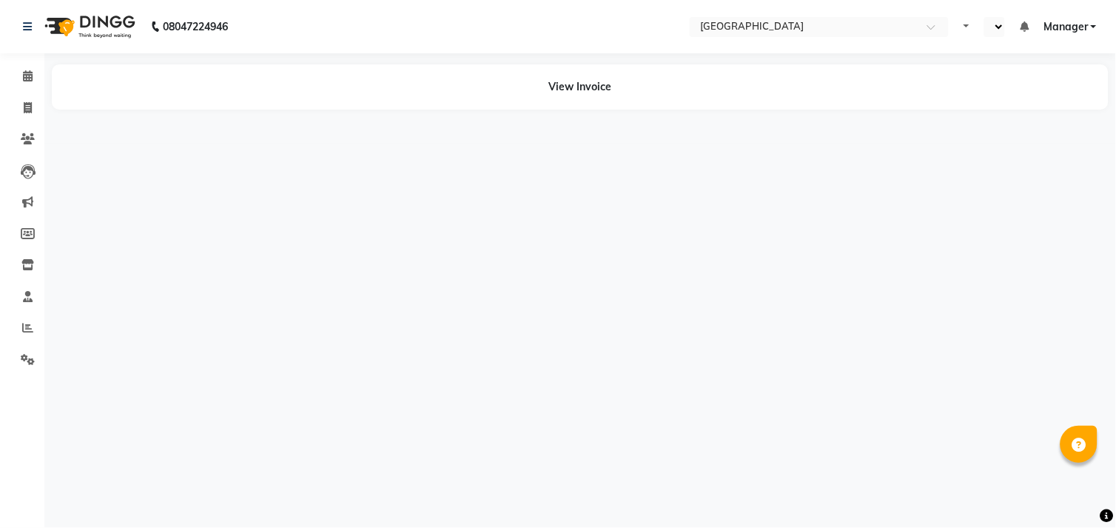
select select "en"
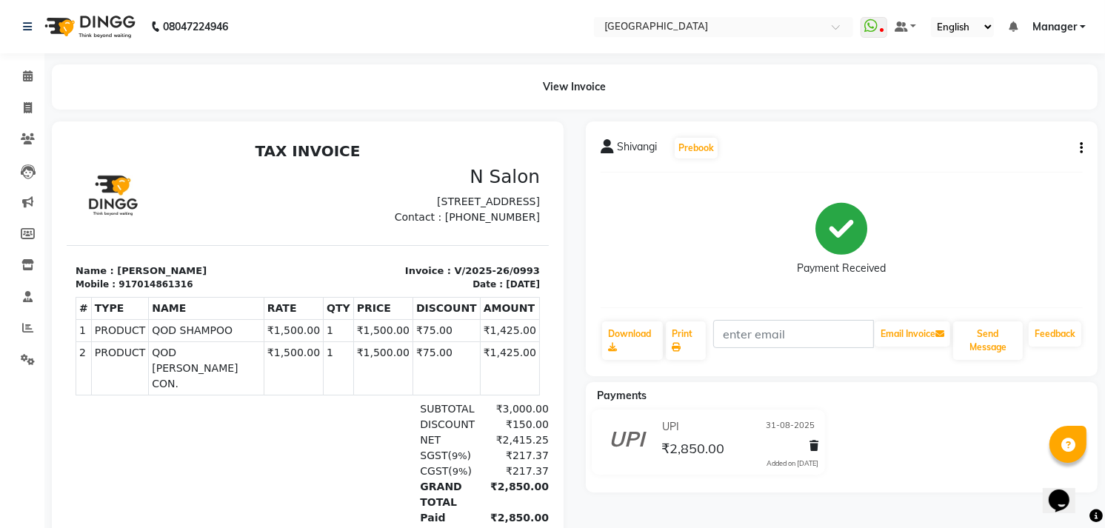
click at [1083, 146] on div "Shivangi Prebook Payment Received Download Print Email Invoice Send Message Fee…" at bounding box center [842, 248] width 512 height 255
click at [1081, 148] on icon "button" at bounding box center [1080, 148] width 3 height 1
click at [219, 175] on div at bounding box center [186, 195] width 241 height 61
click at [33, 75] on span at bounding box center [28, 76] width 26 height 17
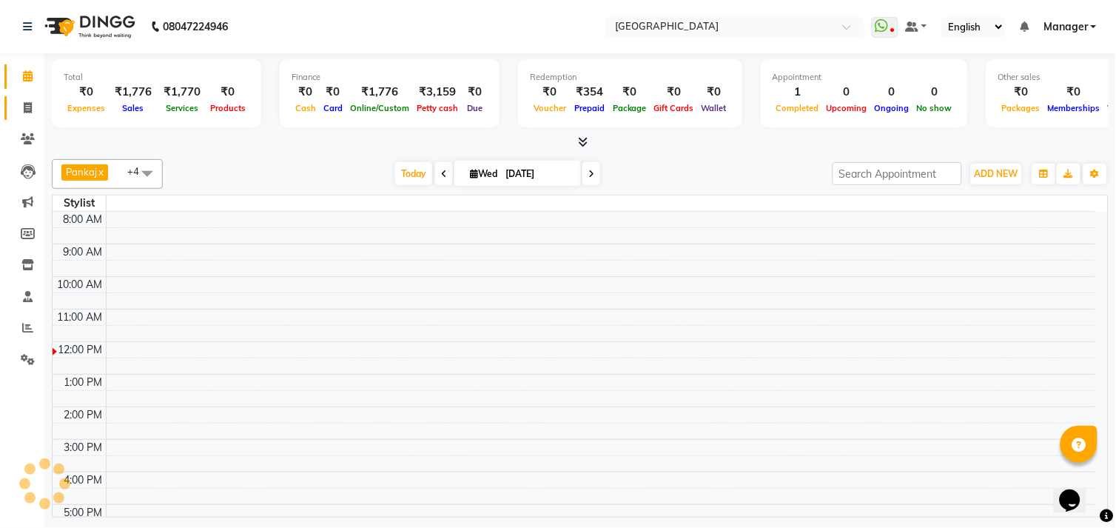
click at [38, 98] on link "Invoice" at bounding box center [22, 108] width 36 height 24
select select "service"
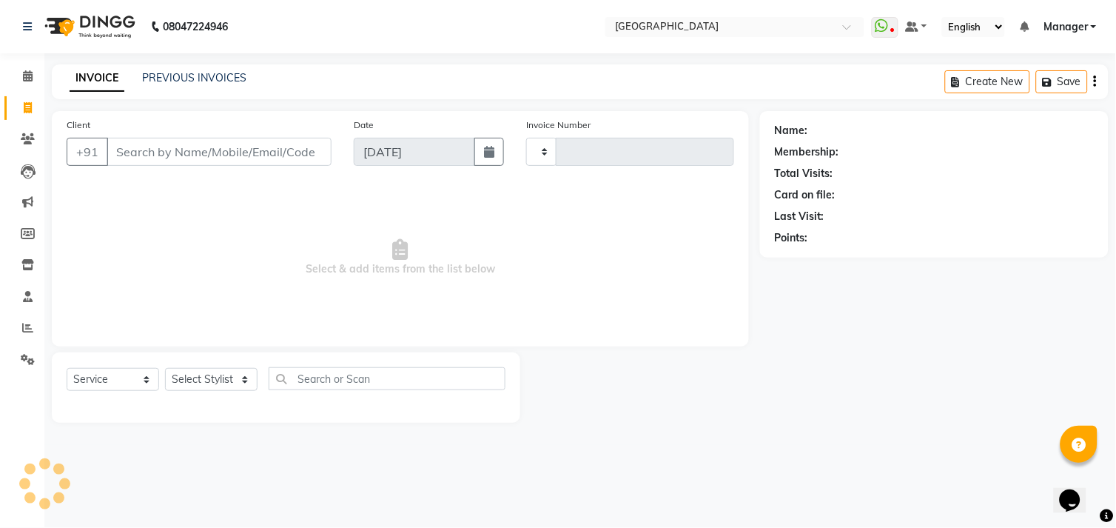
type input "1000"
select select "7871"
click at [198, 76] on link "PREVIOUS INVOICES" at bounding box center [194, 77] width 104 height 13
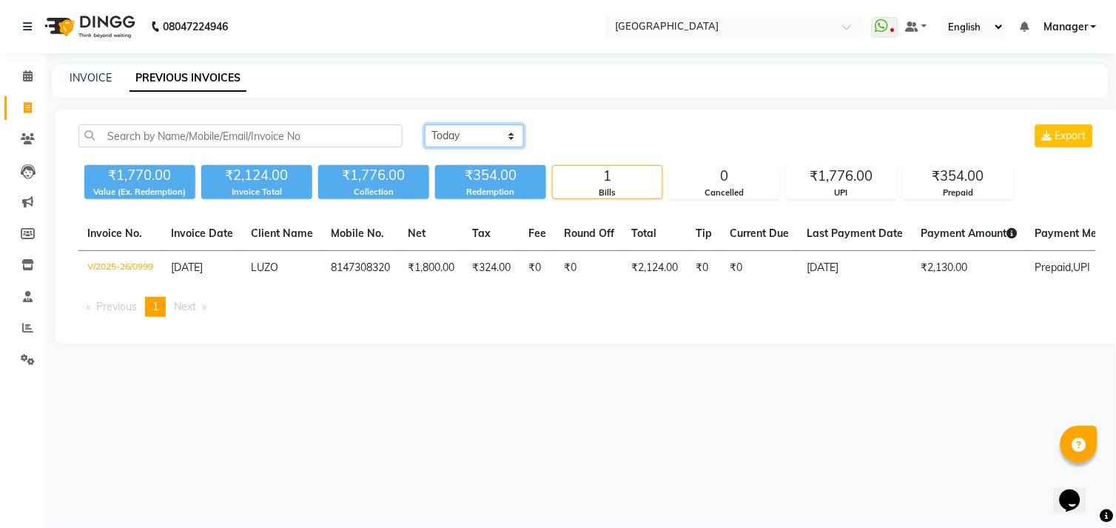
click at [515, 130] on select "Today Yesterday Custom Range" at bounding box center [474, 135] width 99 height 23
select select "range"
click at [425, 124] on select "Today Yesterday Custom Range" at bounding box center [474, 135] width 99 height 23
click at [625, 129] on input "[DATE]" at bounding box center [595, 136] width 104 height 21
select select "9"
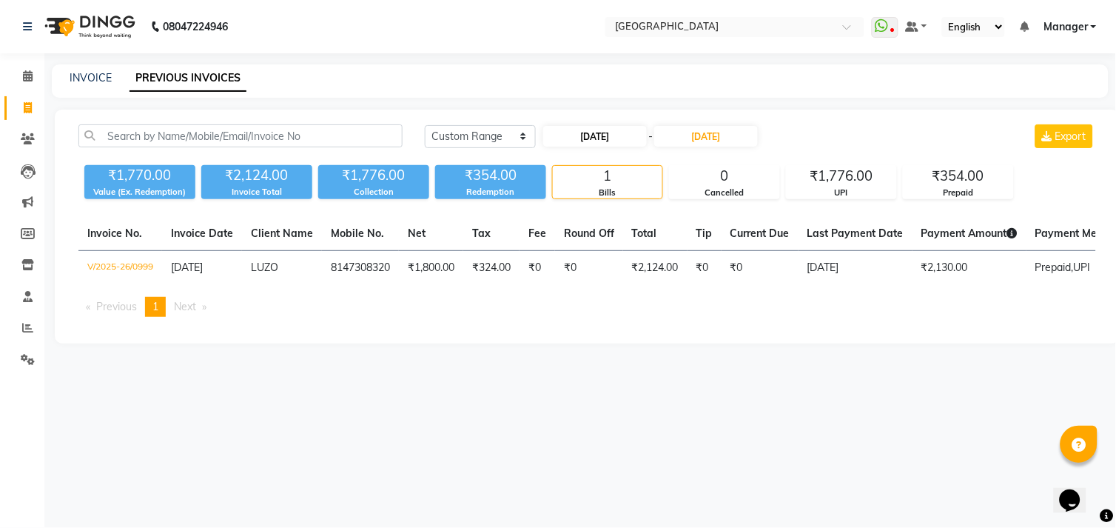
select select "2025"
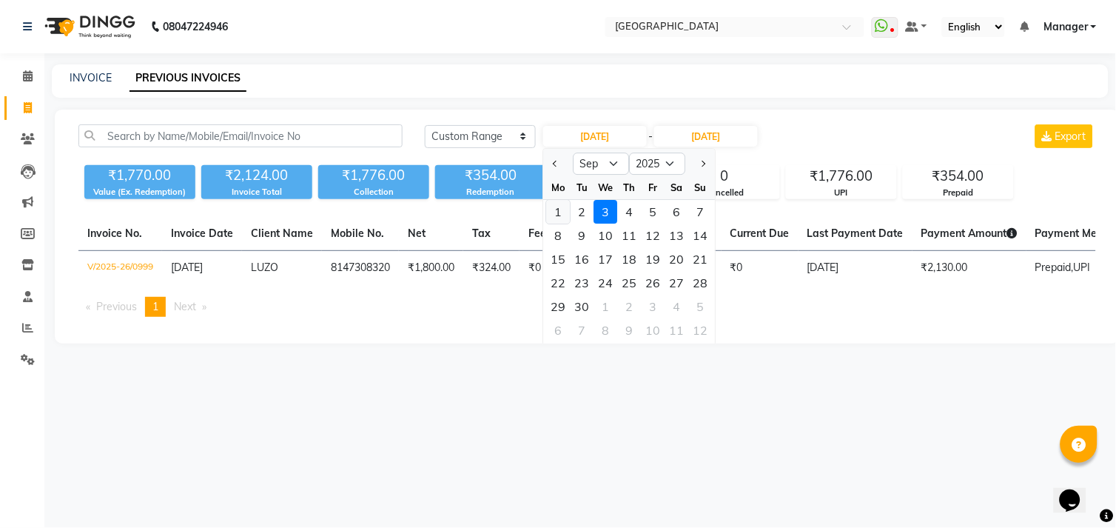
click at [565, 210] on div "1" at bounding box center [559, 212] width 24 height 24
type input "01-09-2025"
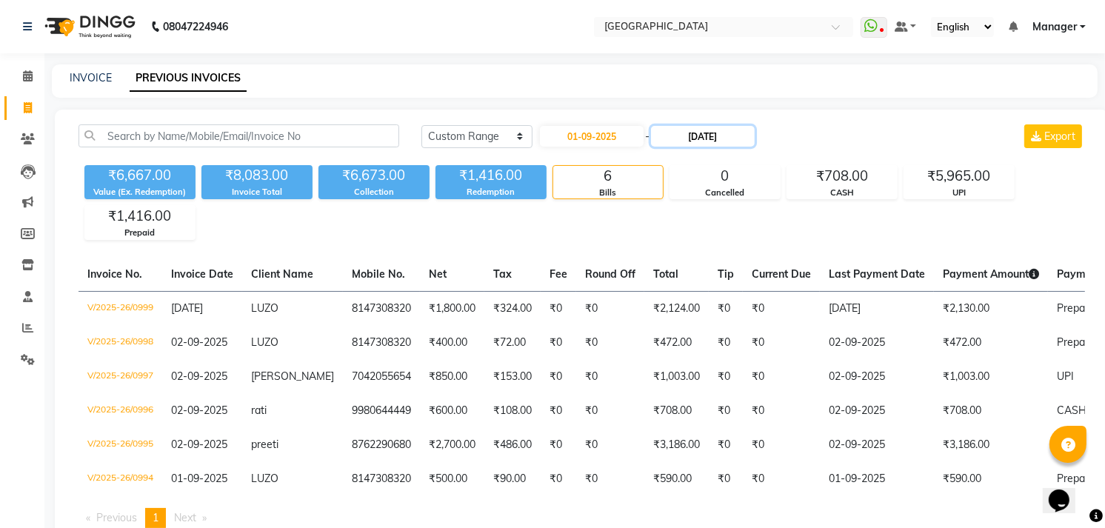
click at [706, 137] on input "[DATE]" at bounding box center [703, 136] width 104 height 21
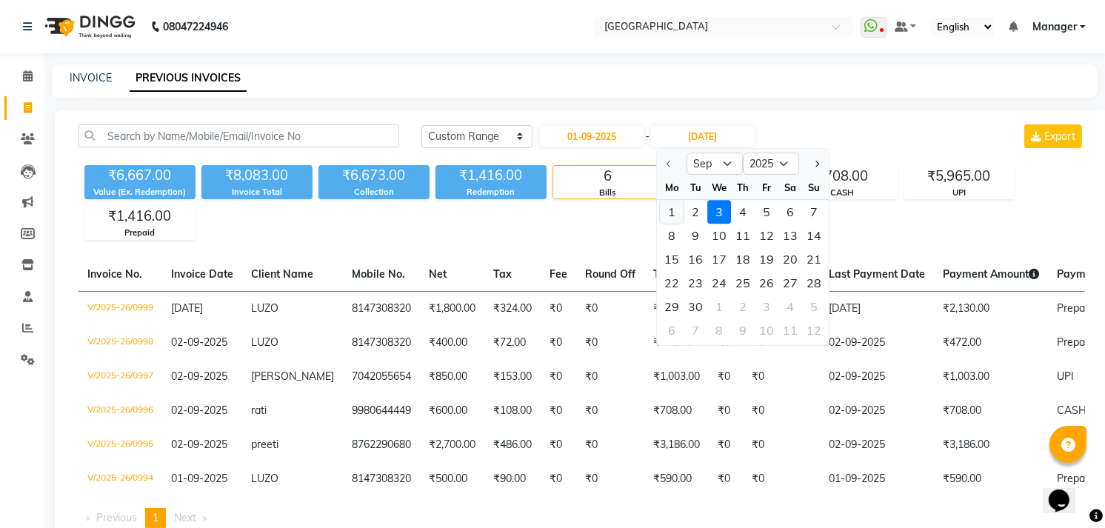
click at [676, 206] on div "1" at bounding box center [672, 212] width 24 height 24
type input "01-09-2025"
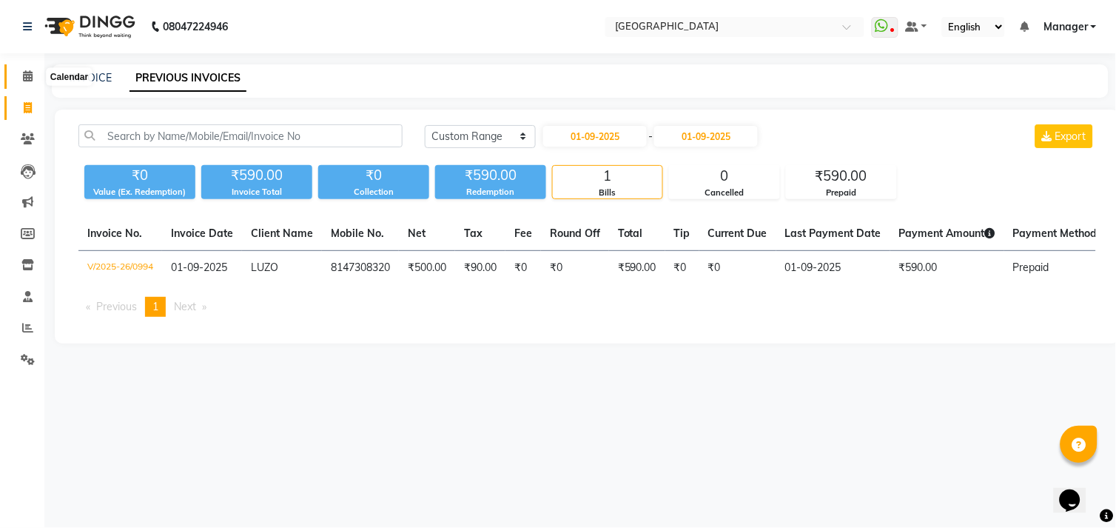
click at [23, 76] on icon at bounding box center [28, 75] width 10 height 11
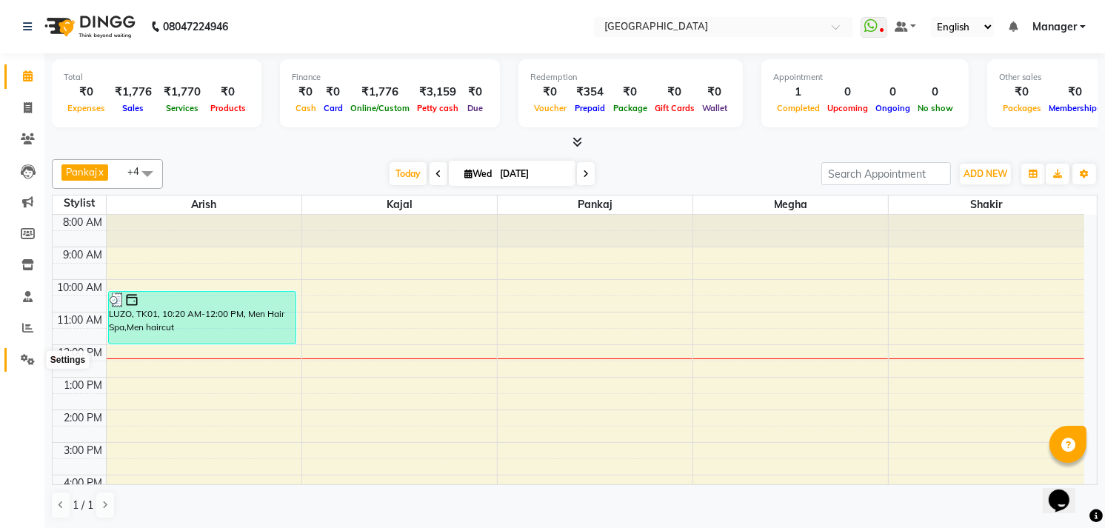
click at [25, 358] on icon at bounding box center [28, 359] width 14 height 11
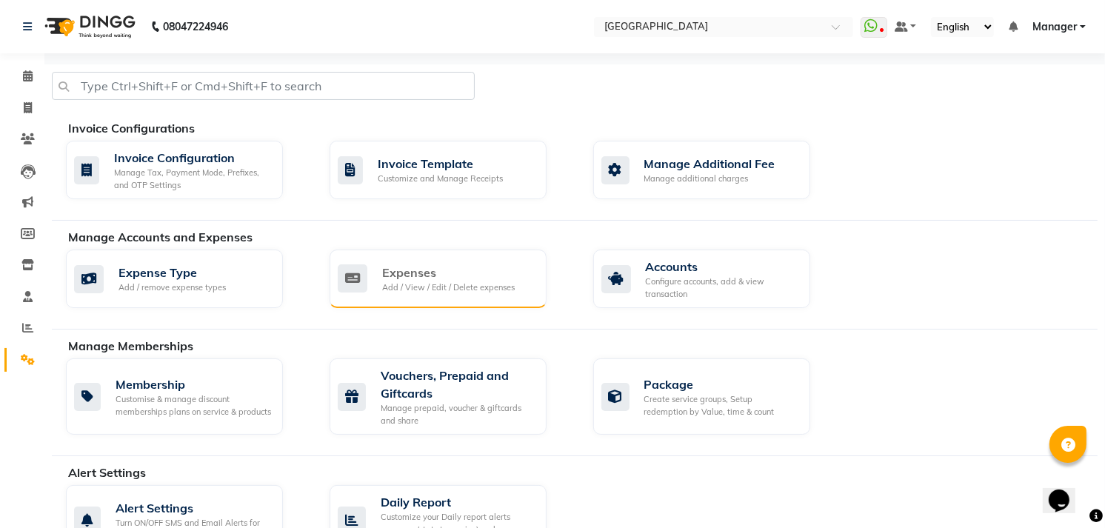
click at [405, 278] on div "Expenses" at bounding box center [448, 273] width 133 height 18
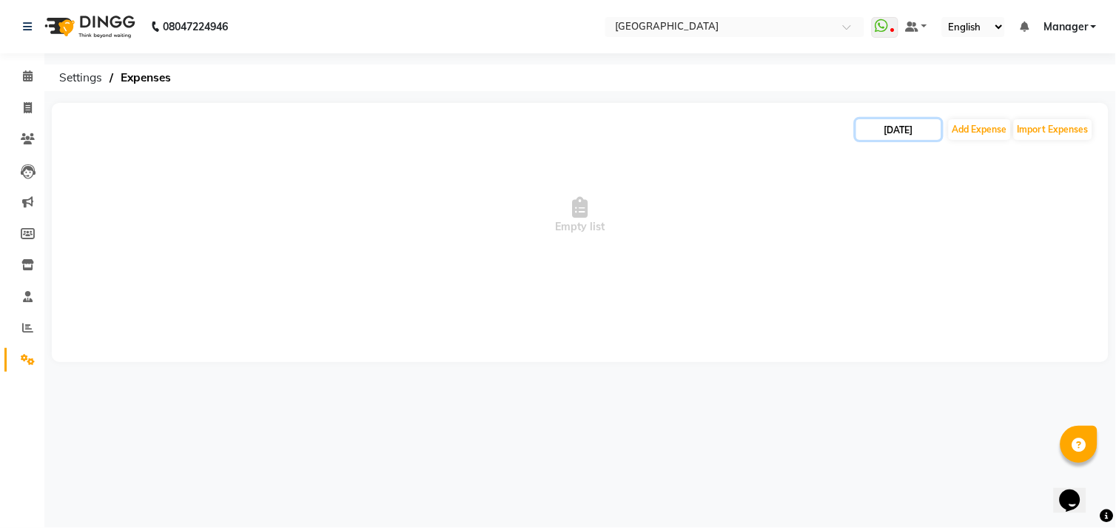
click at [877, 138] on input "[DATE]" at bounding box center [899, 129] width 85 height 21
select select "9"
select select "2025"
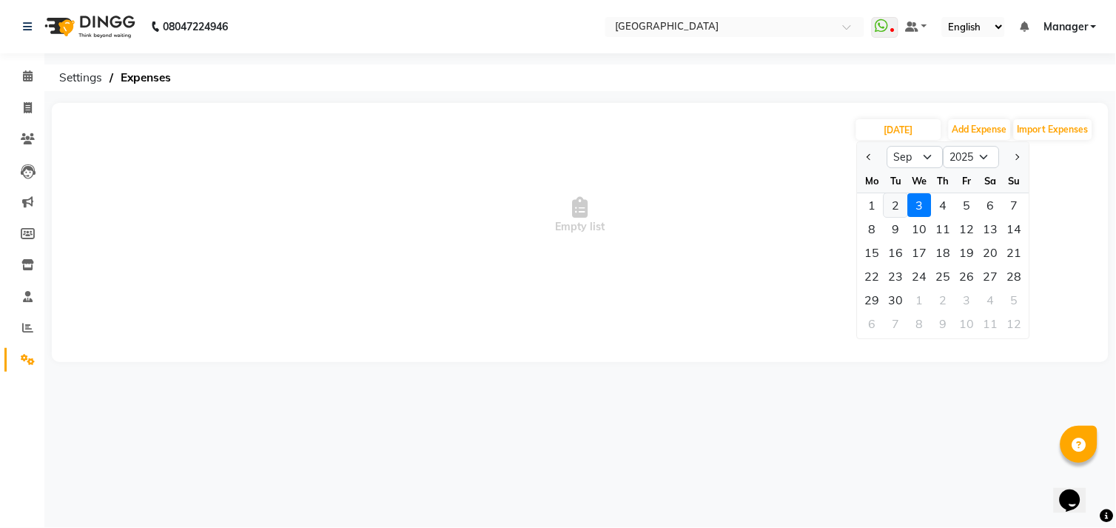
click at [899, 196] on div "2" at bounding box center [897, 205] width 24 height 24
type input "02-09-2025"
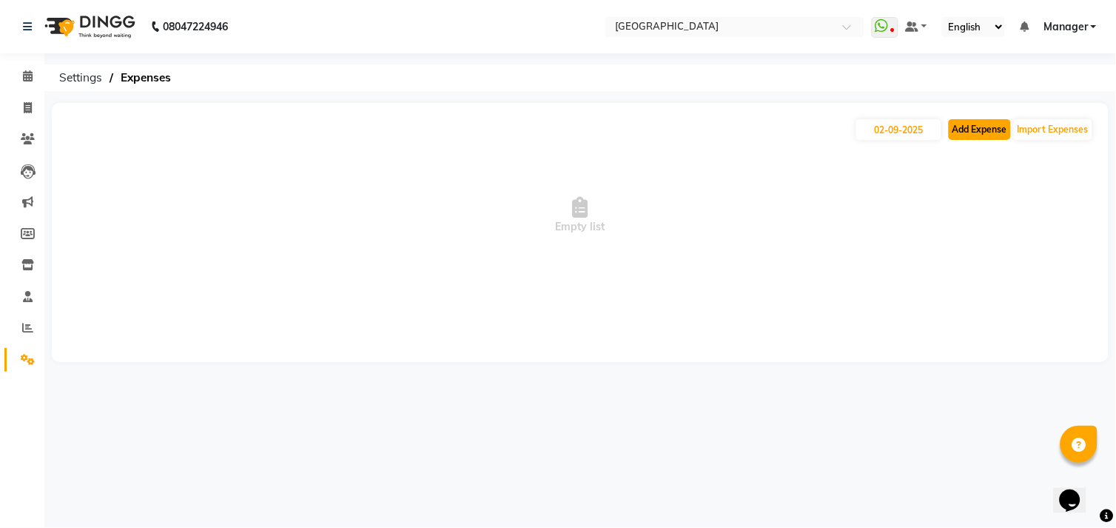
click at [958, 129] on button "Add Expense" at bounding box center [980, 129] width 62 height 21
select select "1"
select select "7016"
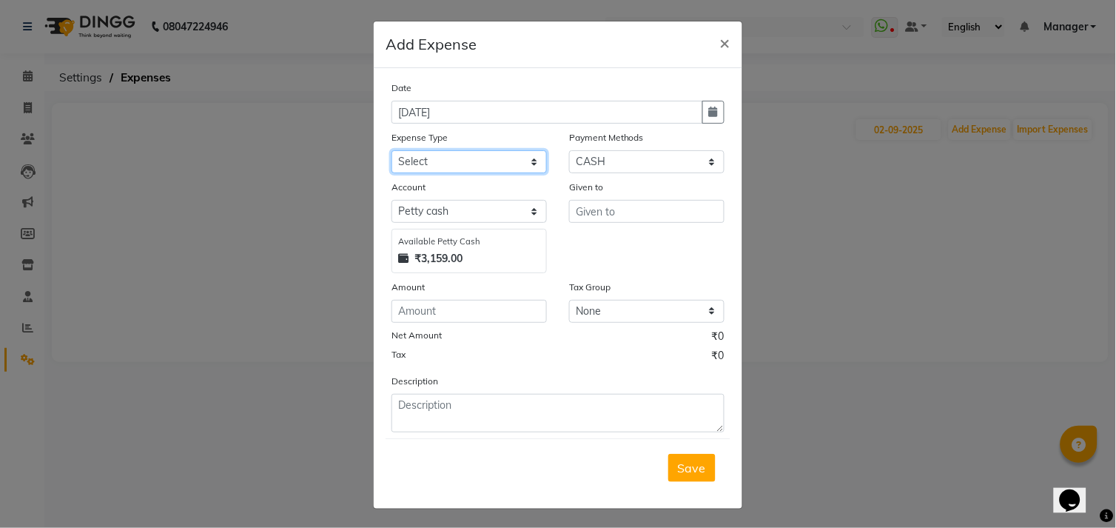
click at [449, 153] on select "Select advance salary BANK DEPOSIT building maintenance Day target DIESEL elect…" at bounding box center [469, 161] width 155 height 23
select select "23458"
click at [392, 150] on select "Select advance salary BANK DEPOSIT building maintenance Day target DIESEL elect…" at bounding box center [469, 161] width 155 height 23
click at [627, 204] on input "text" at bounding box center [646, 211] width 155 height 23
type input "j"
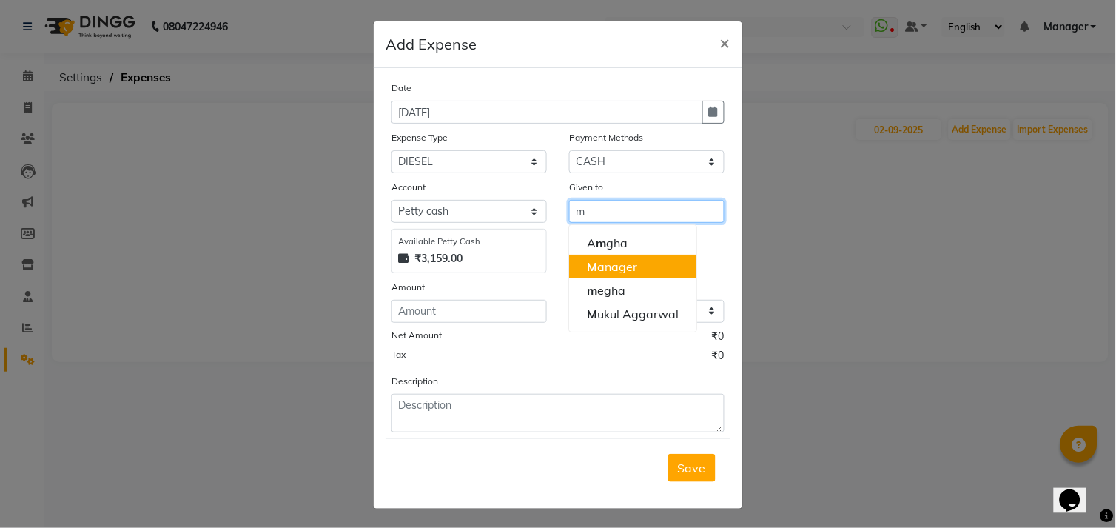
click at [640, 255] on button "M anager" at bounding box center [632, 267] width 127 height 24
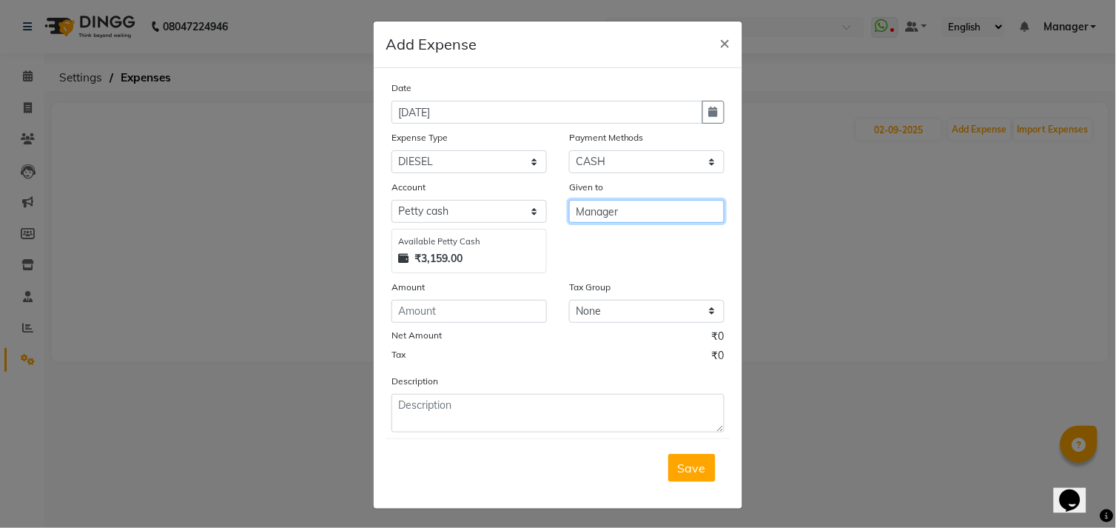
type input "Manager"
click at [395, 312] on input "number" at bounding box center [469, 311] width 155 height 23
type input "1600"
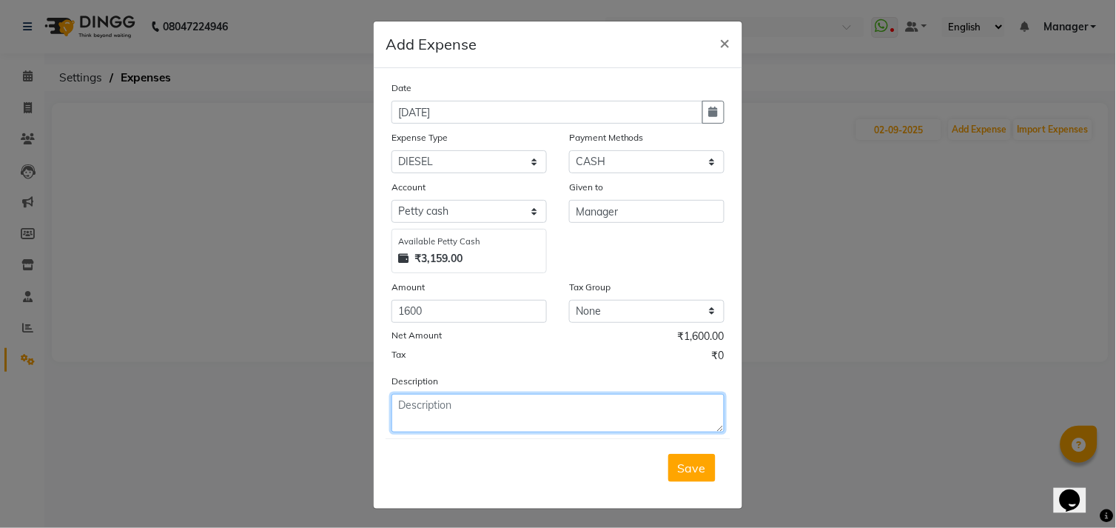
click at [444, 423] on textarea at bounding box center [558, 413] width 333 height 38
type textarea "1600 for diesel"
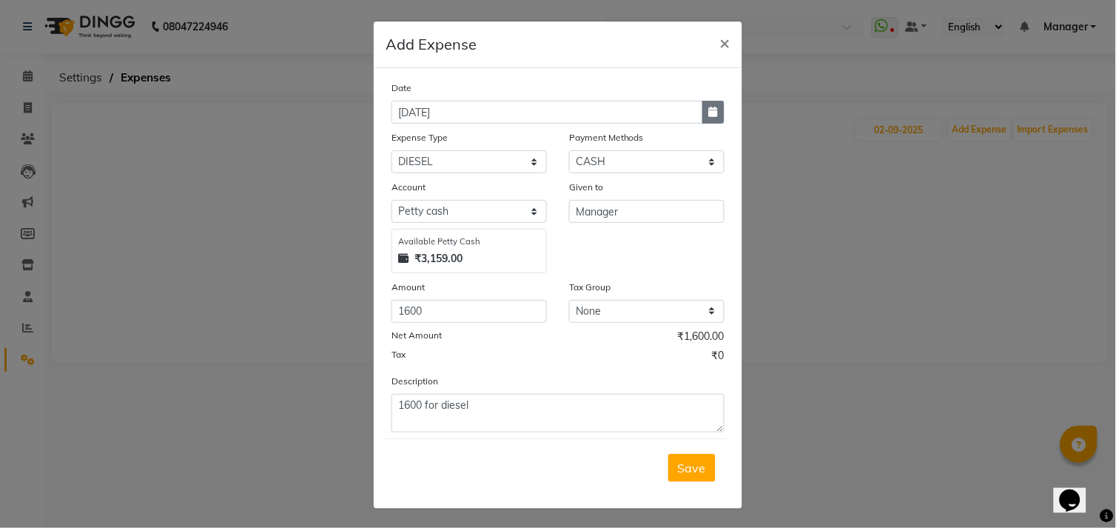
click at [703, 101] on button "button" at bounding box center [714, 112] width 22 height 23
select select "9"
select select "2025"
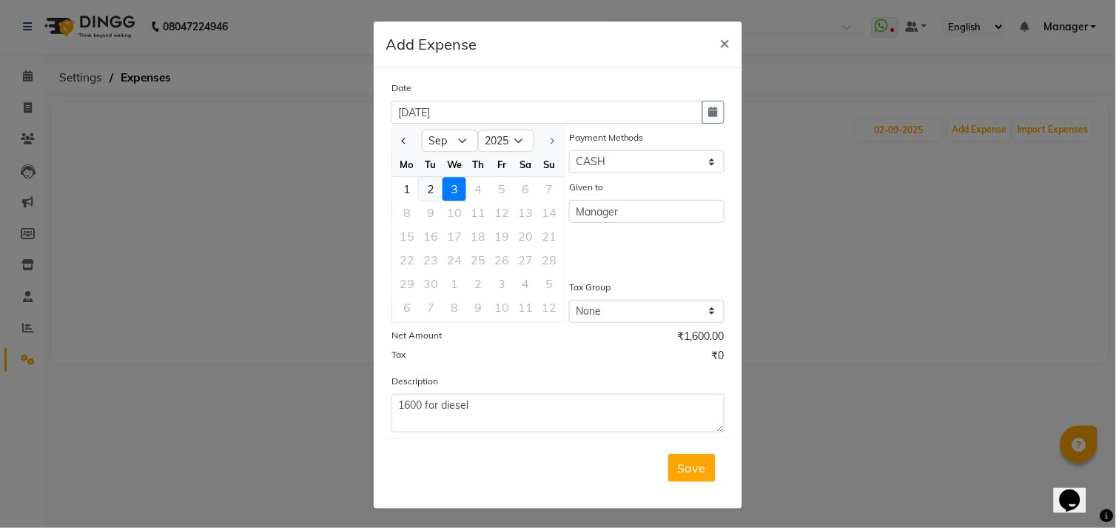
click at [425, 182] on div "2" at bounding box center [431, 189] width 24 height 24
type input "02-09-2025"
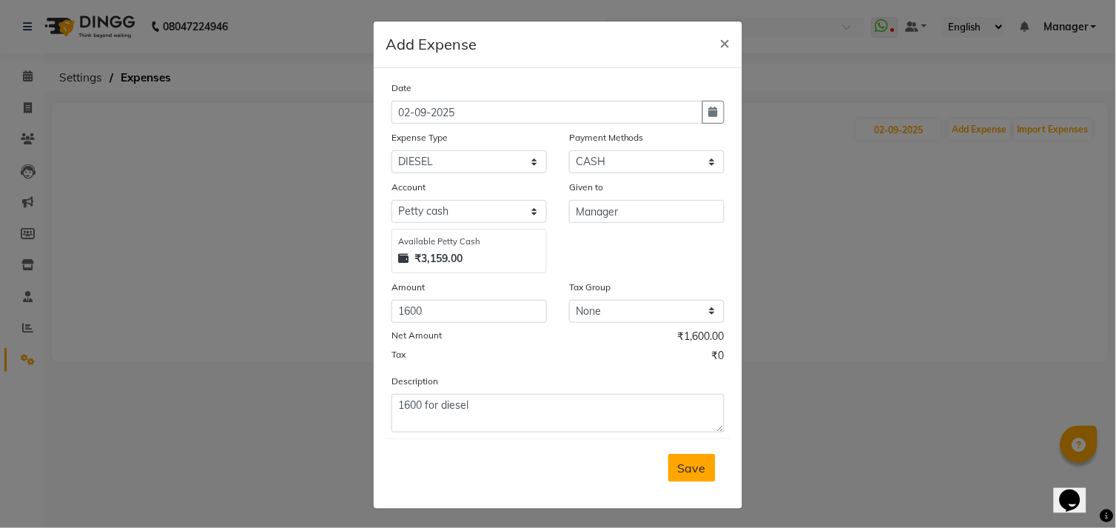
click at [682, 469] on span "Save" at bounding box center [692, 467] width 28 height 15
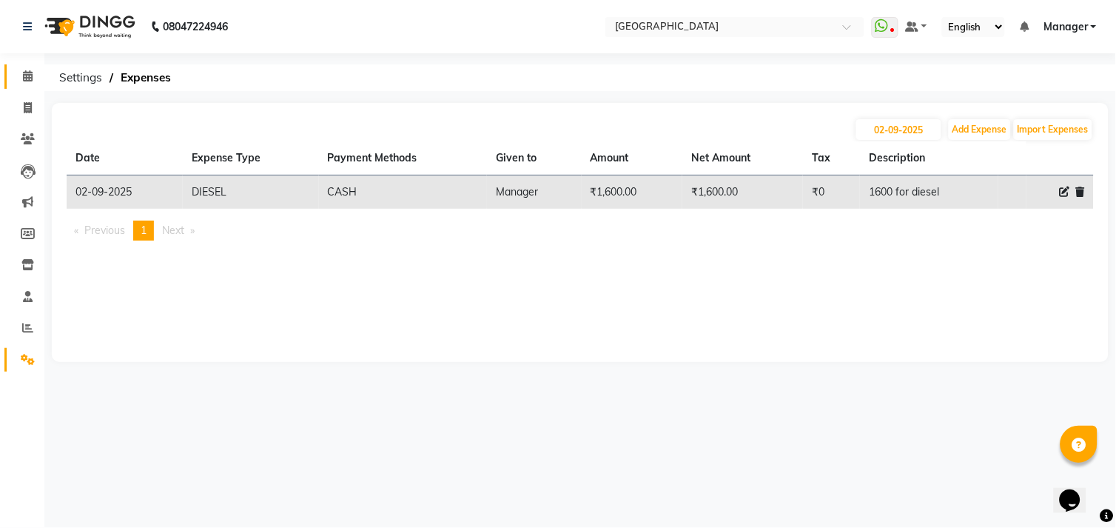
click at [27, 65] on link "Calendar" at bounding box center [22, 76] width 36 height 24
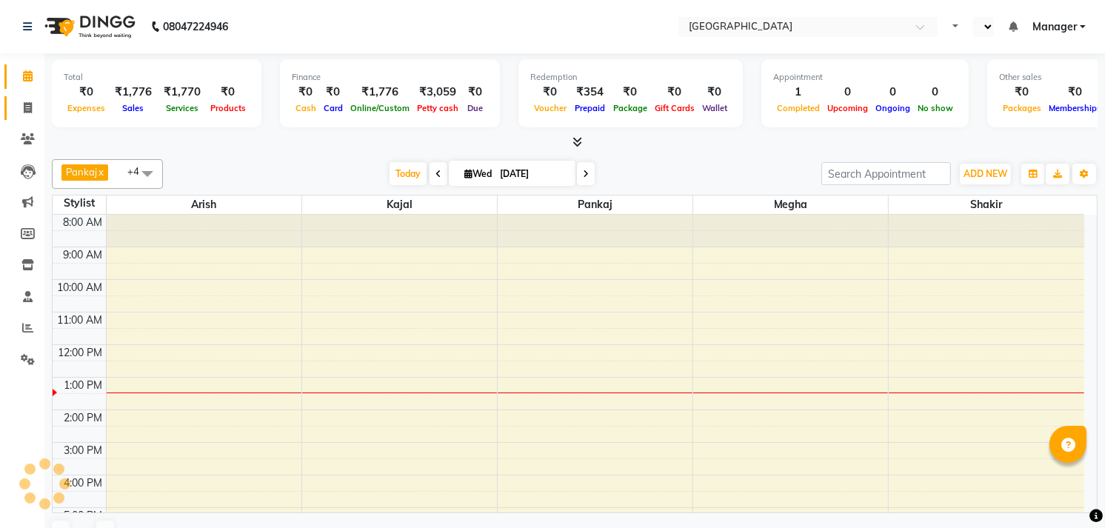
select select "en"
click at [26, 107] on icon at bounding box center [28, 107] width 8 height 11
select select "service"
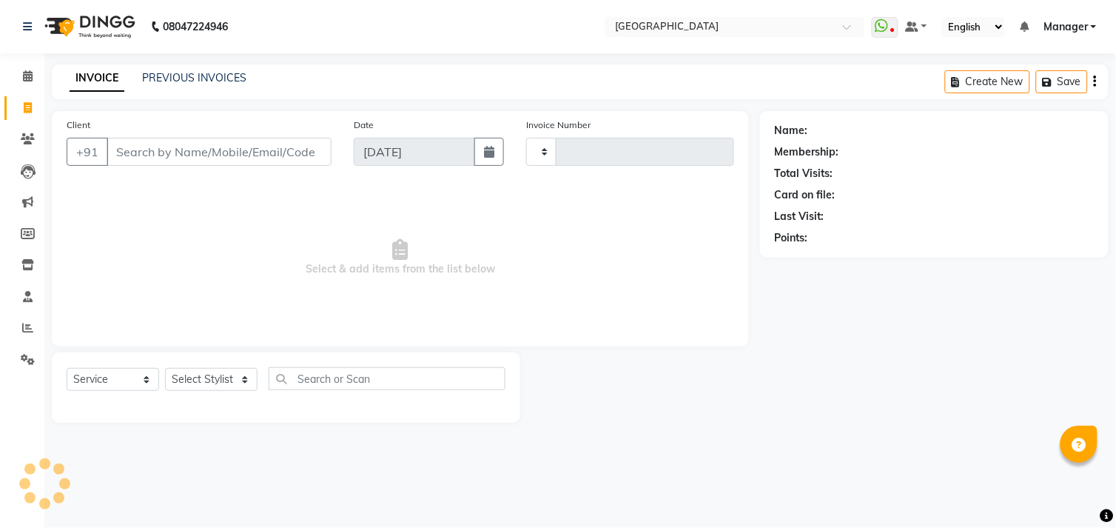
type input "1000"
select select "7871"
click at [238, 141] on input "Client" at bounding box center [219, 152] width 225 height 28
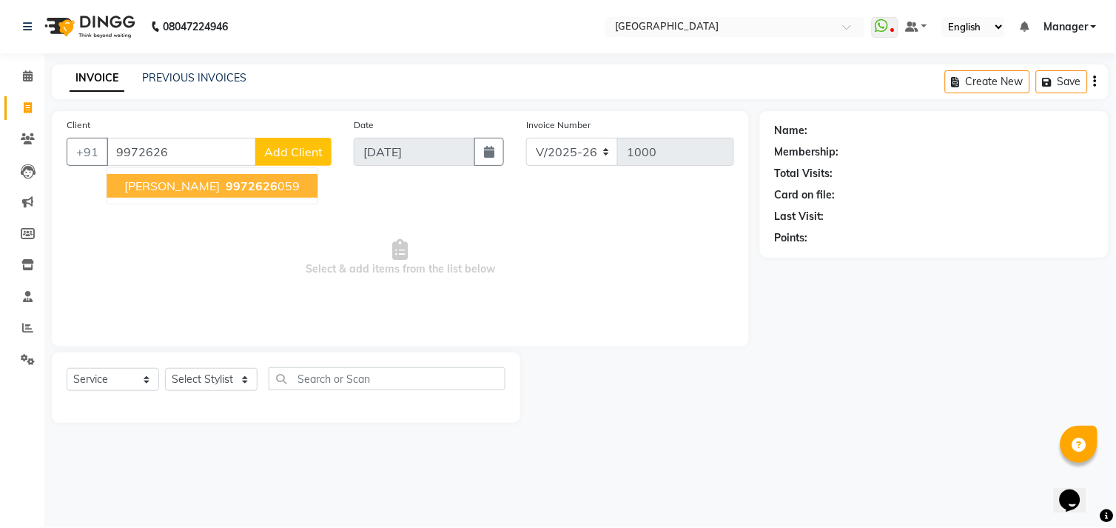
click at [223, 190] on ngb-highlight "9972626 059" at bounding box center [261, 185] width 77 height 15
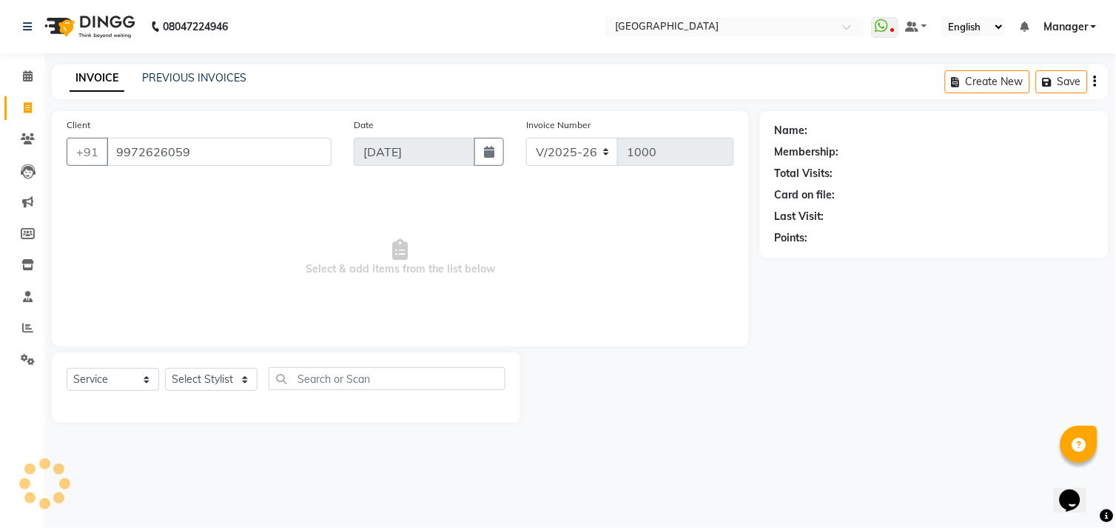
type input "9972626059"
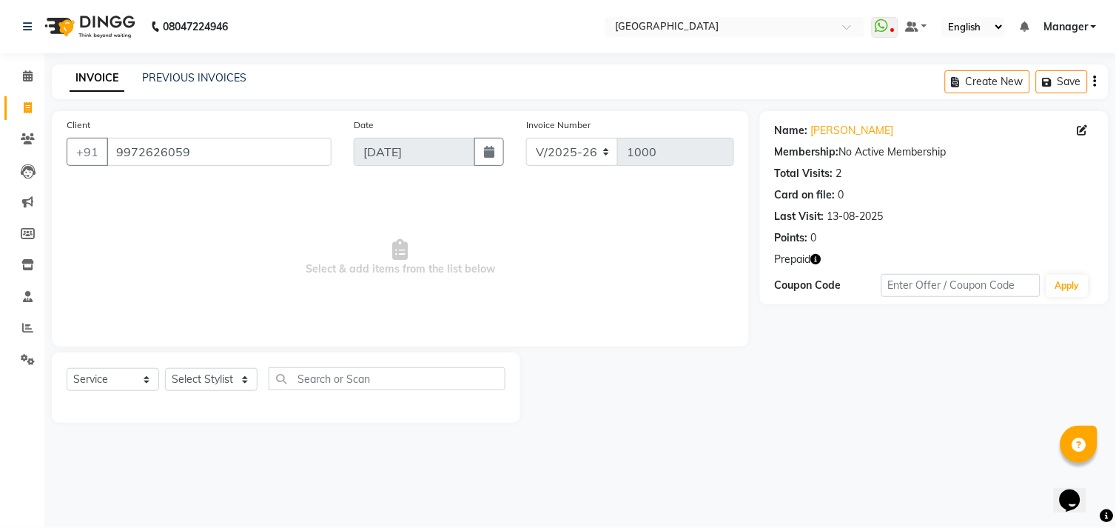
click at [815, 261] on icon "button" at bounding box center [816, 259] width 10 height 10
click at [622, 441] on main "INVOICE PREVIOUS INVOICES Create New Save Client [PHONE_NUMBER] Date [DATE] Inv…" at bounding box center [580, 254] width 1072 height 381
click at [123, 387] on select "Select Service Product Membership Package Voucher Prepaid Gift Card" at bounding box center [113, 379] width 93 height 23
click at [222, 388] on select "Select Stylist [PERSON_NAME] [PERSON_NAME] Manager [PERSON_NAME] [PERSON_NAME] …" at bounding box center [211, 379] width 93 height 23
select select "71875"
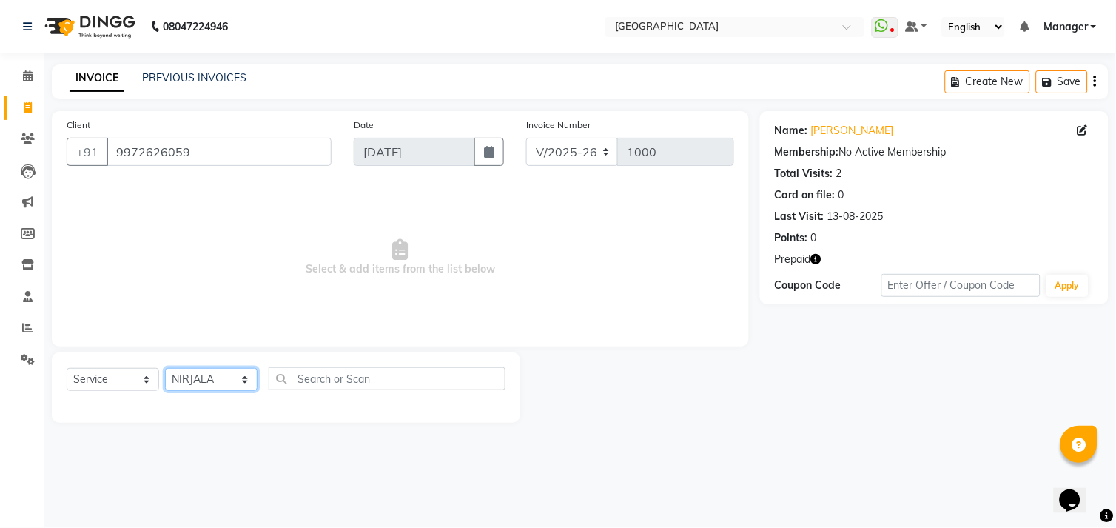
click at [165, 369] on select "Select Stylist Amgha Arish CHANDU DIPEN kajal kupu Manager megha Mukul Aggarwal…" at bounding box center [211, 379] width 93 height 23
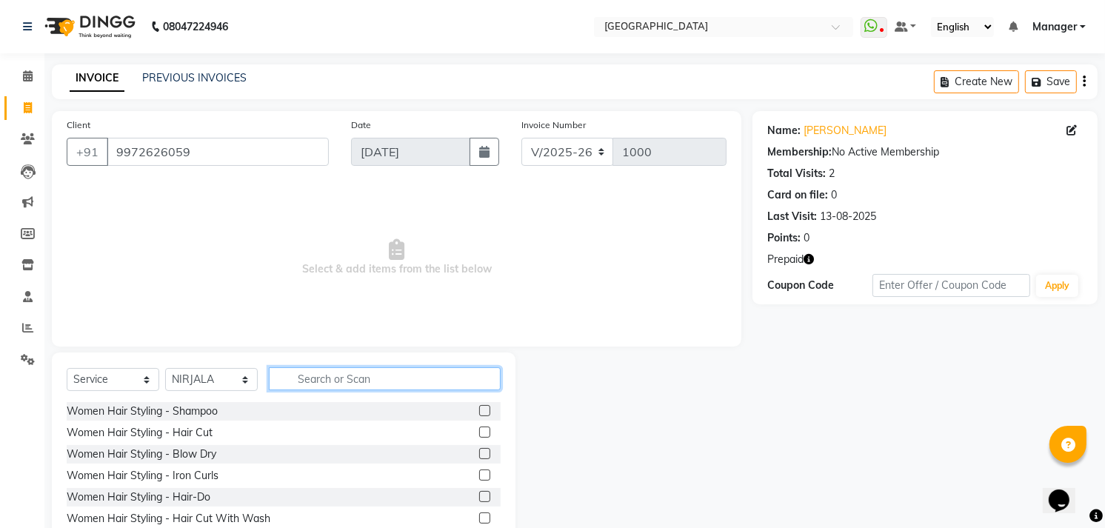
click at [300, 381] on input "text" at bounding box center [385, 378] width 232 height 23
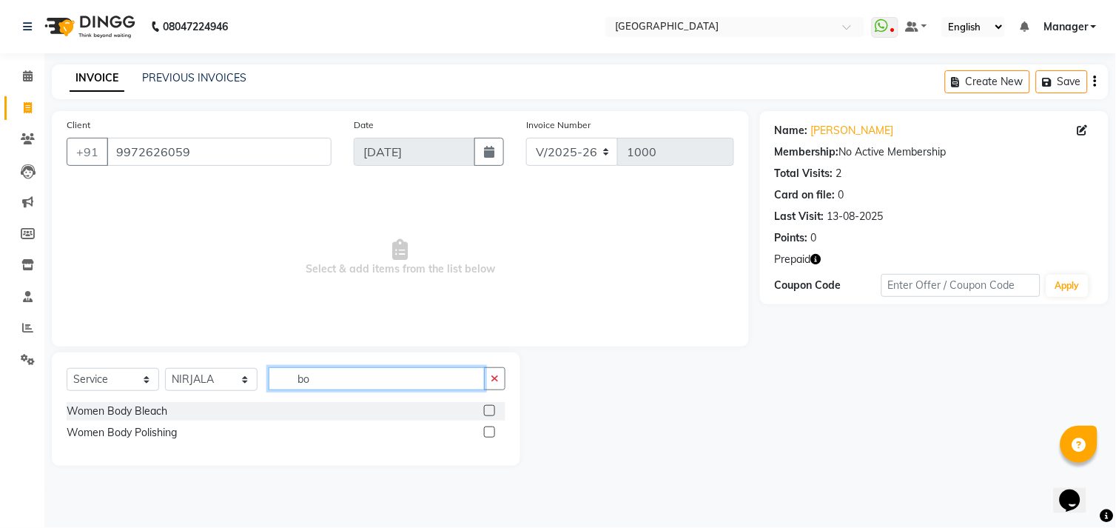
type input "b"
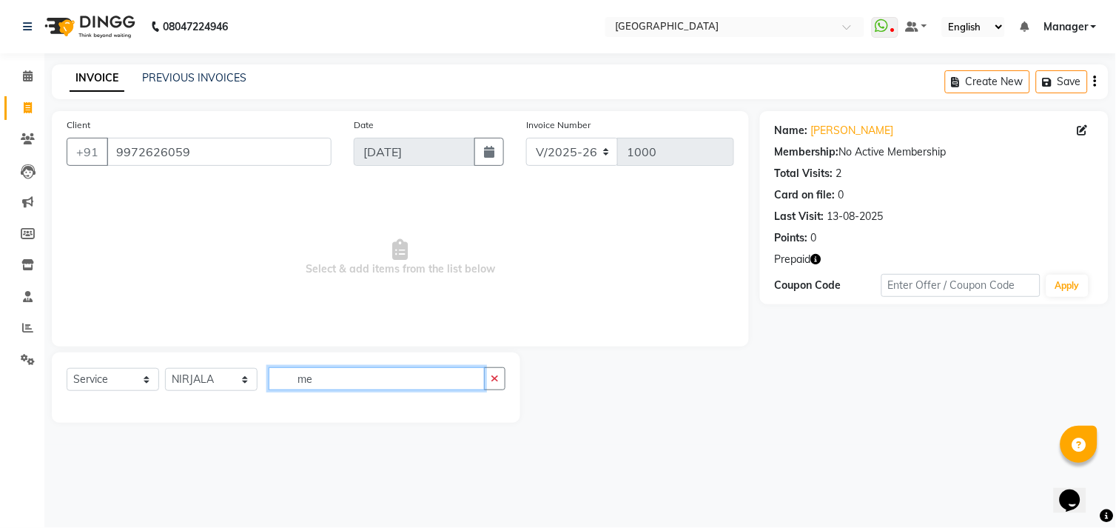
type input "m"
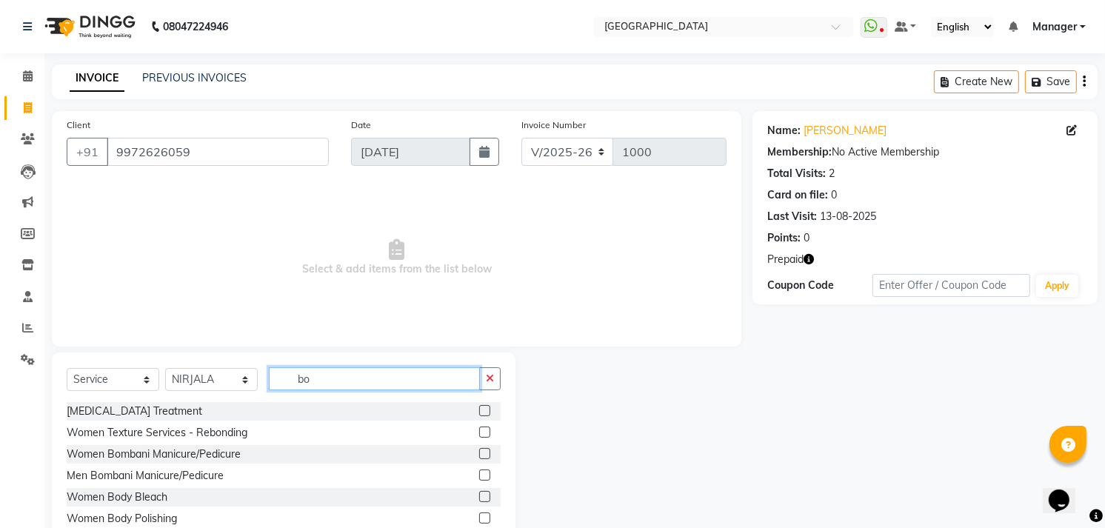
type input "bo"
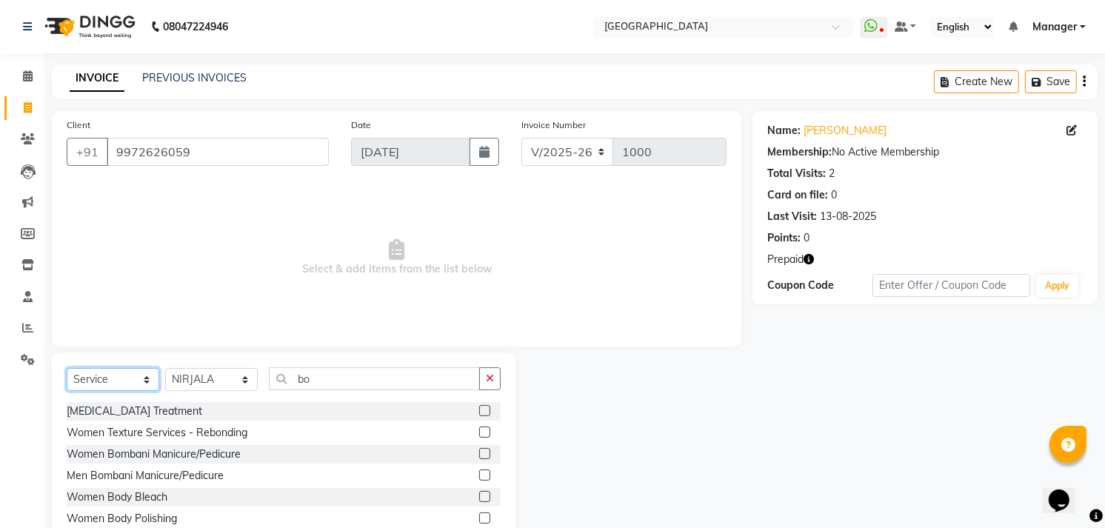
click at [131, 380] on select "Select Service Product Membership Package Voucher Prepaid Gift Card" at bounding box center [113, 379] width 93 height 23
select select "P"
click at [67, 369] on select "Select Service Product Membership Package Voucher Prepaid Gift Card" at bounding box center [113, 379] width 93 height 23
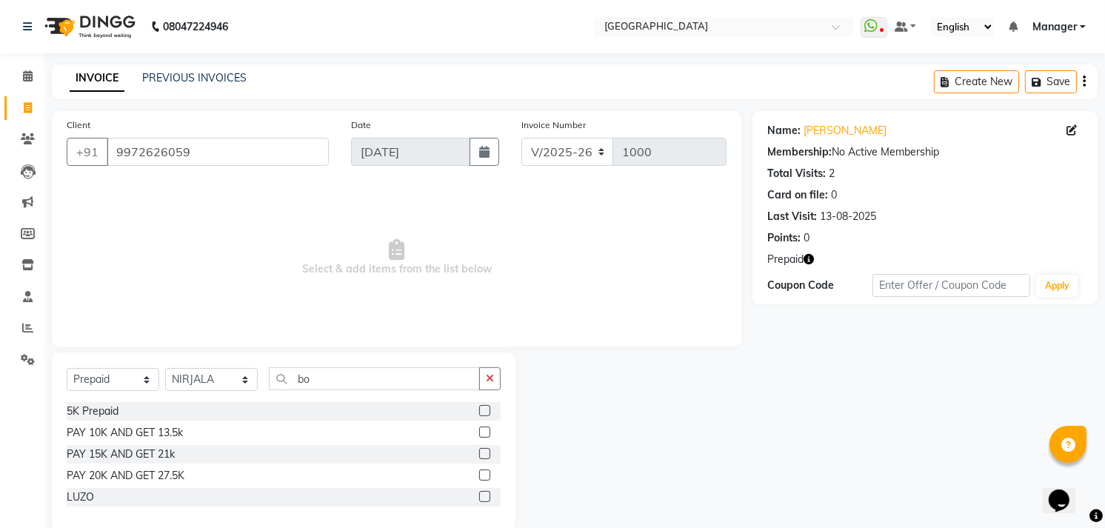
click at [482, 428] on label at bounding box center [484, 431] width 11 height 11
click at [482, 428] on input "checkbox" at bounding box center [484, 433] width 10 height 10
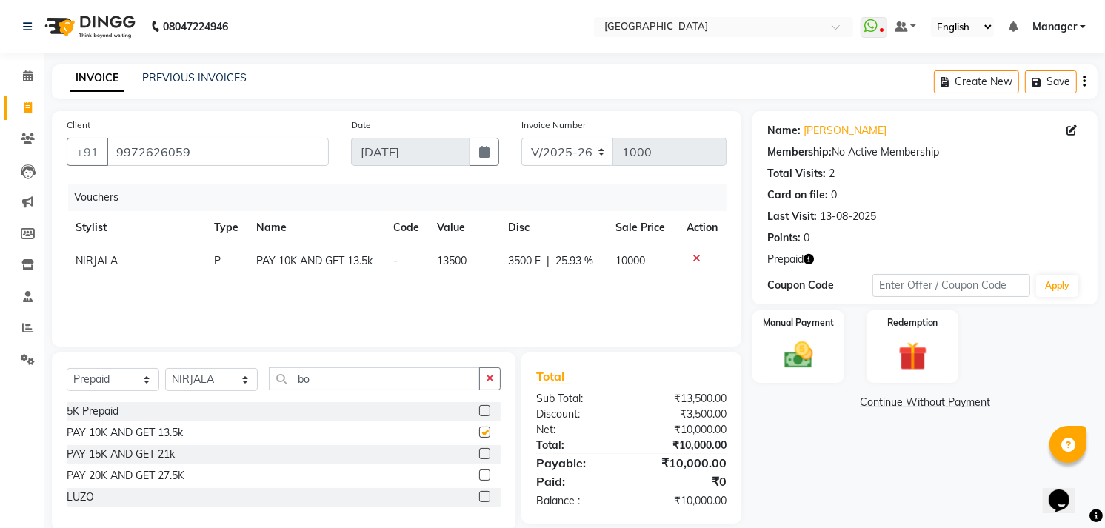
checkbox input "false"
click at [811, 254] on icon "button" at bounding box center [808, 259] width 10 height 10
click at [859, 260] on div "Prepaid" at bounding box center [924, 260] width 315 height 16
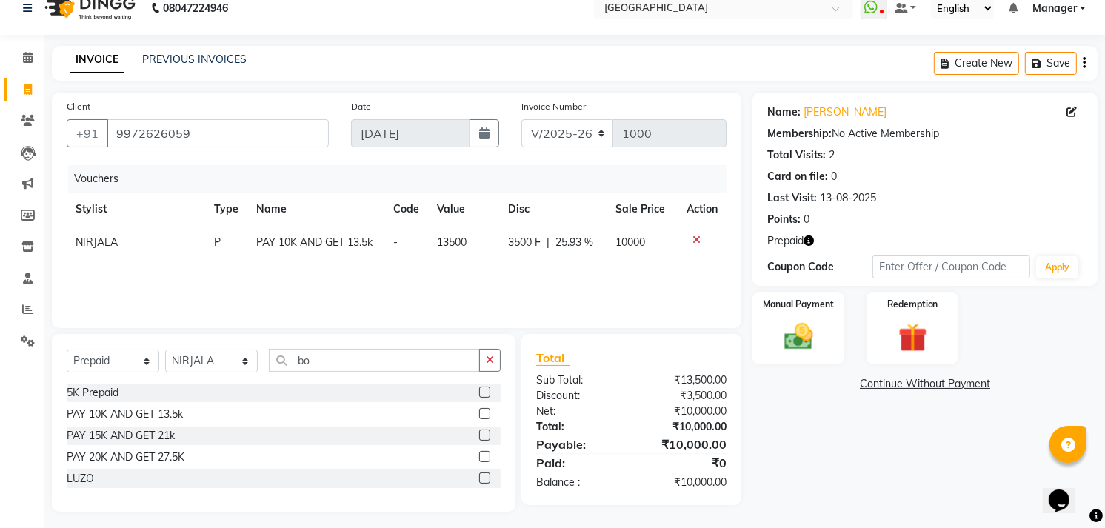
scroll to position [24, 0]
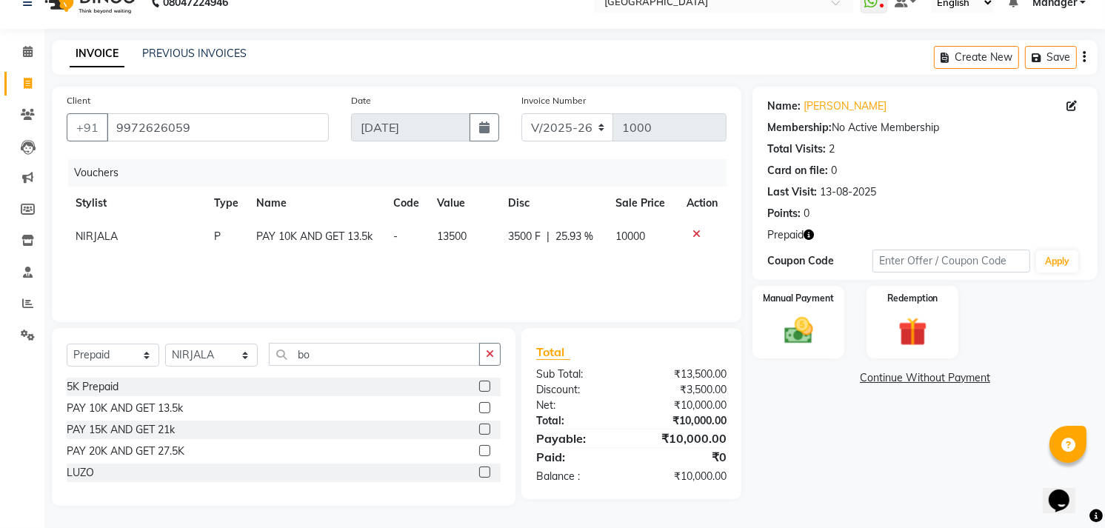
click at [810, 230] on icon "button" at bounding box center [808, 235] width 10 height 10
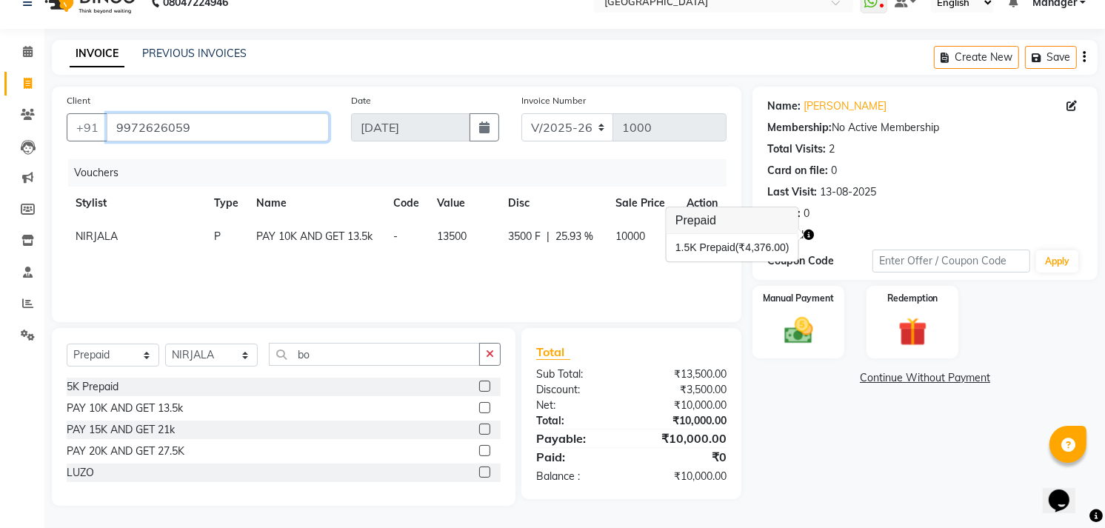
drag, startPoint x: 202, startPoint y: 130, endPoint x: 64, endPoint y: 98, distance: 142.1
click at [62, 98] on div "Client +91 9972626059" at bounding box center [198, 123] width 284 height 61
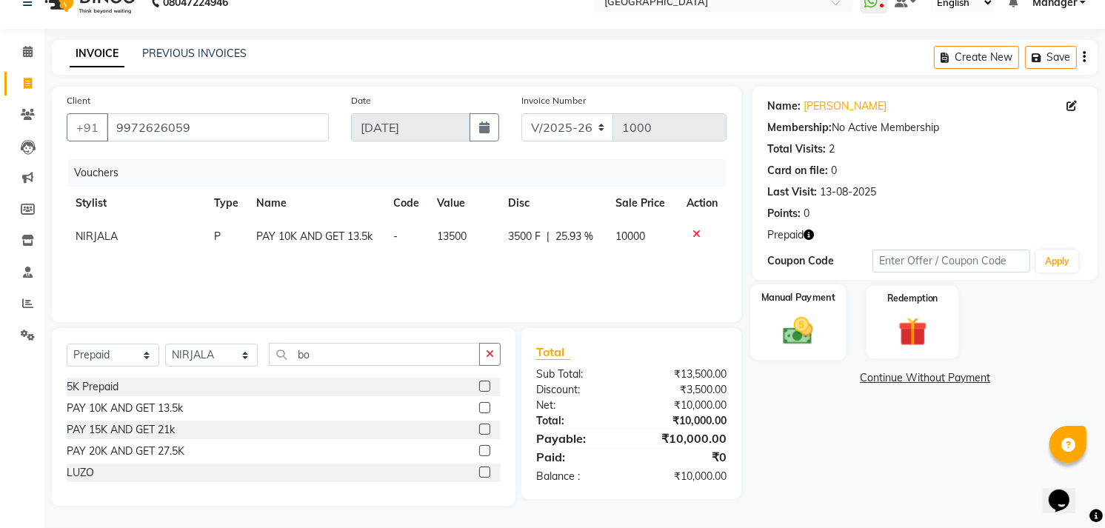
click at [820, 326] on img at bounding box center [798, 331] width 48 height 34
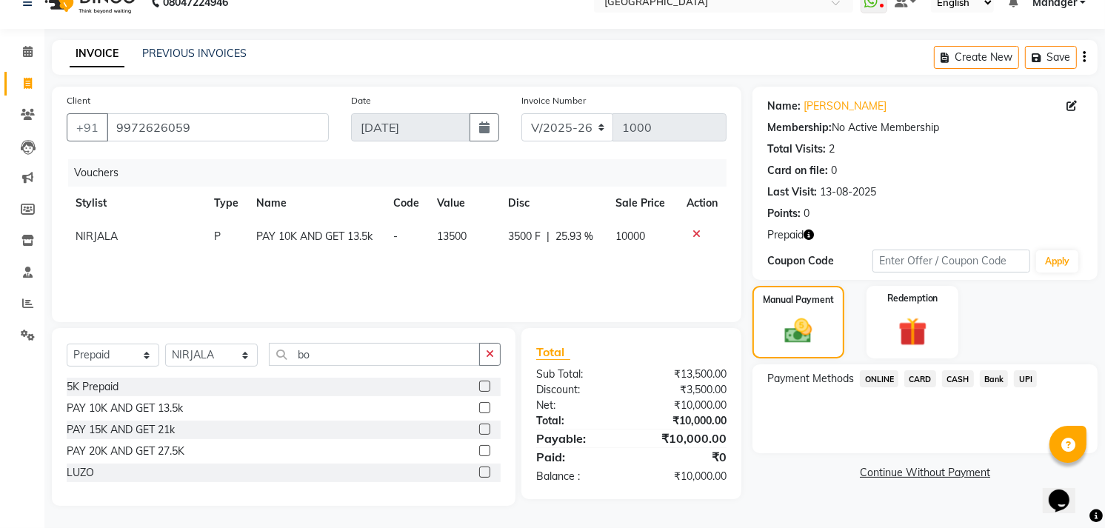
click at [906, 375] on span "CARD" at bounding box center [920, 378] width 32 height 17
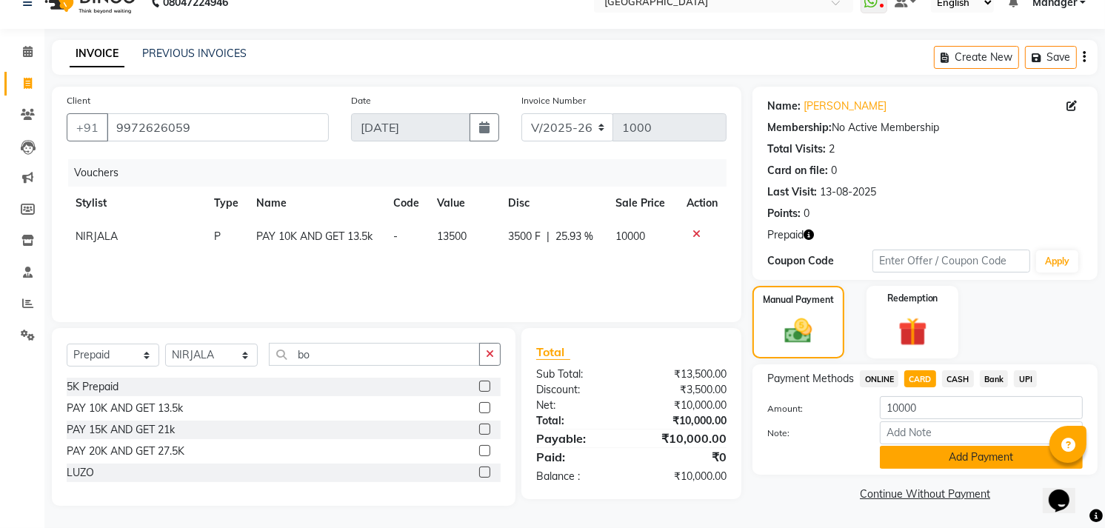
click at [925, 452] on button "Add Payment" at bounding box center [981, 457] width 203 height 23
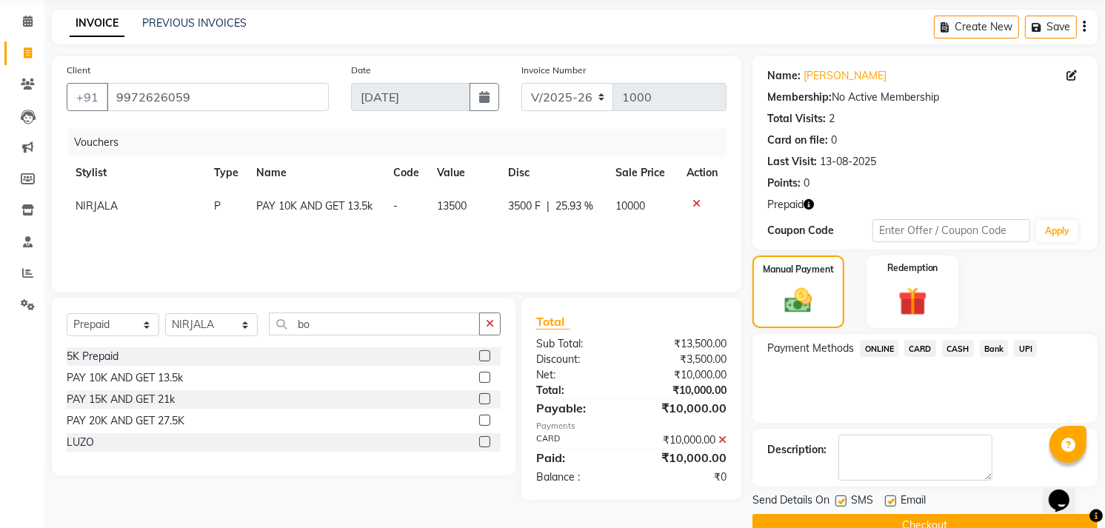
scroll to position [85, 0]
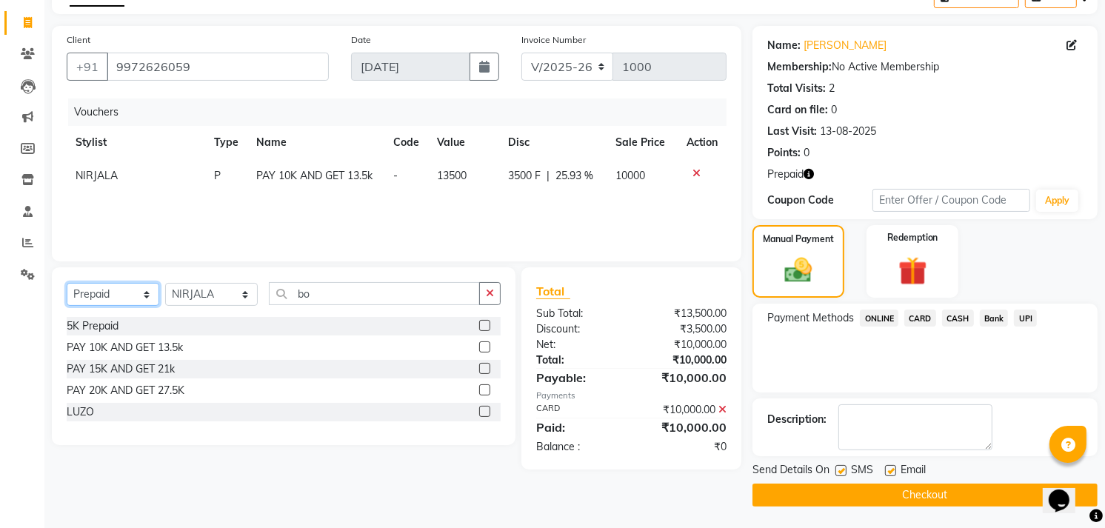
click at [90, 289] on select "Select Service Product Membership Package Voucher Prepaid Gift Card" at bounding box center [113, 294] width 93 height 23
select select "product"
click at [67, 283] on select "Select Service Product Membership Package Voucher Prepaid Gift Card" at bounding box center [113, 294] width 93 height 23
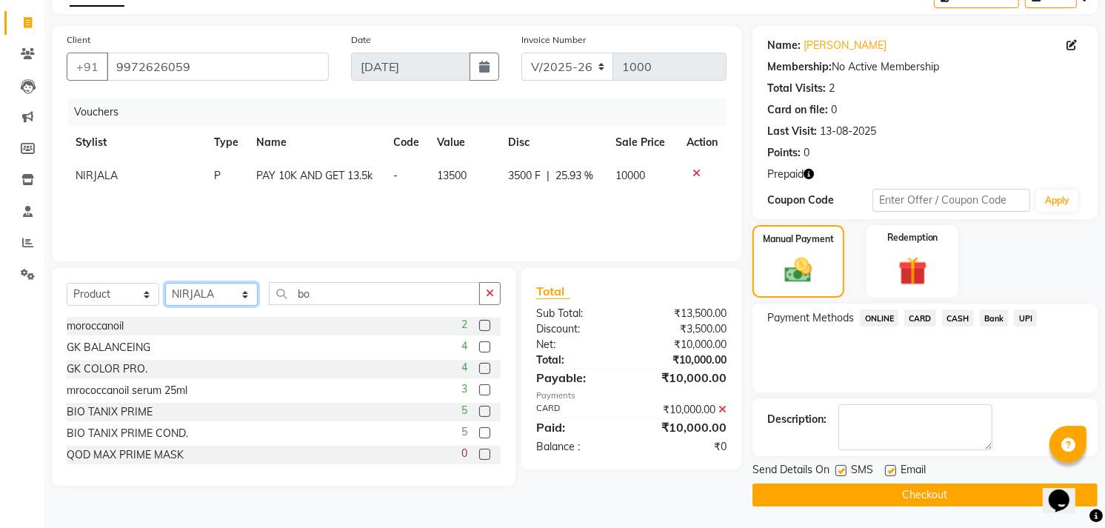
click at [187, 290] on select "Select Stylist Amgha Arish CHANDU DIPEN kajal kupu Manager megha Mukul Aggarwal…" at bounding box center [211, 294] width 93 height 23
select select "70687"
click at [165, 283] on select "Select Stylist Amgha Arish CHANDU DIPEN kajal kupu Manager megha Mukul Aggarwal…" at bounding box center [211, 294] width 93 height 23
click at [479, 323] on label at bounding box center [484, 325] width 11 height 11
click at [479, 323] on input "checkbox" at bounding box center [484, 326] width 10 height 10
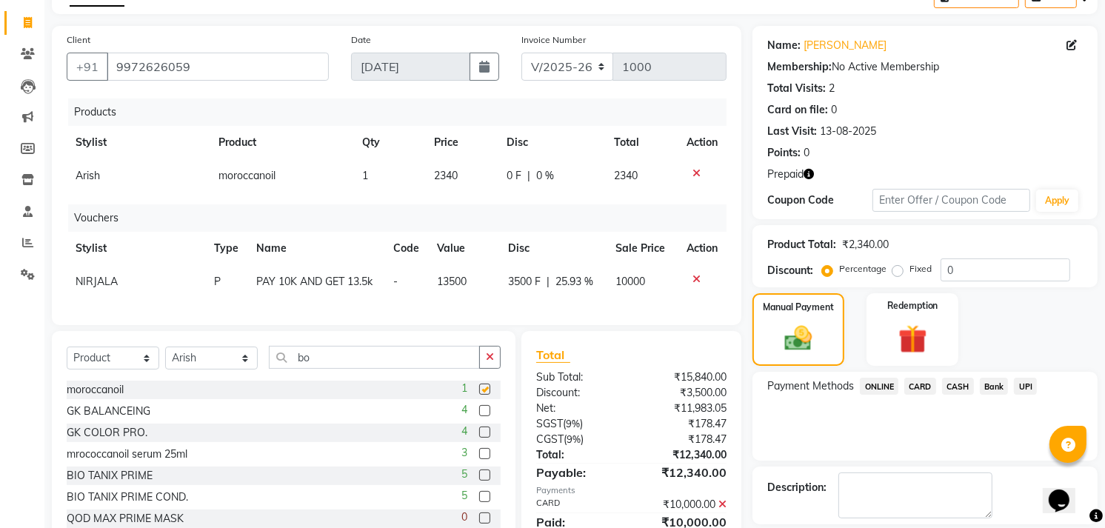
checkbox input "false"
click at [700, 168] on div at bounding box center [701, 173] width 31 height 10
click at [479, 459] on label at bounding box center [484, 453] width 11 height 11
click at [479, 459] on input "checkbox" at bounding box center [484, 454] width 10 height 10
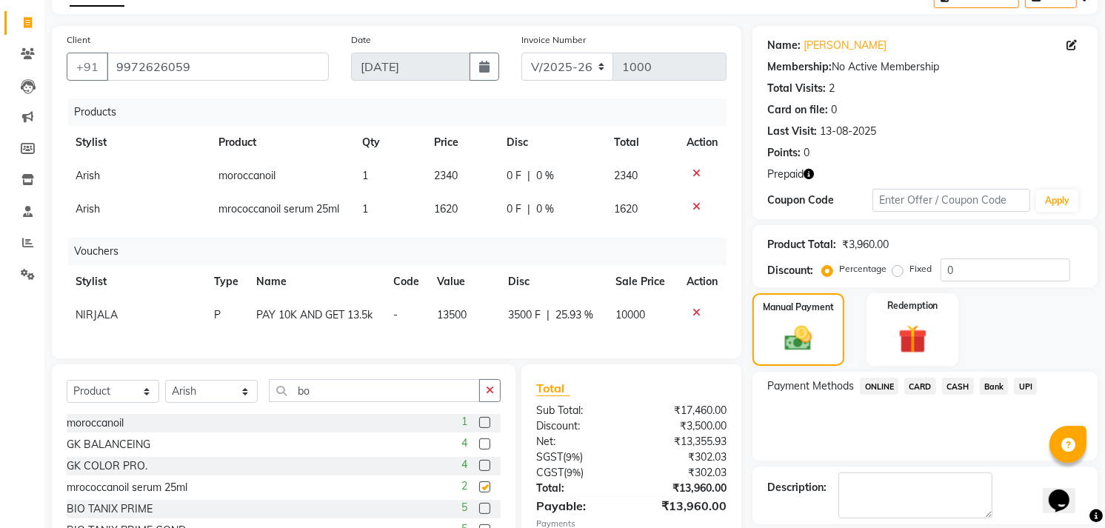
checkbox input "false"
click at [694, 170] on icon at bounding box center [696, 173] width 8 height 10
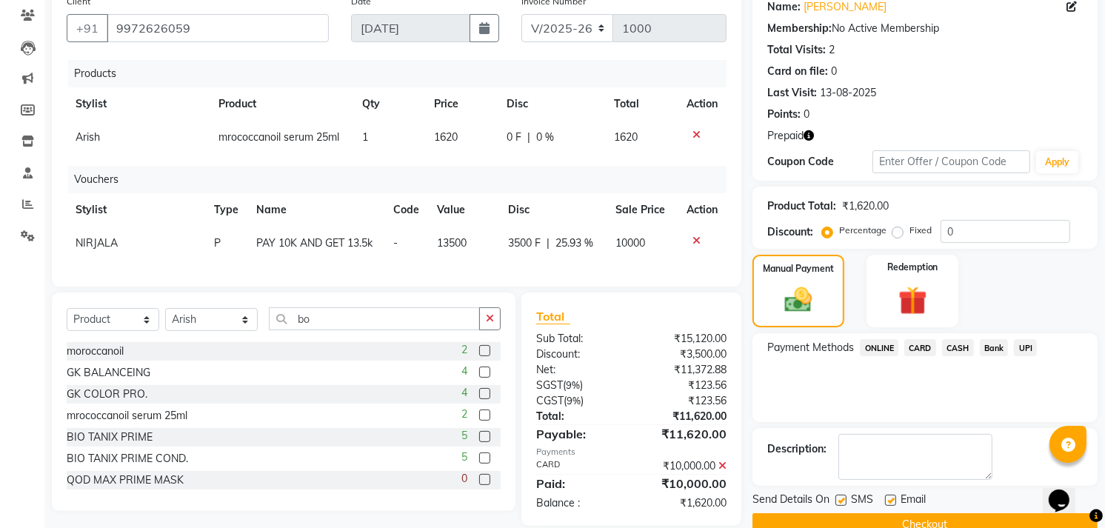
scroll to position [155, 0]
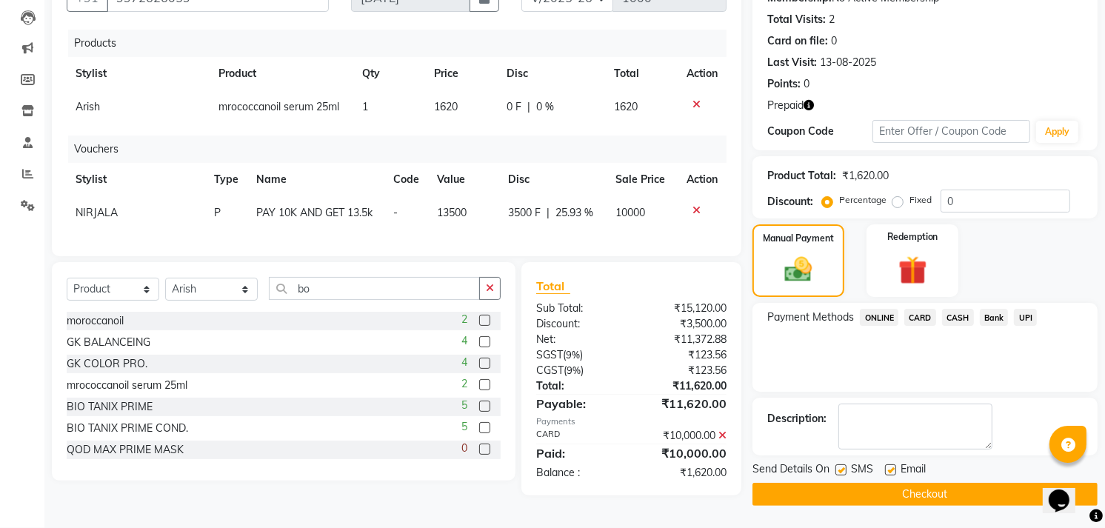
click at [726, 441] on icon at bounding box center [722, 435] width 8 height 10
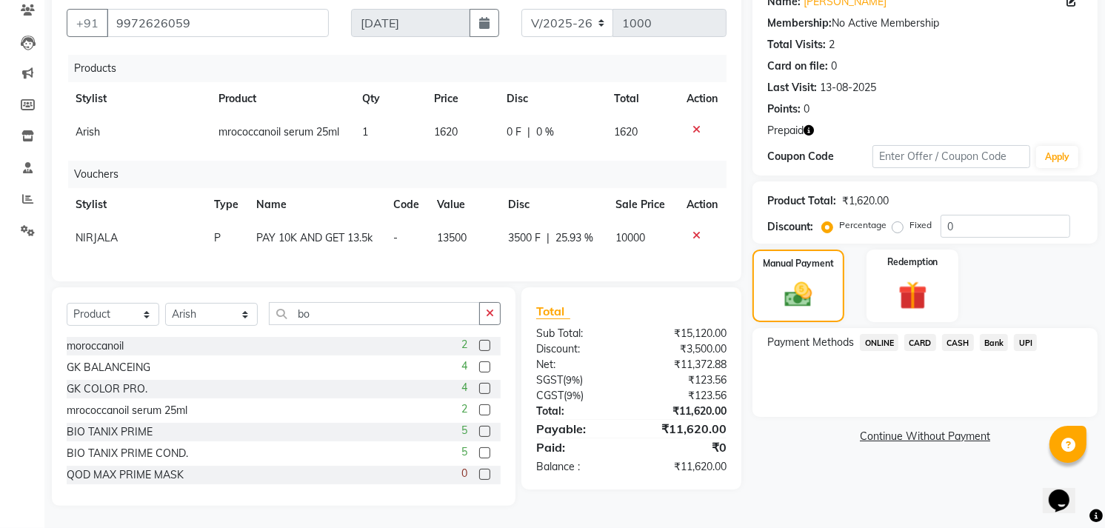
click at [934, 334] on span "CARD" at bounding box center [920, 342] width 32 height 17
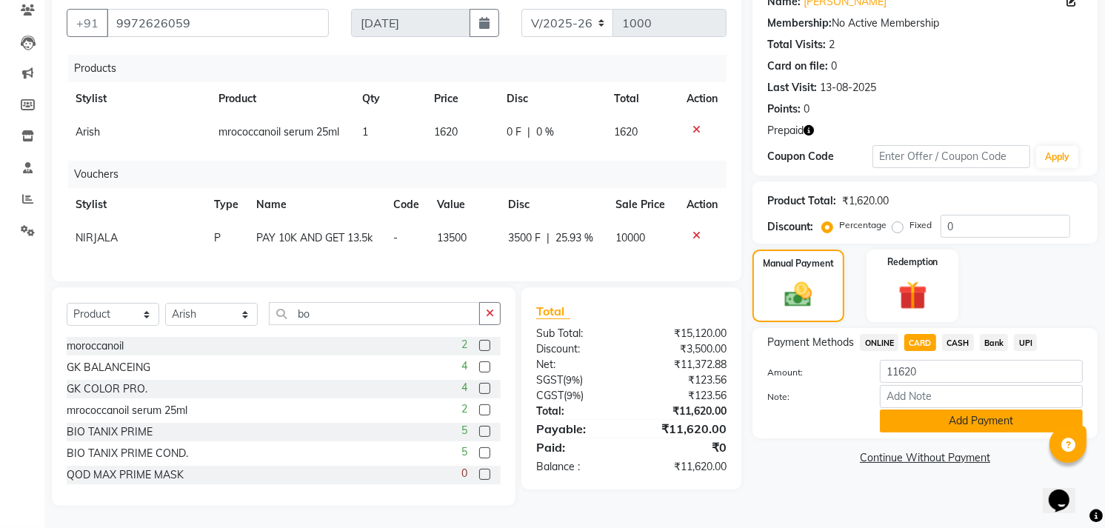
click at [937, 411] on button "Add Payment" at bounding box center [981, 420] width 203 height 23
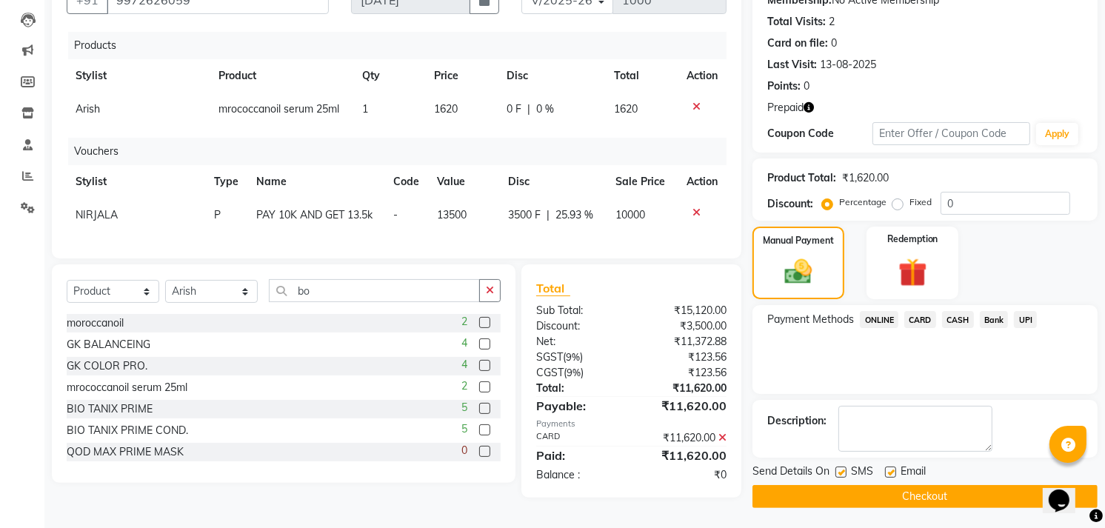
scroll to position [155, 0]
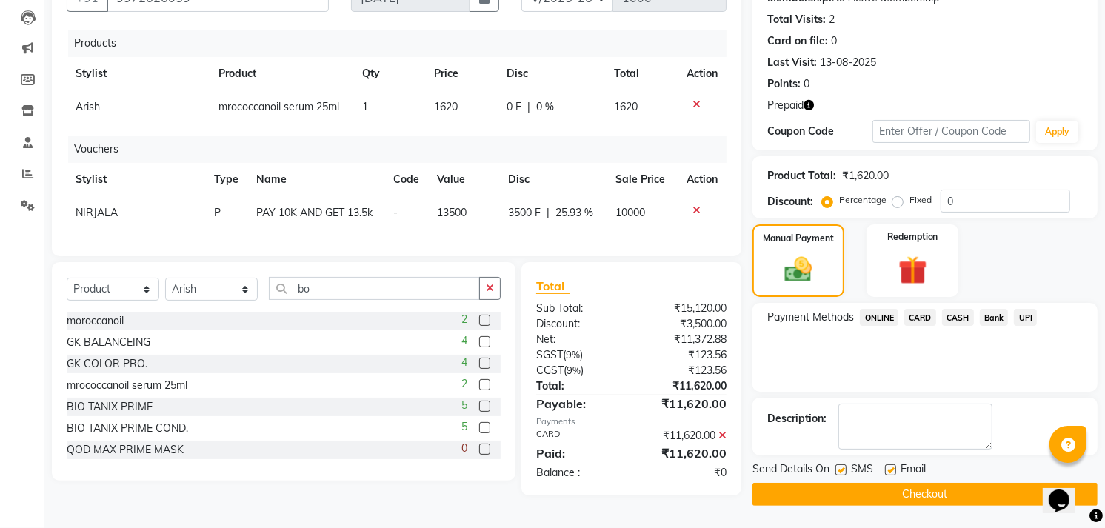
click at [914, 495] on button "Checkout" at bounding box center [924, 494] width 345 height 23
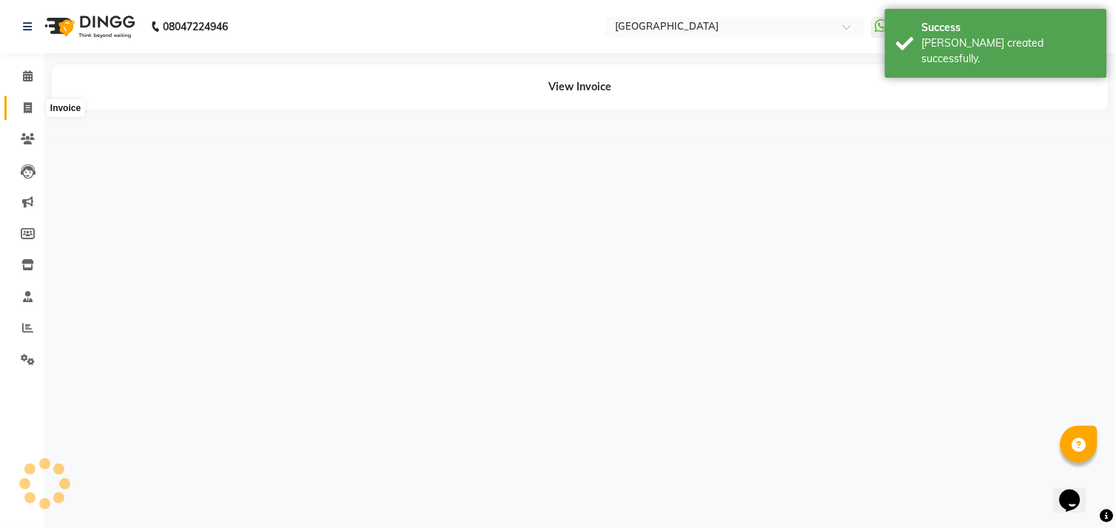
click at [27, 114] on span at bounding box center [28, 108] width 26 height 17
select select "service"
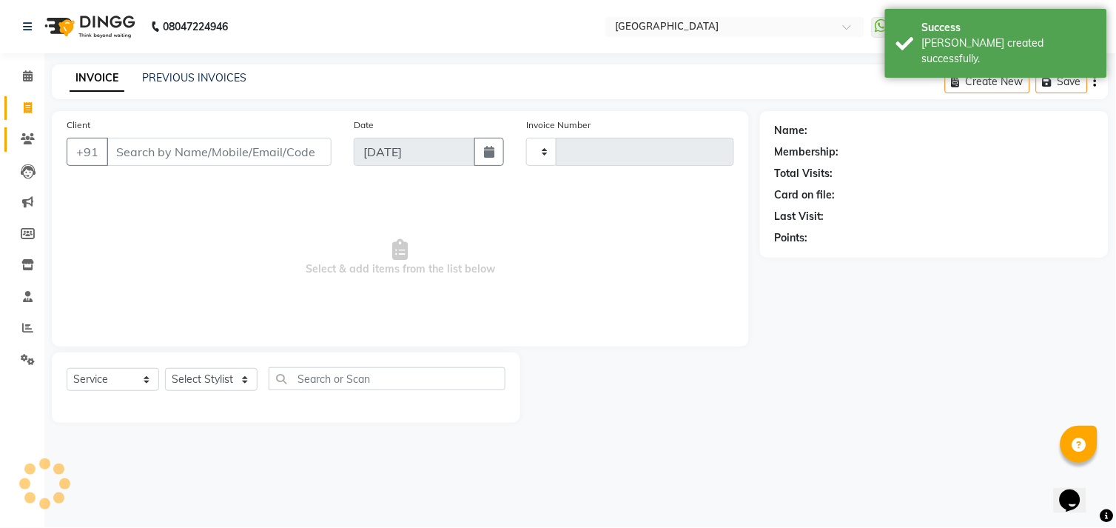
type input "1001"
select select "7871"
click at [26, 142] on icon at bounding box center [28, 138] width 14 height 11
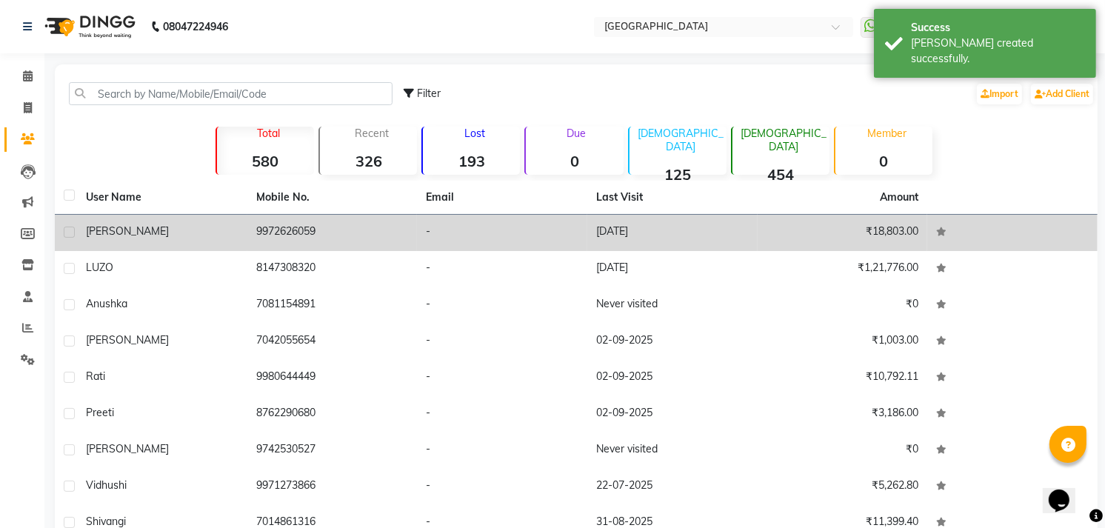
click at [135, 233] on div "[PERSON_NAME]" at bounding box center [162, 232] width 153 height 16
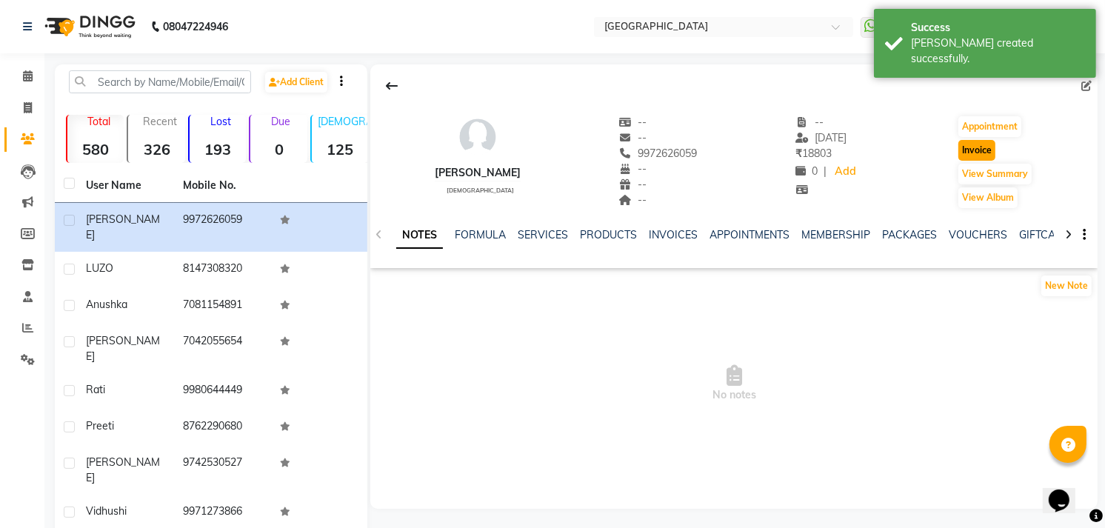
click at [968, 146] on button "Invoice" at bounding box center [976, 150] width 37 height 21
select select "service"
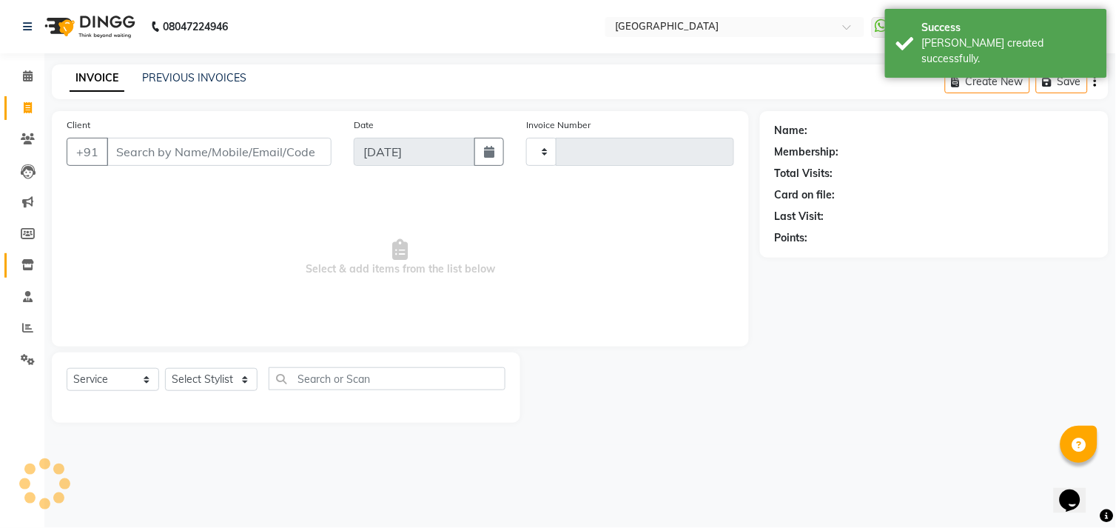
type input "1001"
select select "7871"
type input "9972626059"
click at [190, 375] on select "Select Stylist Amgha Arish CHANDU DIPEN kajal kupu Manager megha Mukul Aggarwal…" at bounding box center [211, 379] width 93 height 23
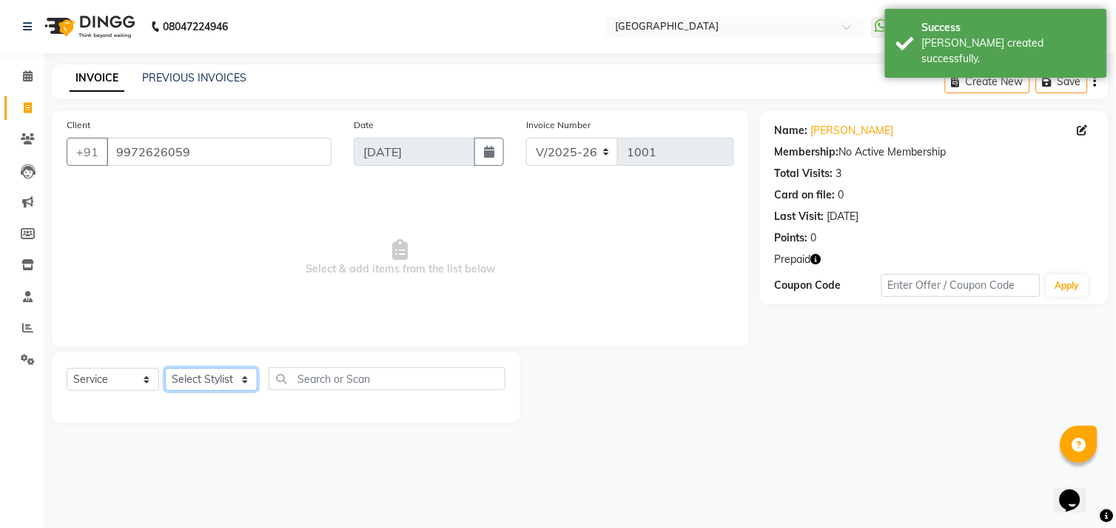
select select "70687"
click at [165, 369] on select "Select Stylist Amgha Arish CHANDU DIPEN kajal kupu Manager megha Mukul Aggarwal…" at bounding box center [211, 379] width 93 height 23
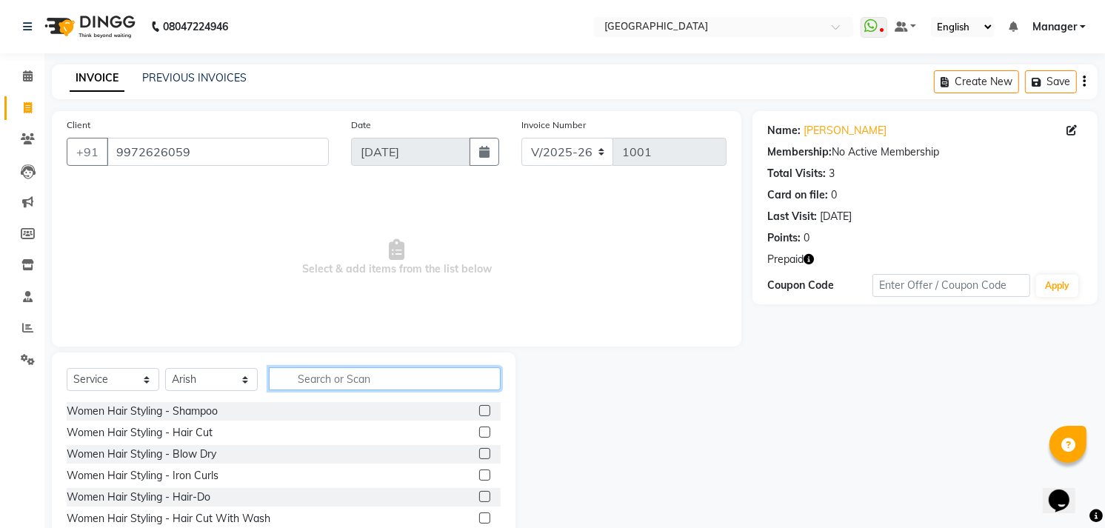
click at [329, 378] on input "text" at bounding box center [385, 378] width 232 height 23
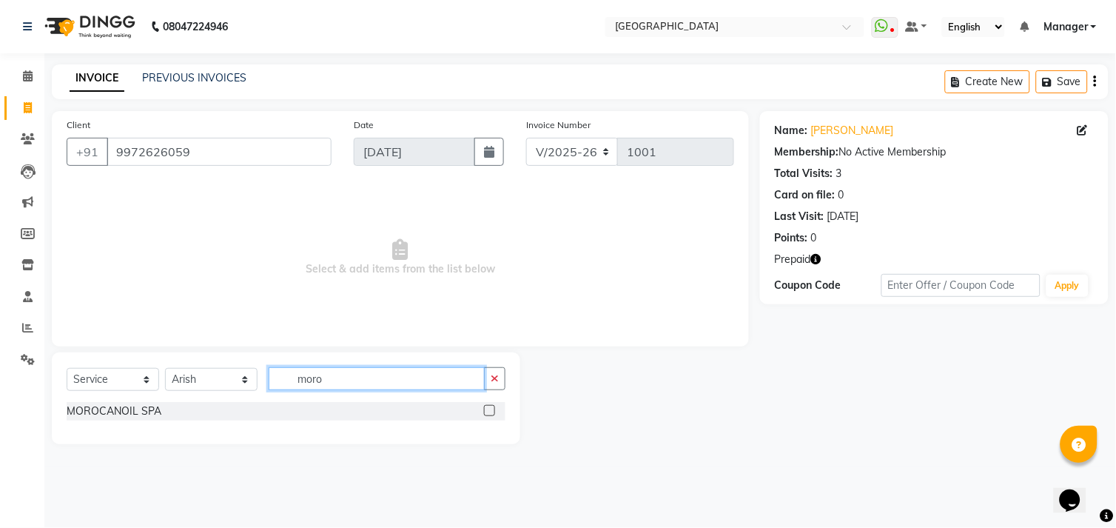
type input "moro"
click at [491, 409] on label at bounding box center [489, 410] width 11 height 11
click at [491, 409] on input "checkbox" at bounding box center [489, 411] width 10 height 10
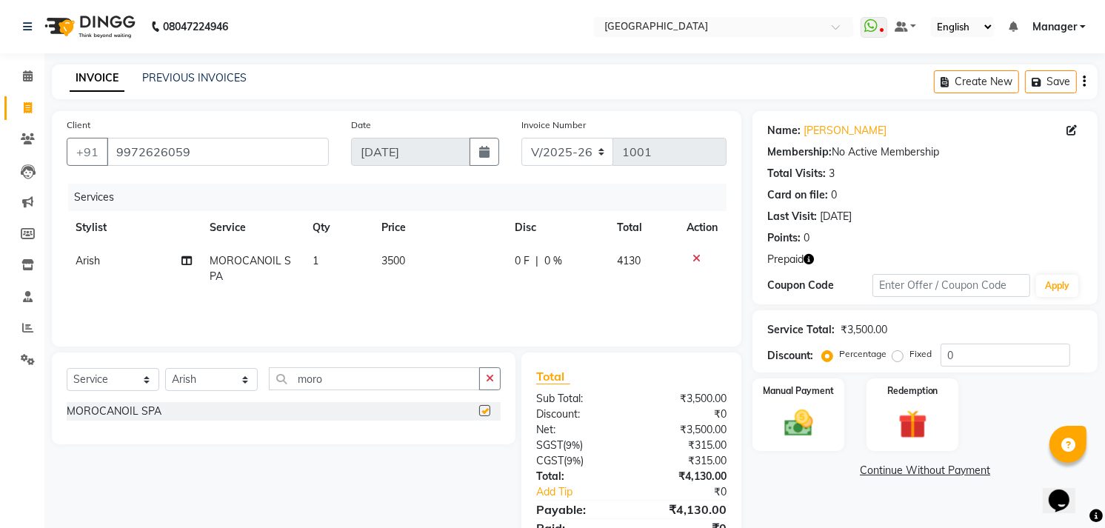
checkbox input "false"
click at [392, 256] on span "3500" at bounding box center [393, 260] width 24 height 13
select select "70687"
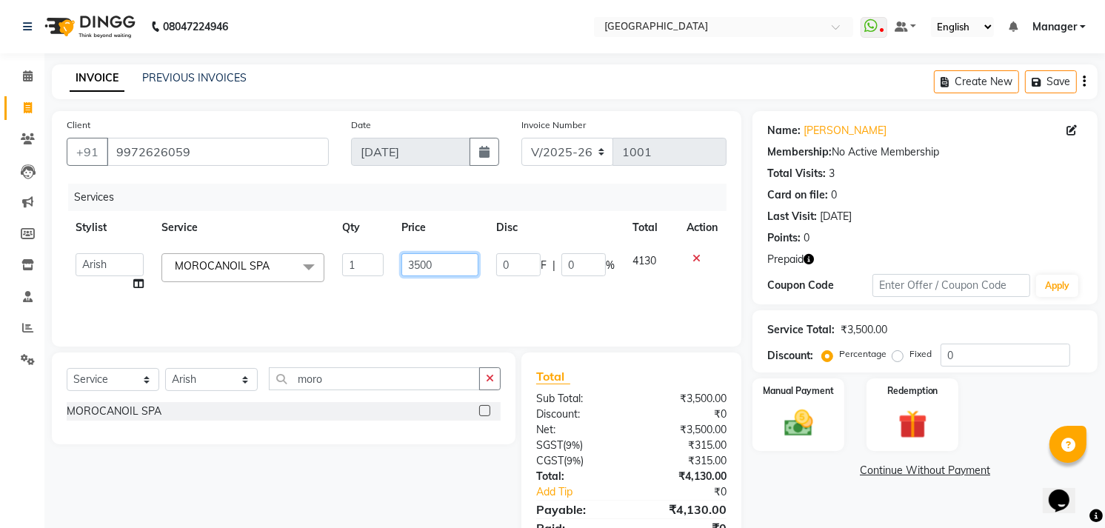
click at [423, 261] on input "3500" at bounding box center [439, 264] width 76 height 23
type input "3000"
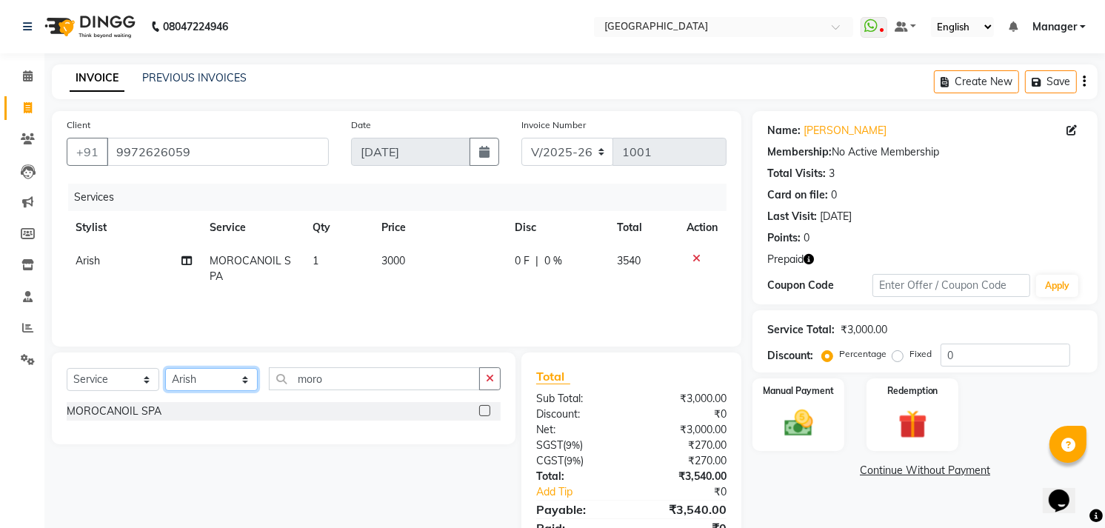
drag, startPoint x: 194, startPoint y: 369, endPoint x: 200, endPoint y: 380, distance: 12.6
click at [194, 369] on select "Select Stylist Amgha Arish CHANDU DIPEN kajal kupu Manager megha Mukul Aggarwal…" at bounding box center [211, 379] width 93 height 23
click at [202, 382] on select "Select Stylist Amgha Arish CHANDU DIPEN kajal kupu Manager megha Mukul Aggarwal…" at bounding box center [211, 379] width 93 height 23
click at [191, 437] on div "Select Service Product Membership Package Voucher Prepaid Gift Card Select Styl…" at bounding box center [283, 398] width 463 height 92
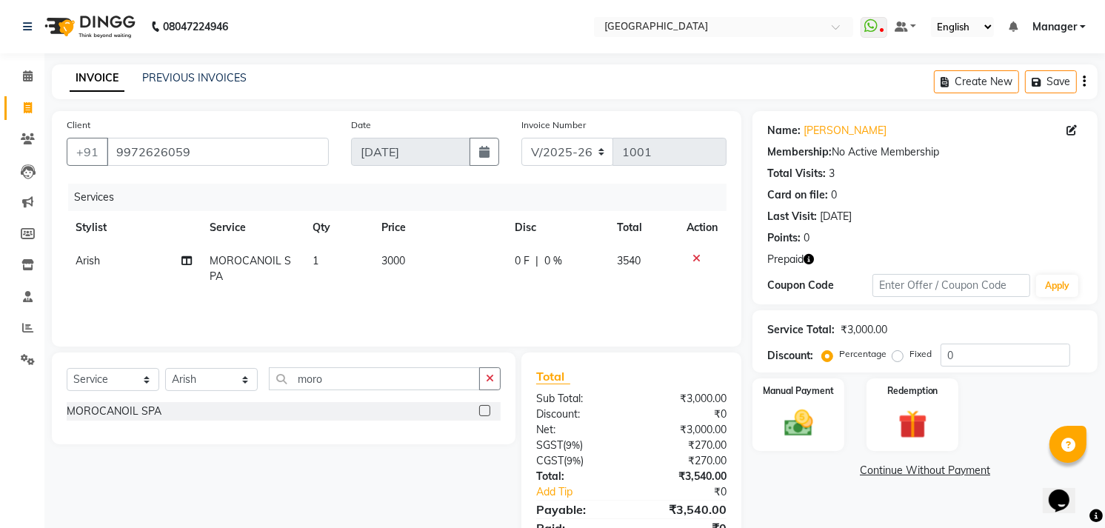
click at [210, 363] on div "Select Service Product Membership Package Voucher Prepaid Gift Card Select Styl…" at bounding box center [283, 398] width 463 height 92
click at [210, 378] on select "Select Stylist Amgha Arish CHANDU DIPEN kajal kupu Manager megha Mukul Aggarwal…" at bounding box center [211, 379] width 93 height 23
click at [165, 369] on select "Select Stylist Amgha Arish CHANDU DIPEN kajal kupu Manager megha Mukul Aggarwal…" at bounding box center [211, 379] width 93 height 23
click at [206, 372] on select "Select Stylist Amgha Arish CHANDU DIPEN kajal kupu Manager megha Mukul Aggarwal…" at bounding box center [211, 379] width 93 height 23
select select "70576"
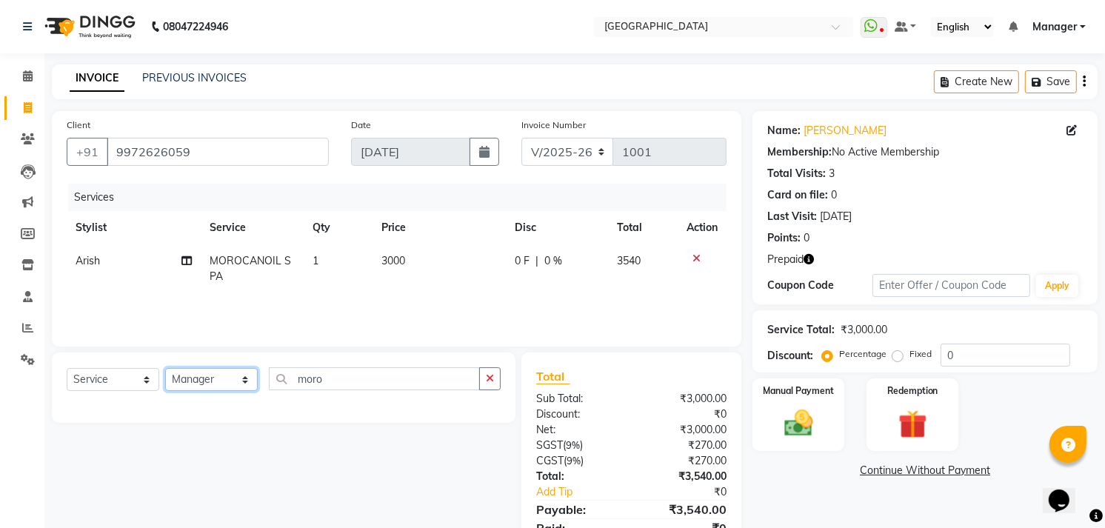
click at [165, 369] on select "Select Stylist Amgha Arish CHANDU DIPEN kajal kupu Manager megha Mukul Aggarwal…" at bounding box center [211, 379] width 93 height 23
click at [346, 383] on input "moro" at bounding box center [374, 378] width 211 height 23
type input "m"
type input "mass"
click at [243, 367] on div "Select Service Product Membership Package Voucher Prepaid Gift Card Select Styl…" at bounding box center [284, 384] width 434 height 35
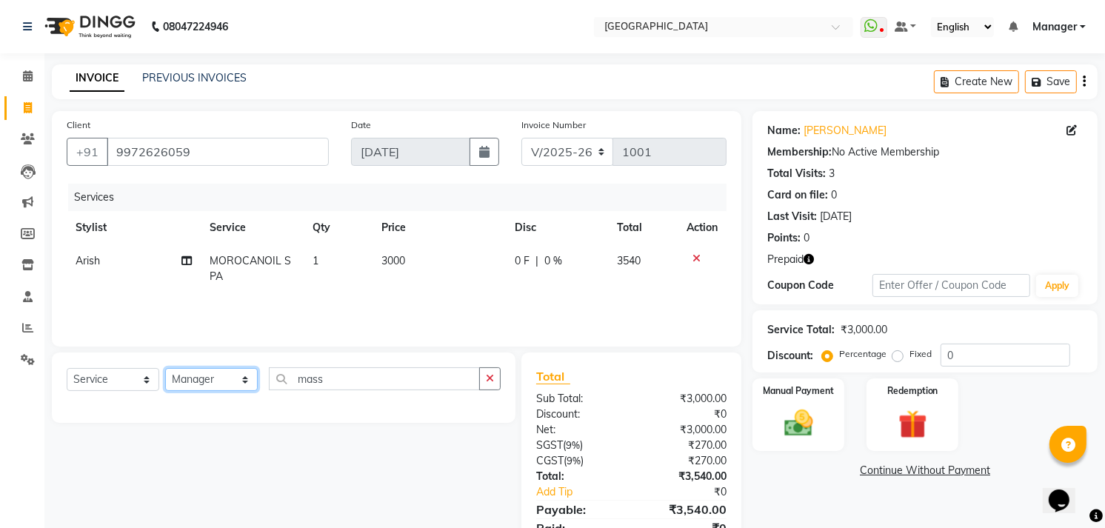
click at [232, 382] on select "Select Stylist Amgha Arish CHANDU DIPEN kajal kupu Manager megha Mukul Aggarwal…" at bounding box center [211, 379] width 93 height 23
select select "71875"
click at [165, 369] on select "Select Stylist Amgha Arish CHANDU DIPEN kajal kupu Manager megha Mukul Aggarwal…" at bounding box center [211, 379] width 93 height 23
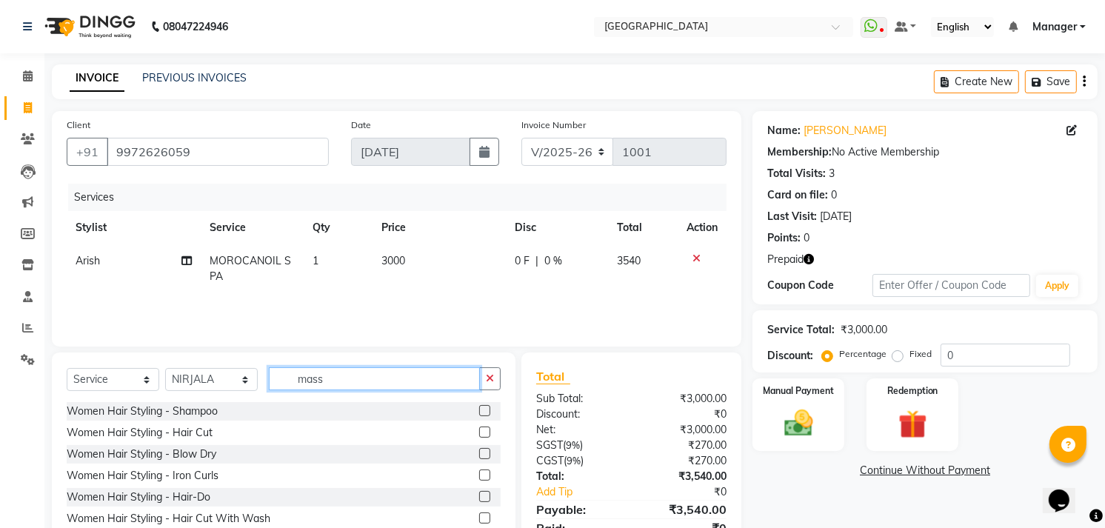
click at [356, 381] on input "mass" at bounding box center [374, 378] width 211 height 23
type input "m"
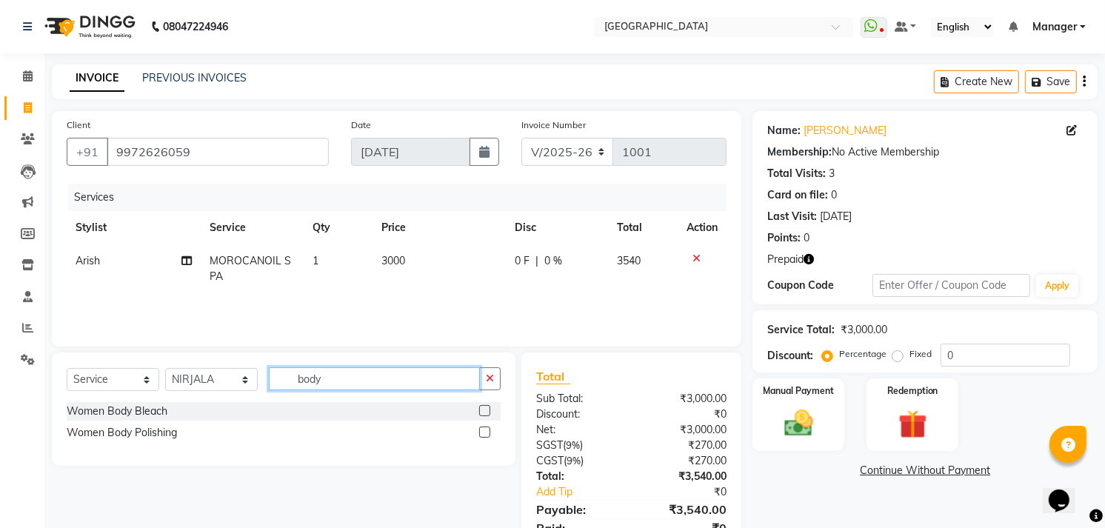
type input "body"
click at [486, 432] on label at bounding box center [484, 431] width 11 height 11
click at [486, 432] on input "checkbox" at bounding box center [484, 433] width 10 height 10
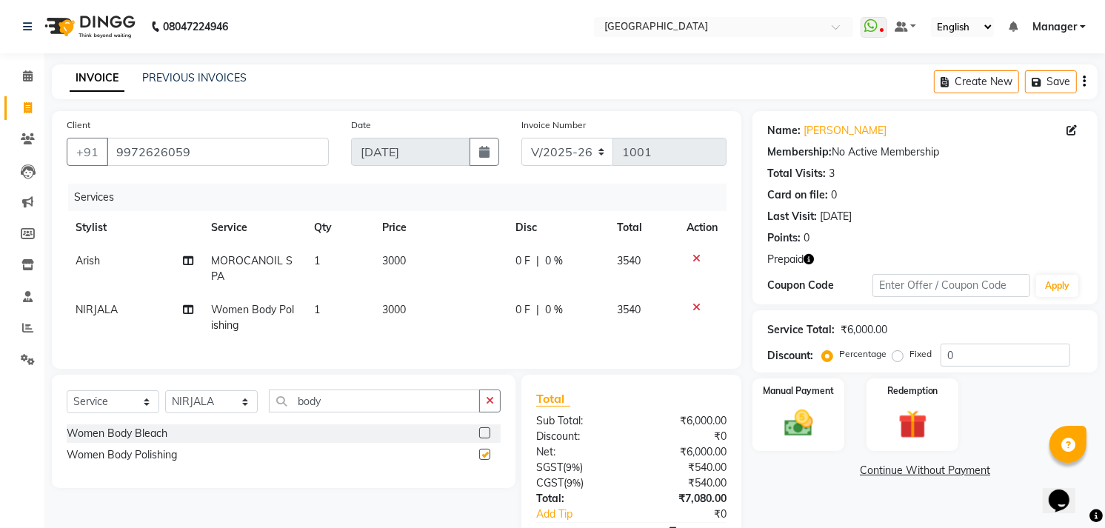
checkbox input "false"
click at [388, 305] on span "3000" at bounding box center [394, 309] width 24 height 13
select select "71875"
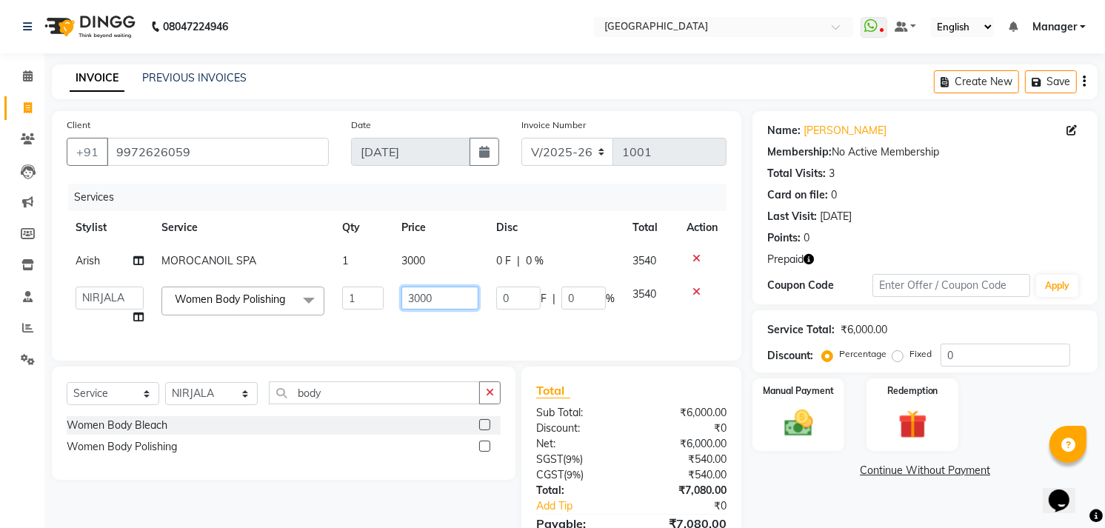
click at [415, 298] on input "3000" at bounding box center [439, 298] width 76 height 23
type input "2000"
click at [849, 506] on div "Name: Shital Membership: No Active Membership Total Visits: 3 Card on file: 0 L…" at bounding box center [930, 347] width 356 height 473
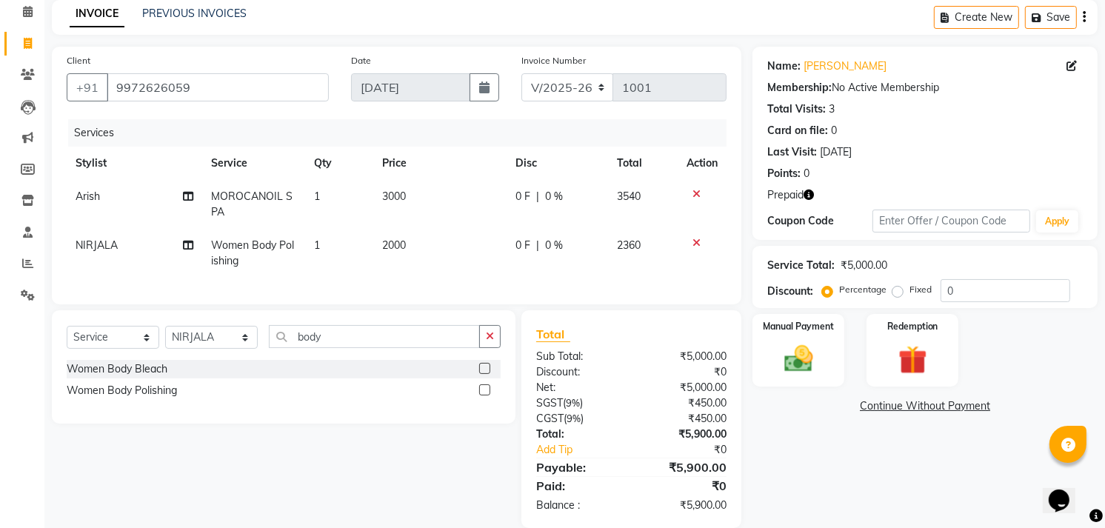
scroll to position [98, 0]
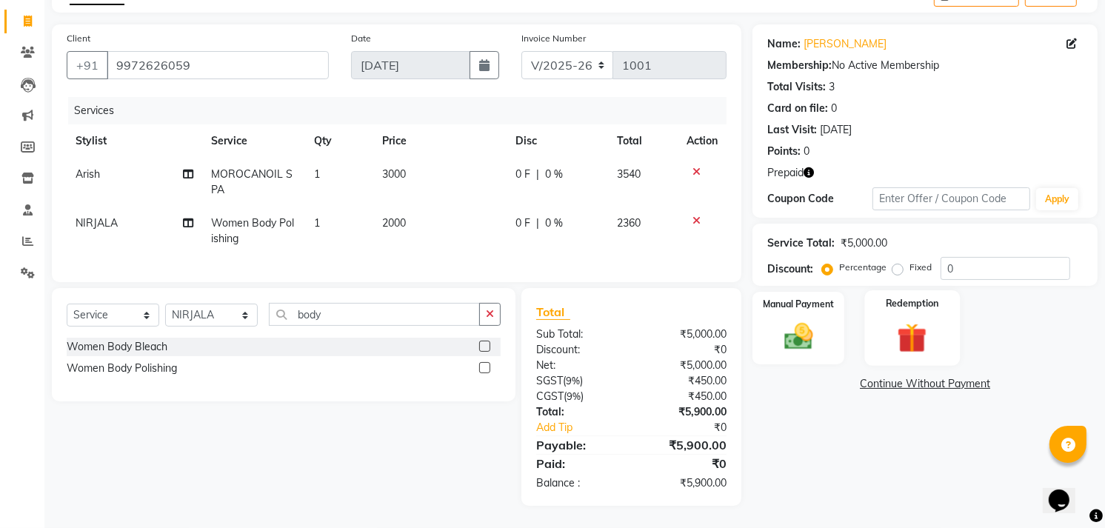
click at [897, 320] on img at bounding box center [912, 338] width 48 height 37
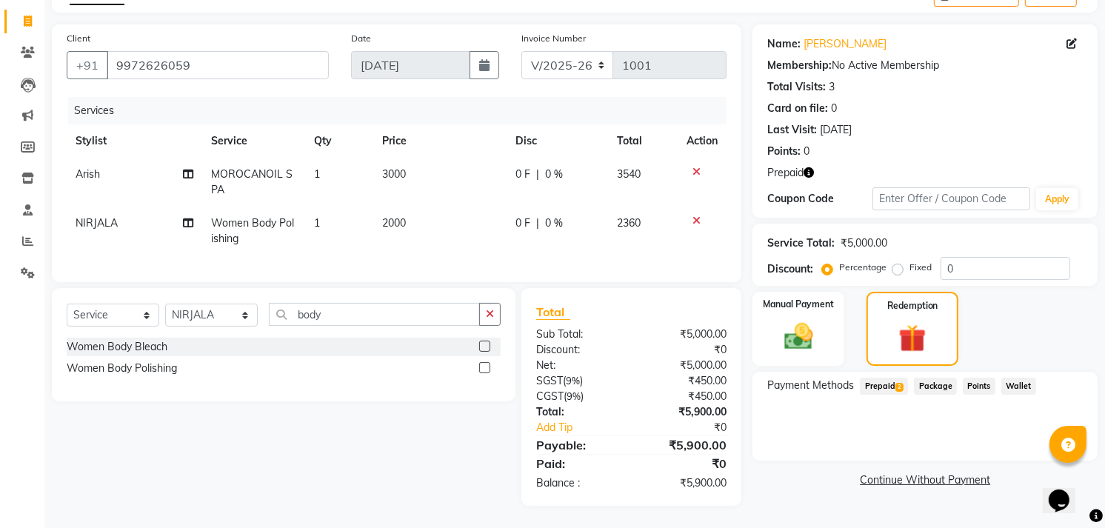
click at [888, 378] on span "Prepaid 2" at bounding box center [884, 386] width 48 height 17
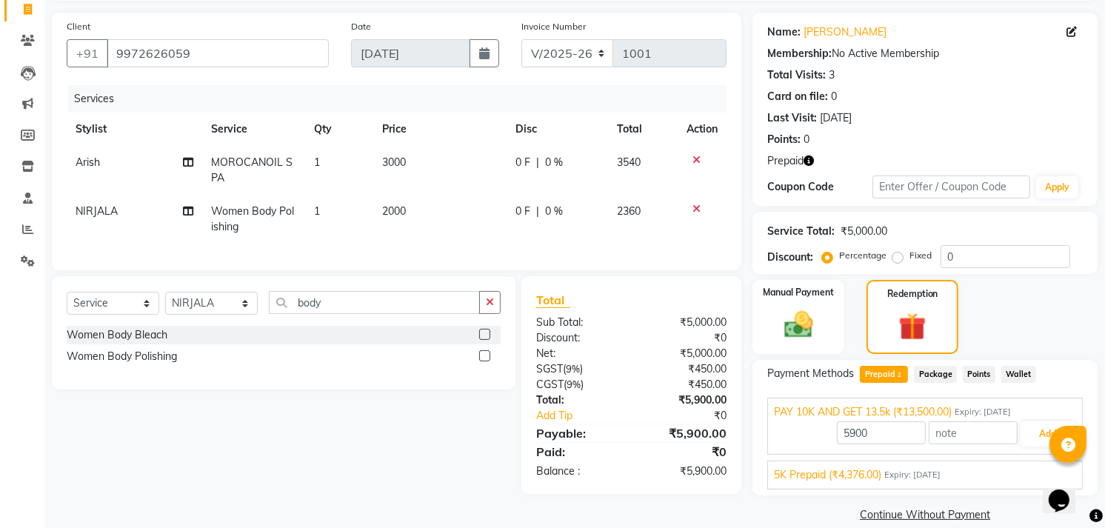
click at [940, 475] on span "Expiry: 03-02-2031" at bounding box center [912, 475] width 56 height 13
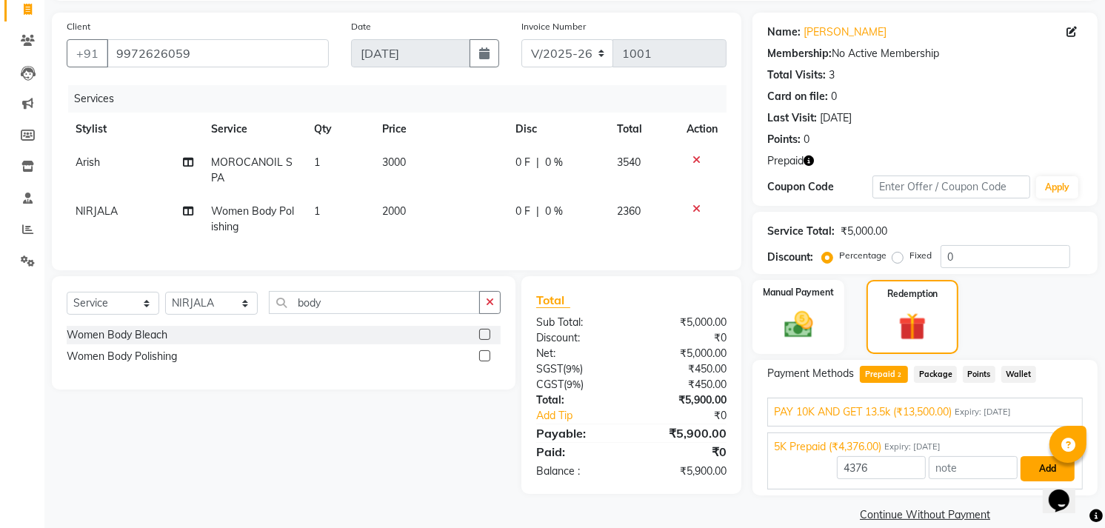
click at [1040, 462] on button "Add" at bounding box center [1047, 468] width 54 height 25
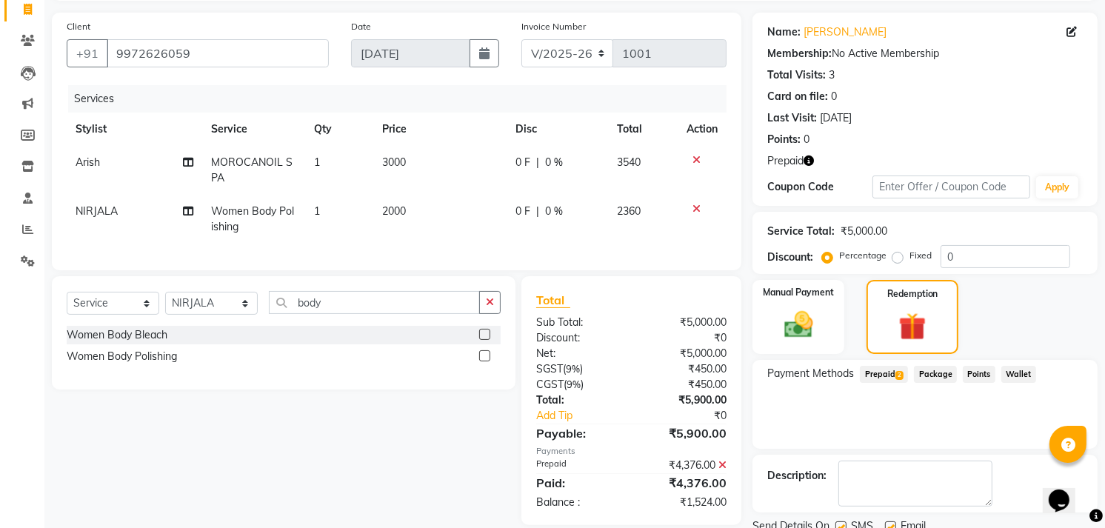
click at [874, 368] on span "Prepaid 2" at bounding box center [884, 374] width 48 height 17
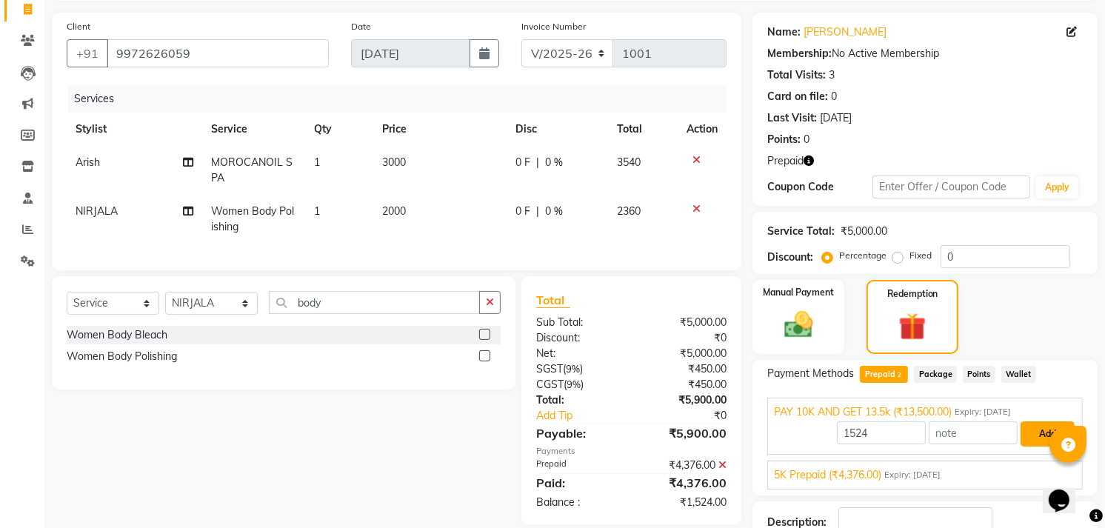
click at [1038, 428] on button "Add" at bounding box center [1047, 433] width 54 height 25
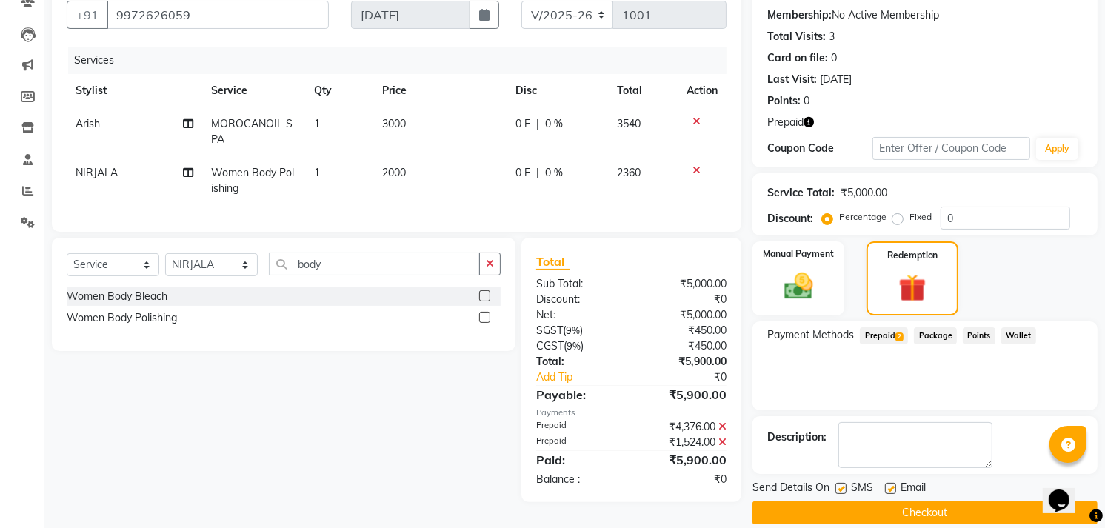
scroll to position [154, 0]
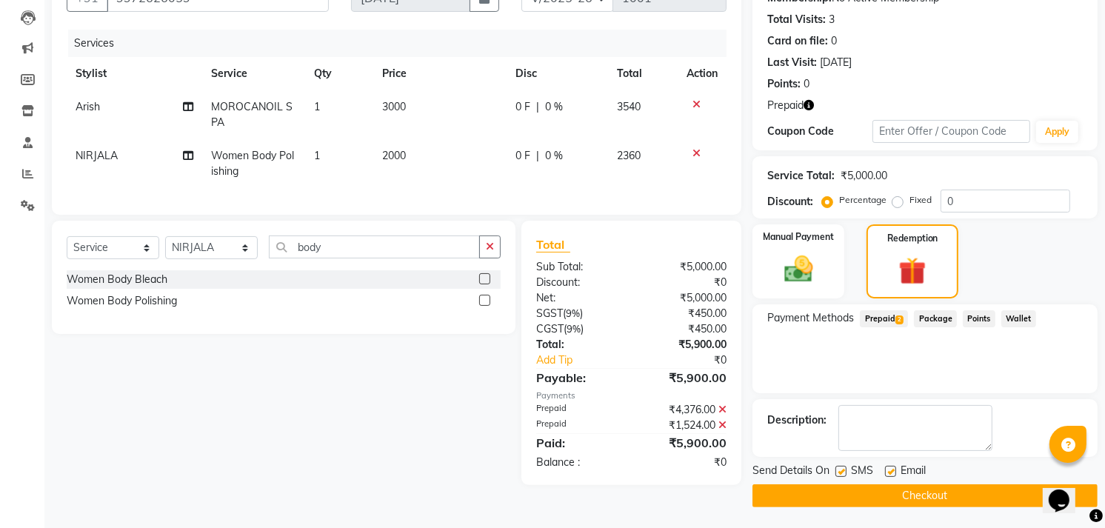
click at [867, 491] on button "Checkout" at bounding box center [924, 495] width 345 height 23
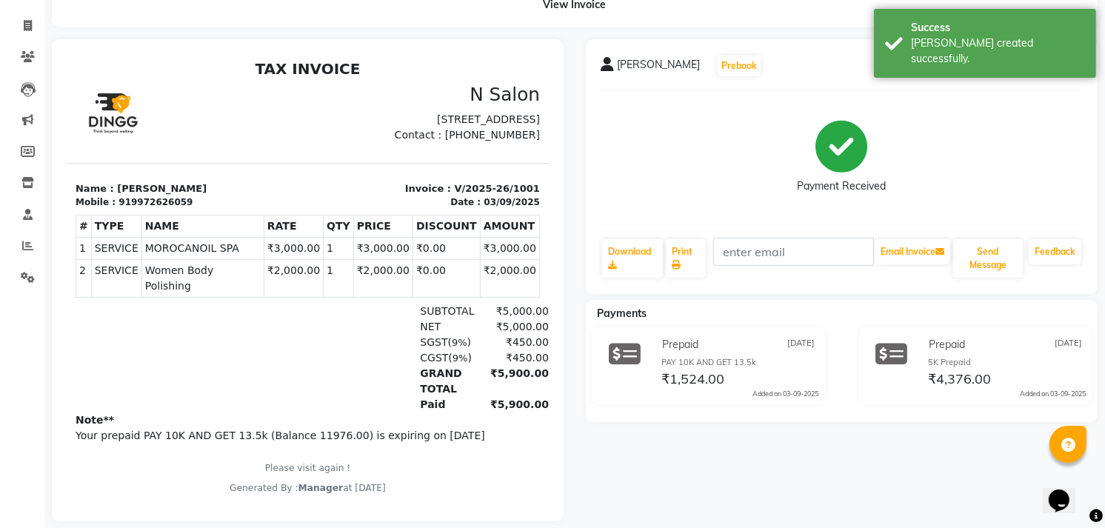
scroll to position [109, 0]
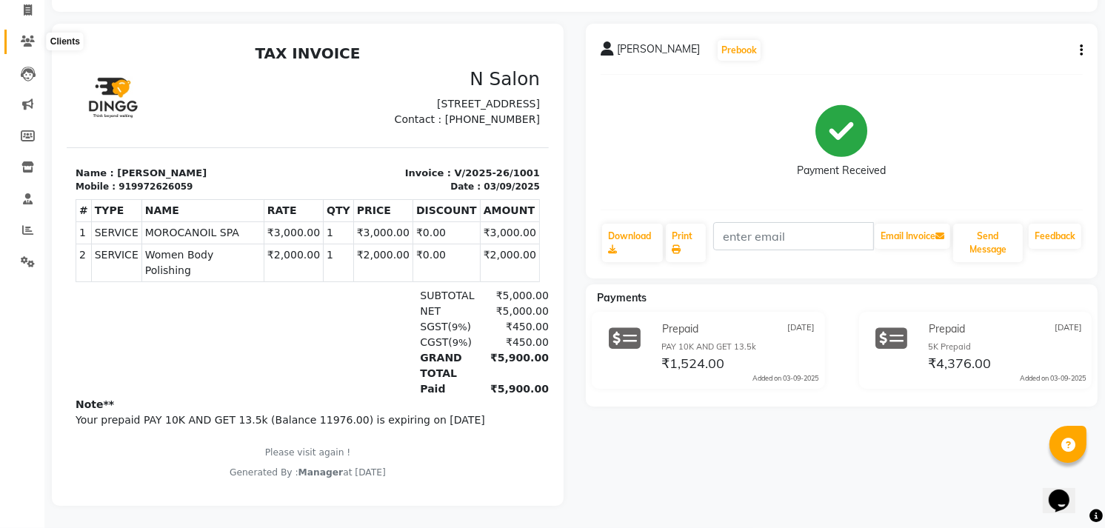
click at [21, 36] on icon at bounding box center [28, 41] width 14 height 11
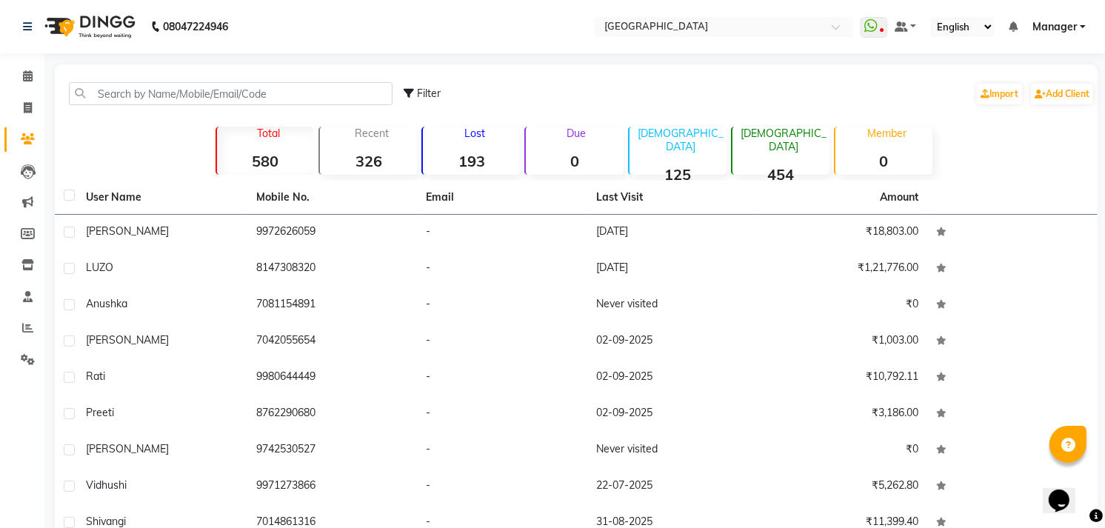
click at [19, 345] on li "Settings" at bounding box center [22, 360] width 44 height 32
click at [24, 354] on icon at bounding box center [28, 359] width 14 height 11
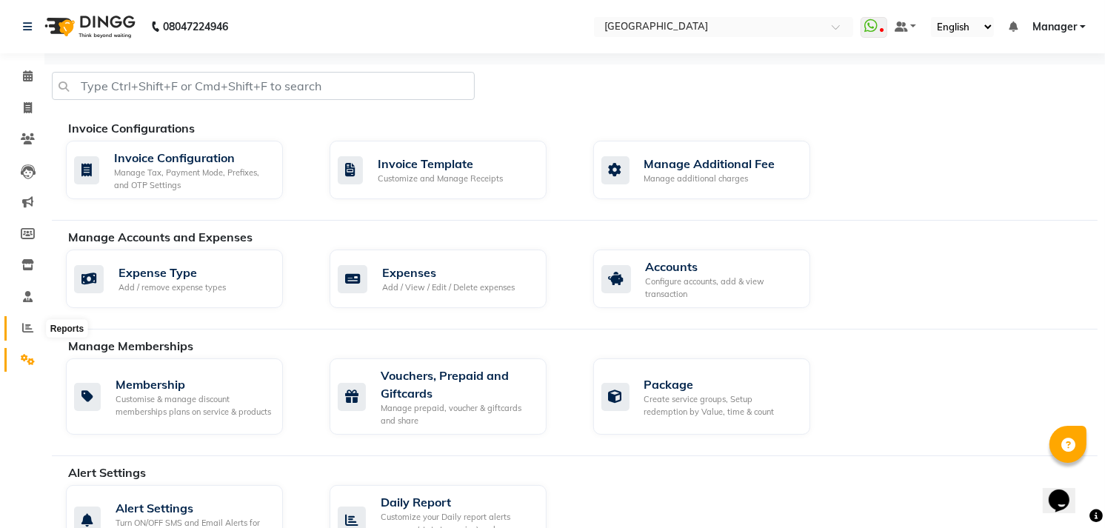
click at [18, 326] on span at bounding box center [28, 328] width 26 height 17
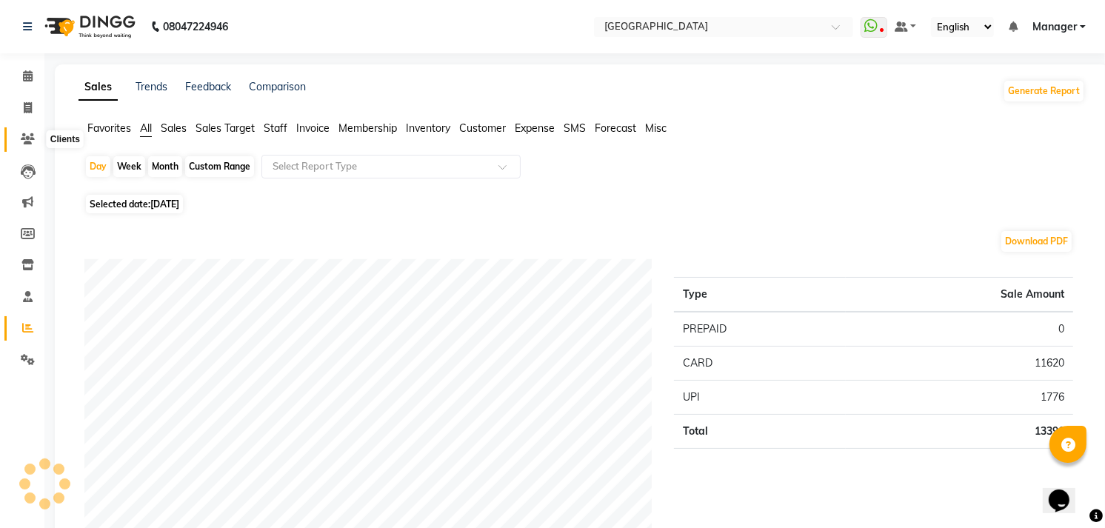
click at [22, 139] on icon at bounding box center [28, 138] width 14 height 11
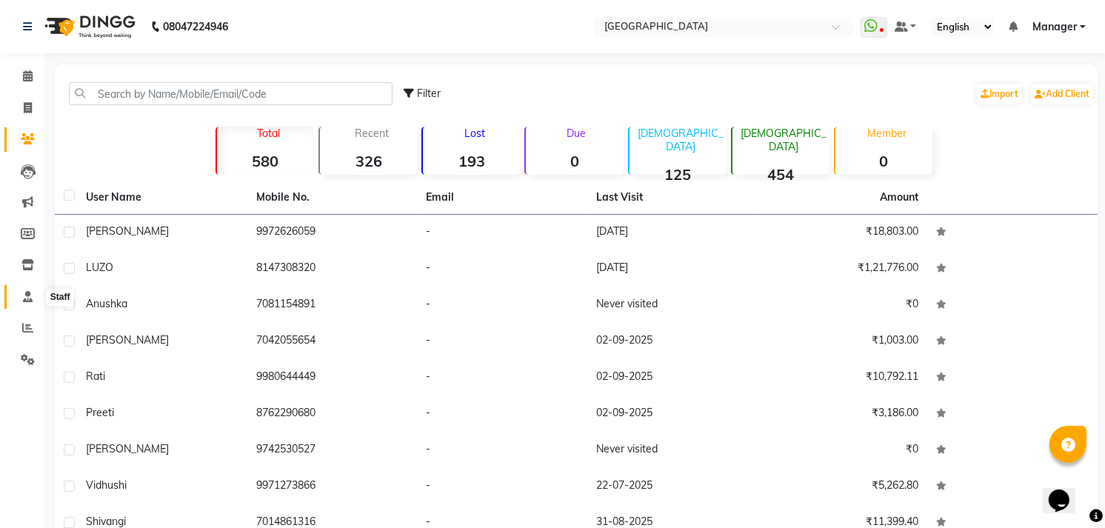
click at [24, 292] on icon at bounding box center [28, 296] width 10 height 11
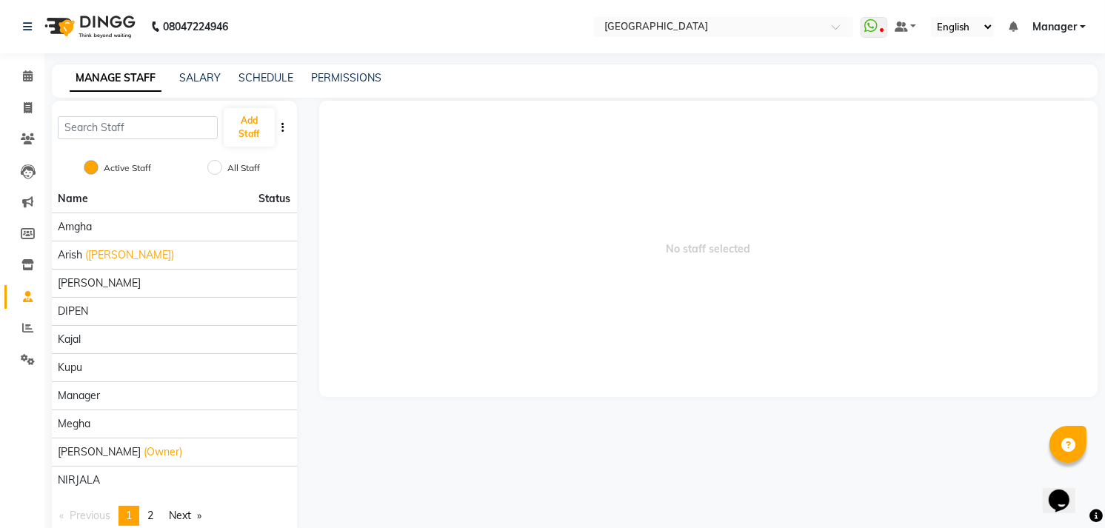
click at [278, 113] on div "Add Staff" at bounding box center [174, 127] width 245 height 53
click at [262, 124] on button "Add Staff" at bounding box center [249, 127] width 51 height 38
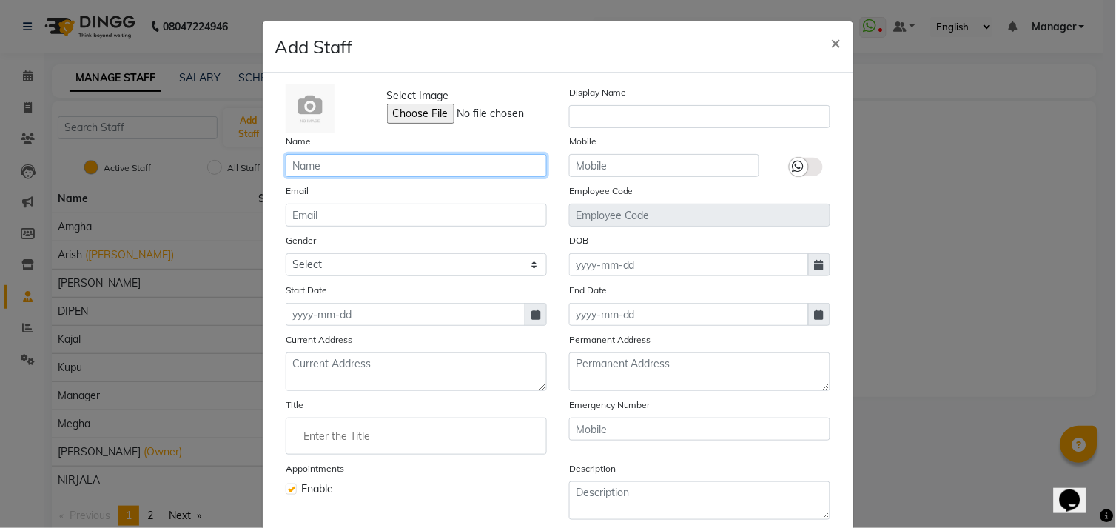
click at [425, 158] on input "text" at bounding box center [416, 165] width 261 height 23
type input "n"
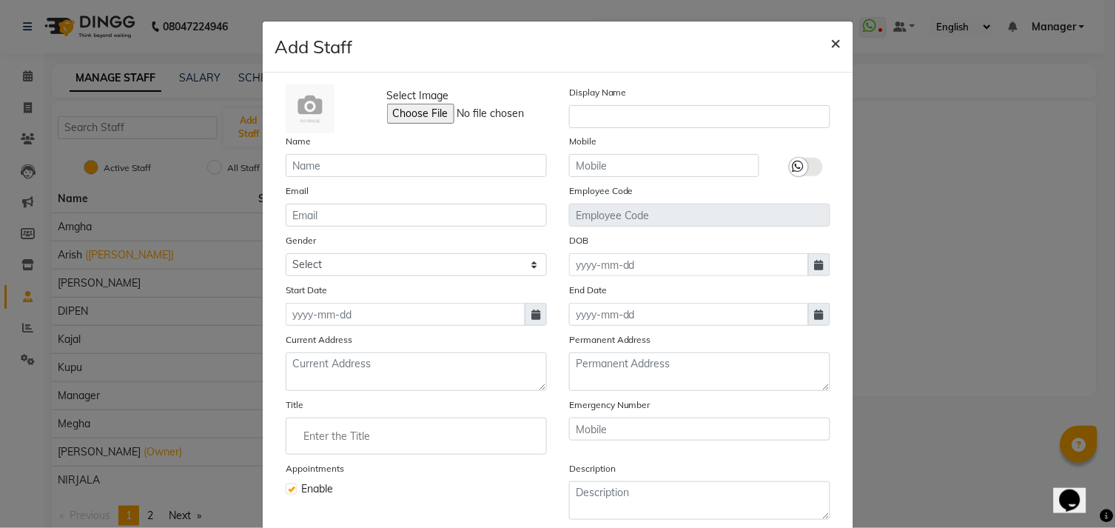
click at [831, 39] on span "×" at bounding box center [836, 42] width 10 height 22
checkbox input "false"
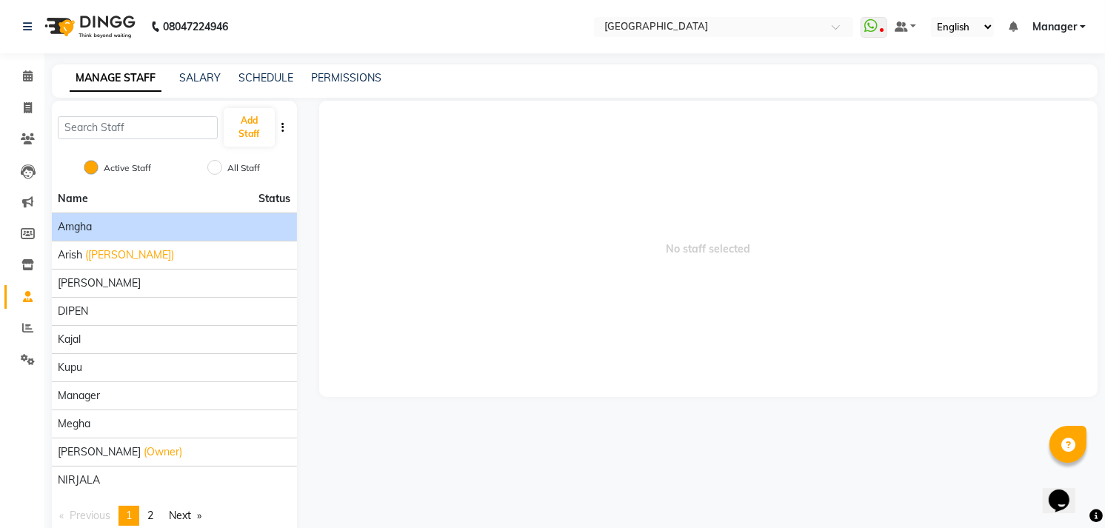
click at [85, 230] on span "Amgha" at bounding box center [75, 227] width 34 height 16
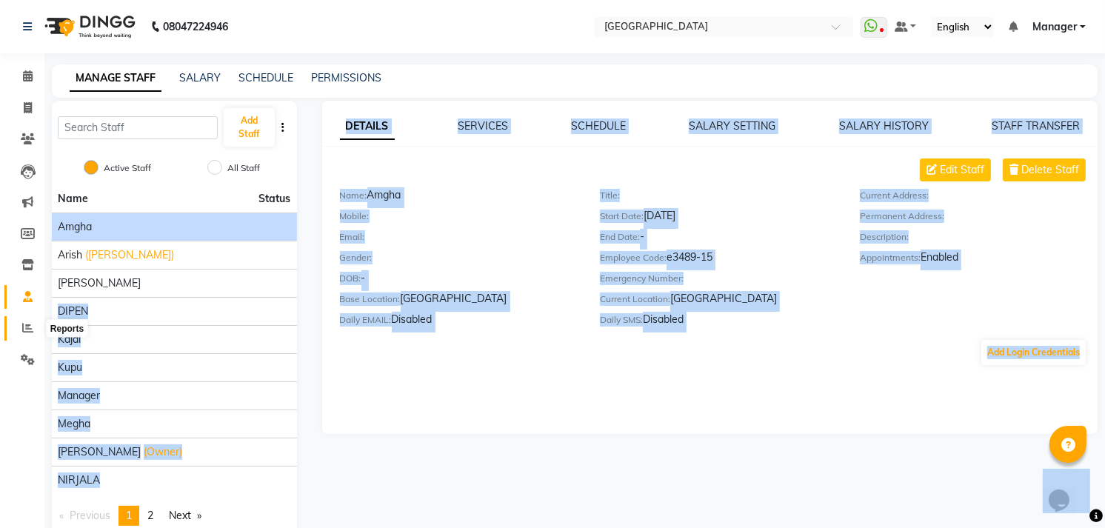
click at [22, 324] on icon at bounding box center [27, 327] width 11 height 11
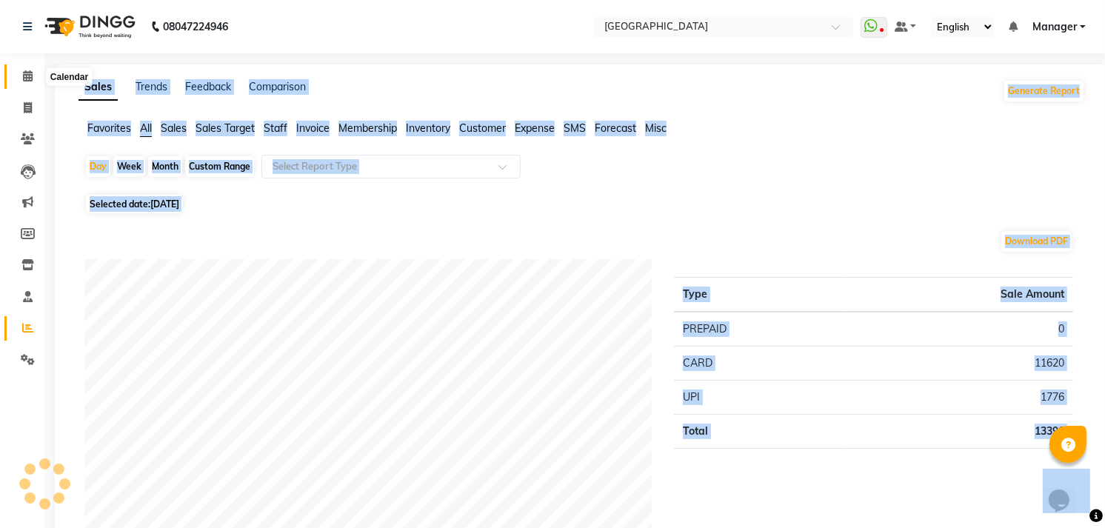
click at [20, 68] on span at bounding box center [28, 76] width 26 height 17
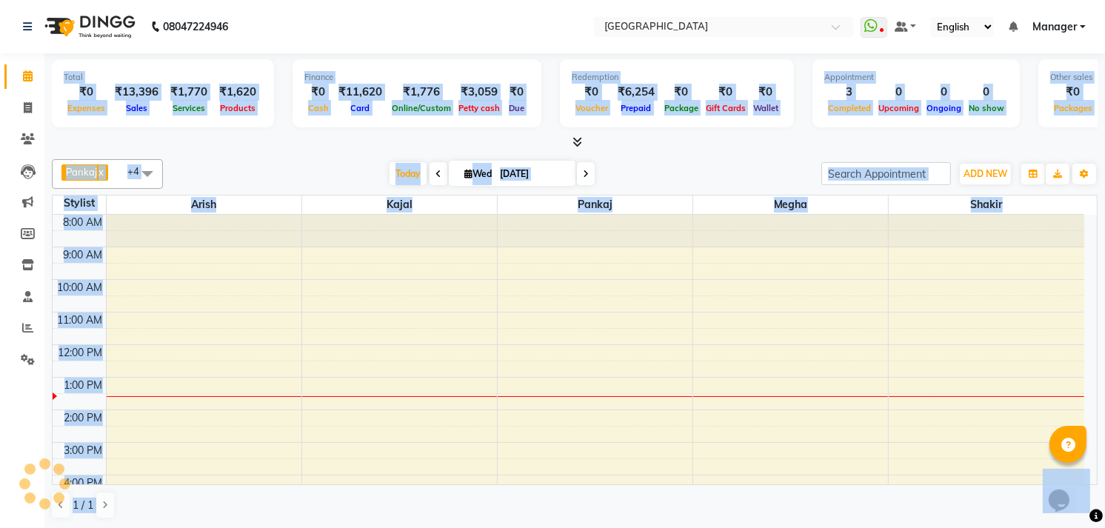
scroll to position [127, 0]
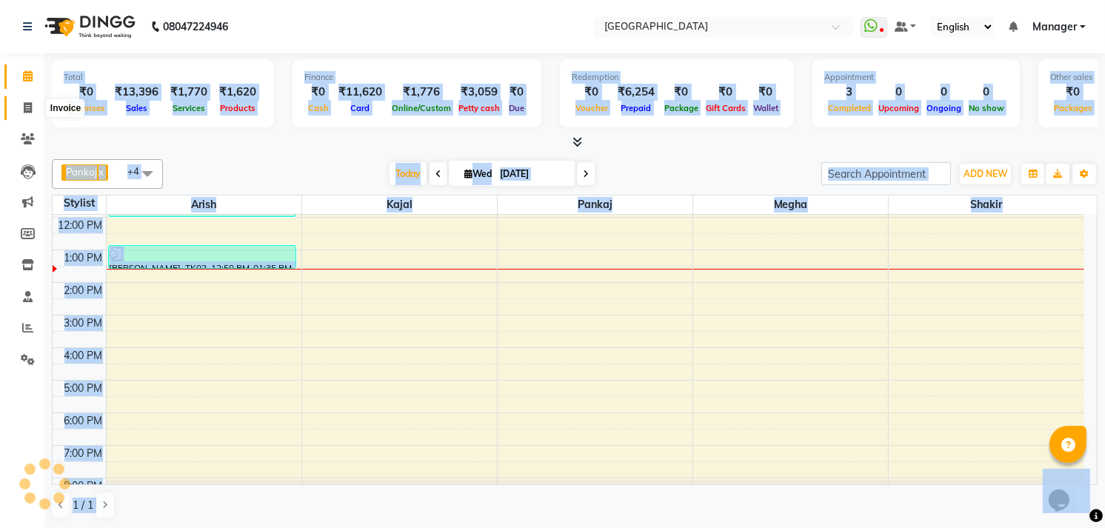
click at [30, 100] on span at bounding box center [28, 108] width 26 height 17
select select "service"
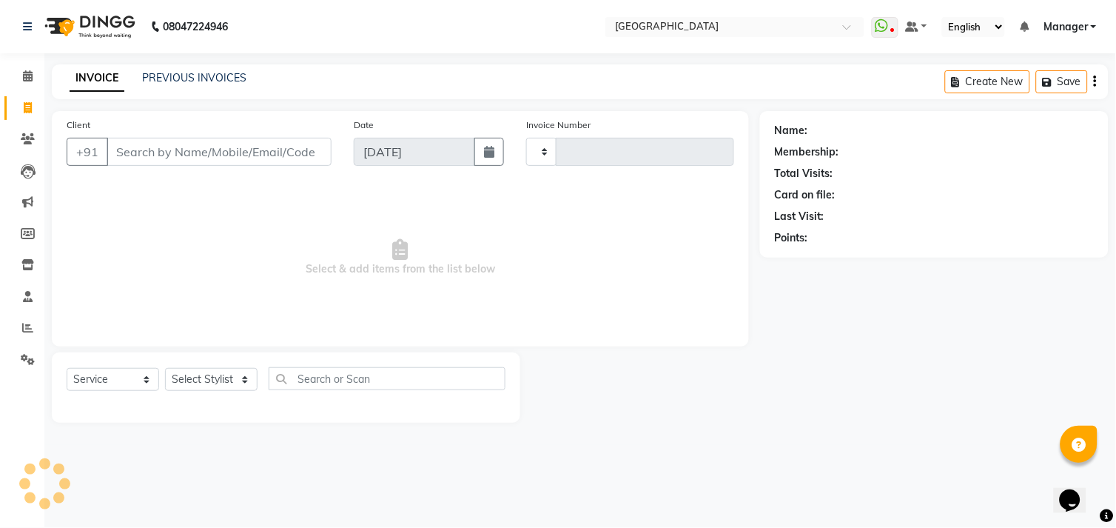
type input "1002"
select select "7871"
click at [30, 70] on span at bounding box center [28, 76] width 26 height 17
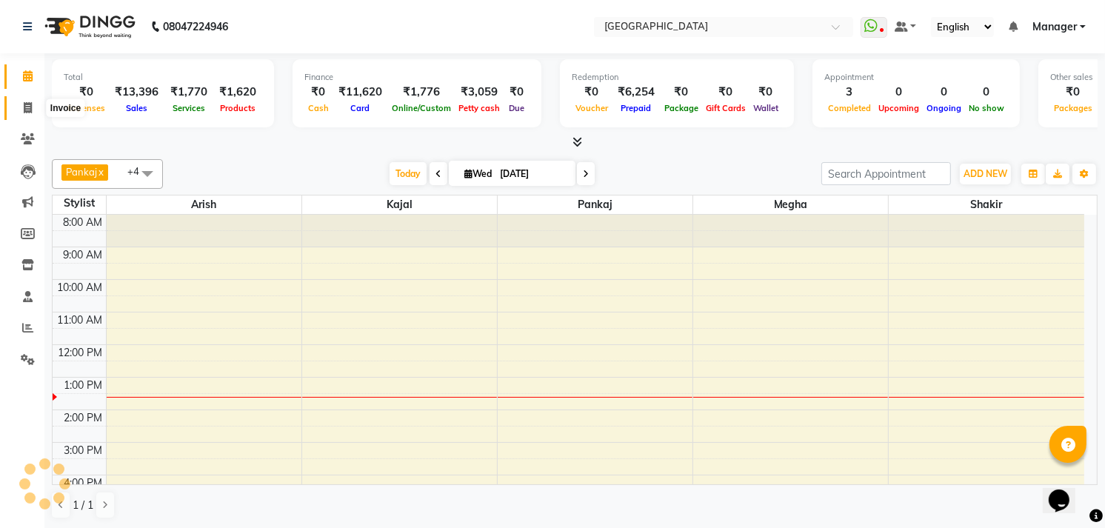
scroll to position [127, 0]
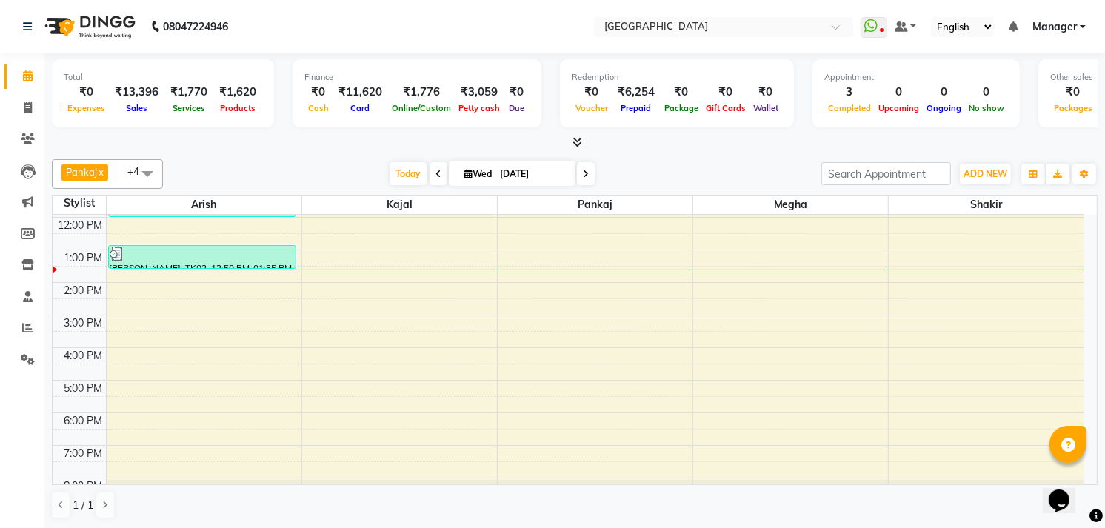
click at [573, 141] on icon at bounding box center [578, 141] width 10 height 11
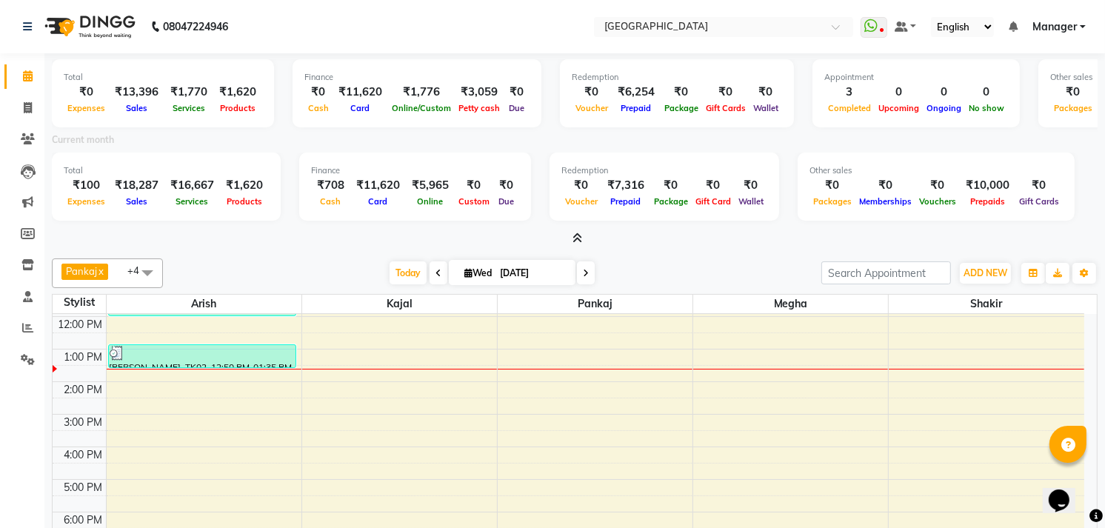
click at [580, 235] on icon at bounding box center [578, 237] width 10 height 11
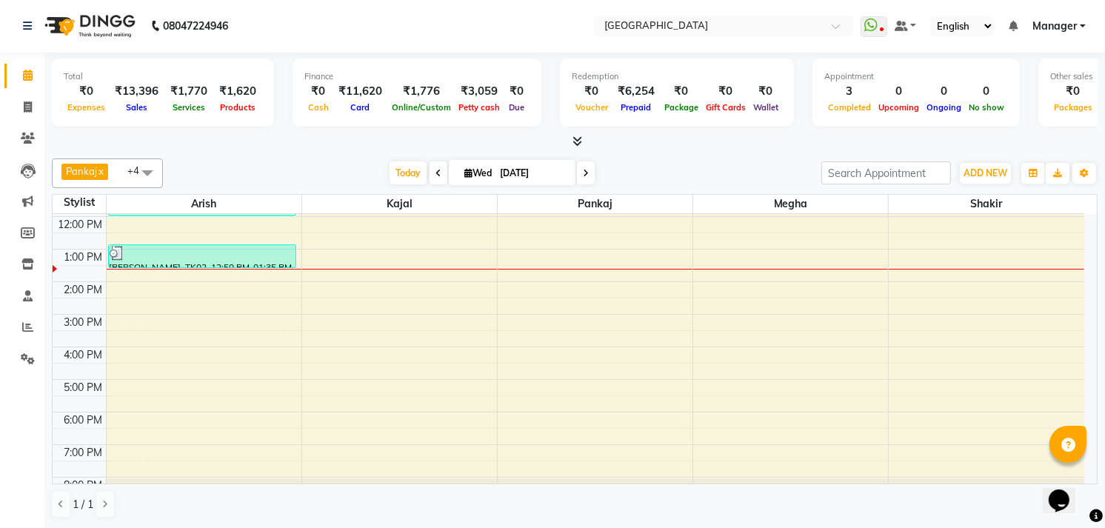
scroll to position [154, 0]
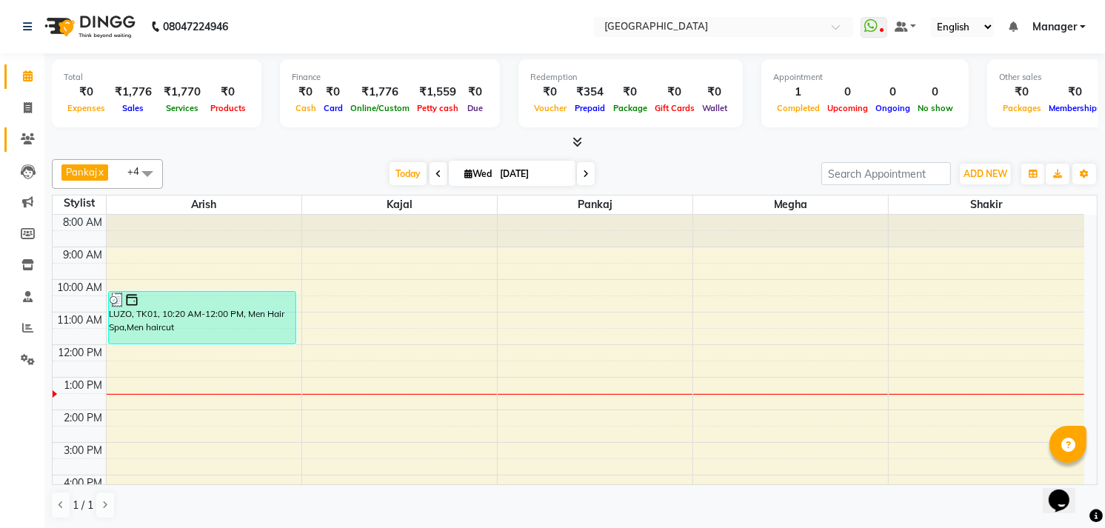
click at [27, 144] on icon at bounding box center [28, 138] width 14 height 11
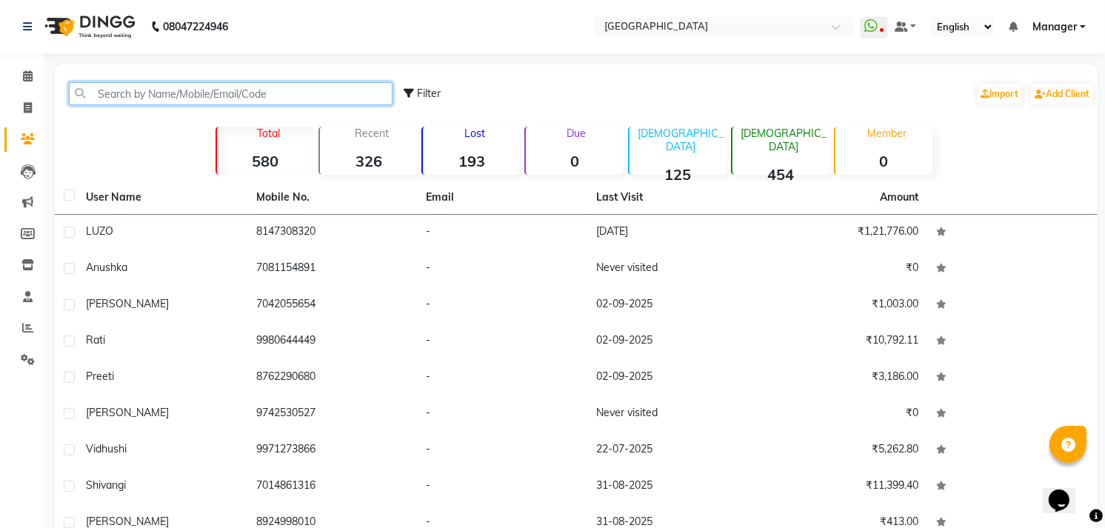
click at [141, 93] on input "text" at bounding box center [231, 93] width 324 height 23
paste input "9972626059"
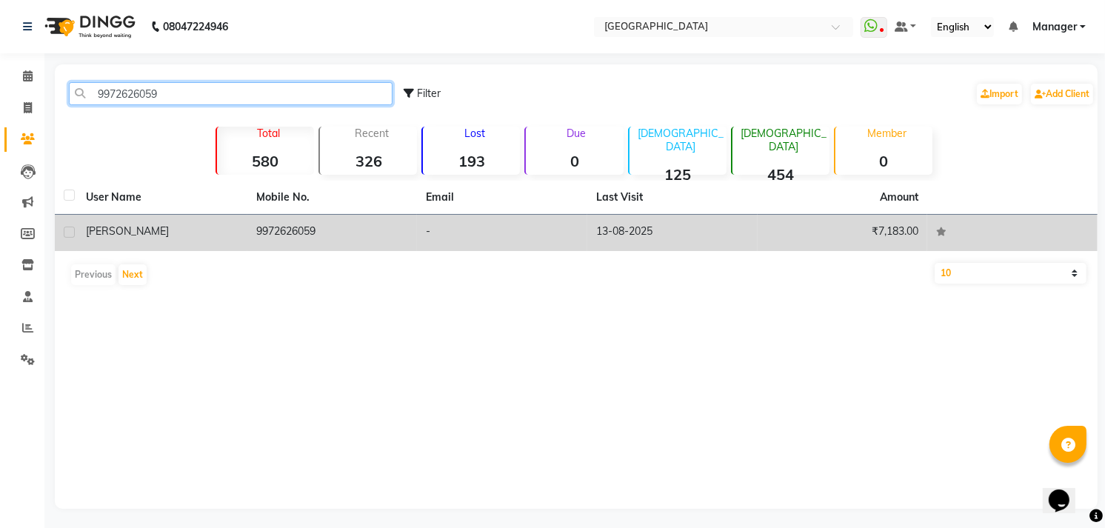
type input "9972626059"
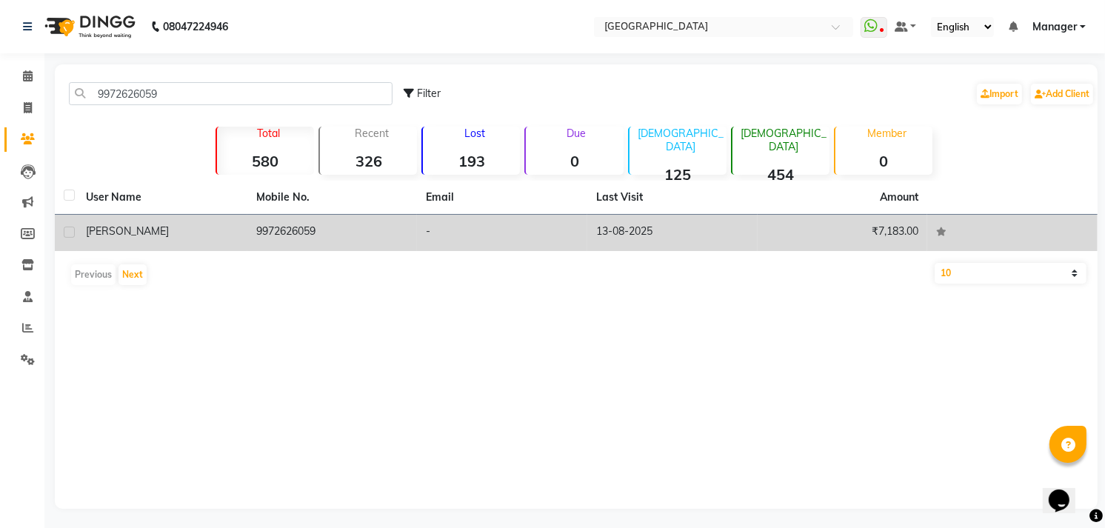
click at [148, 233] on div "[PERSON_NAME]" at bounding box center [162, 232] width 153 height 16
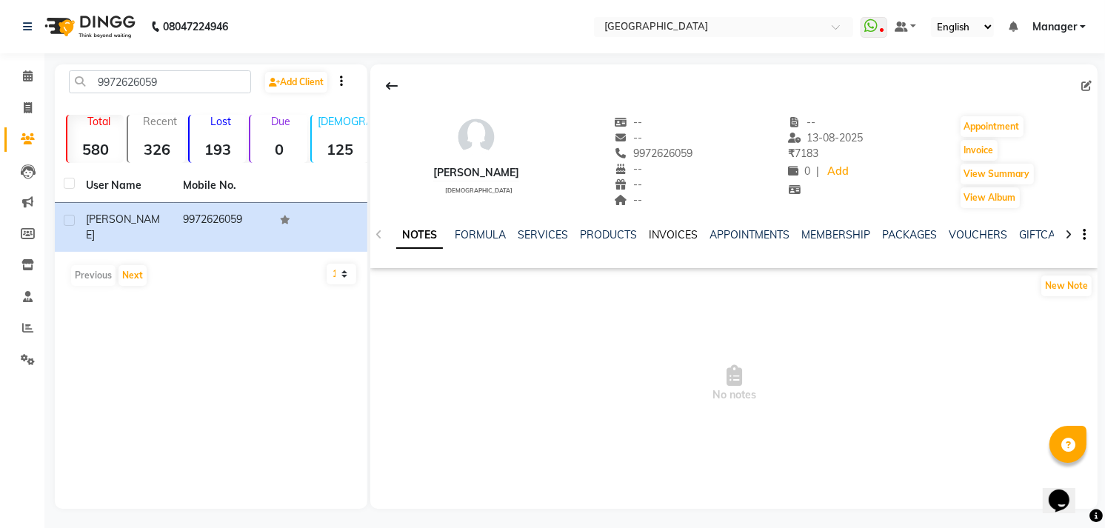
drag, startPoint x: 657, startPoint y: 231, endPoint x: 691, endPoint y: 268, distance: 50.3
click at [659, 231] on link "INVOICES" at bounding box center [673, 234] width 49 height 13
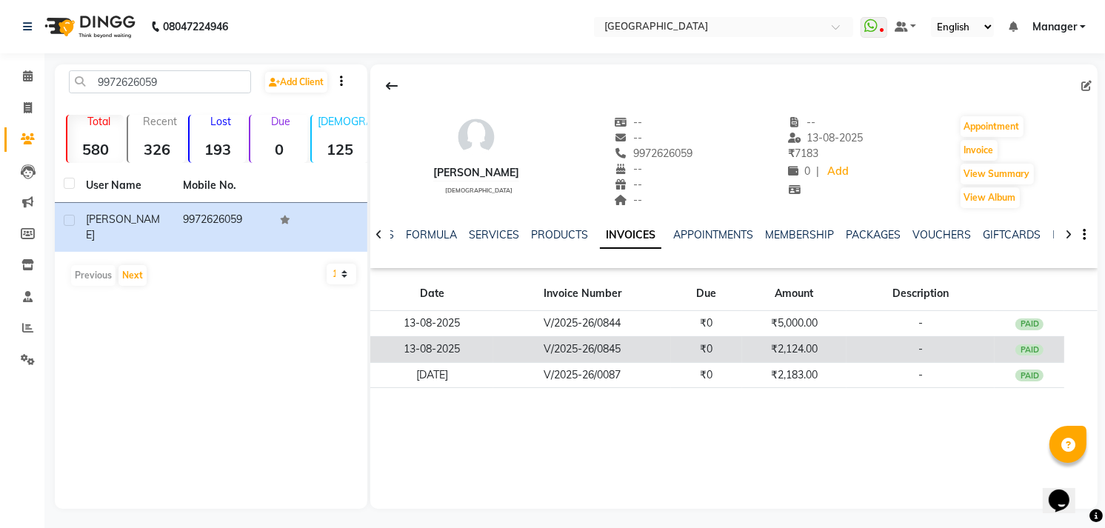
click at [1019, 356] on td "PAID" at bounding box center [1029, 349] width 70 height 26
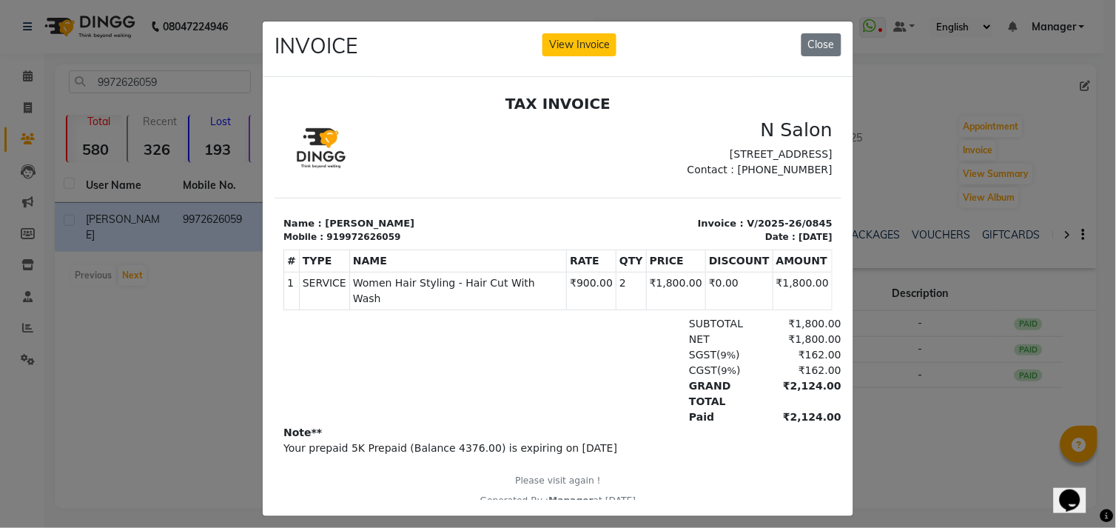
scroll to position [11, 0]
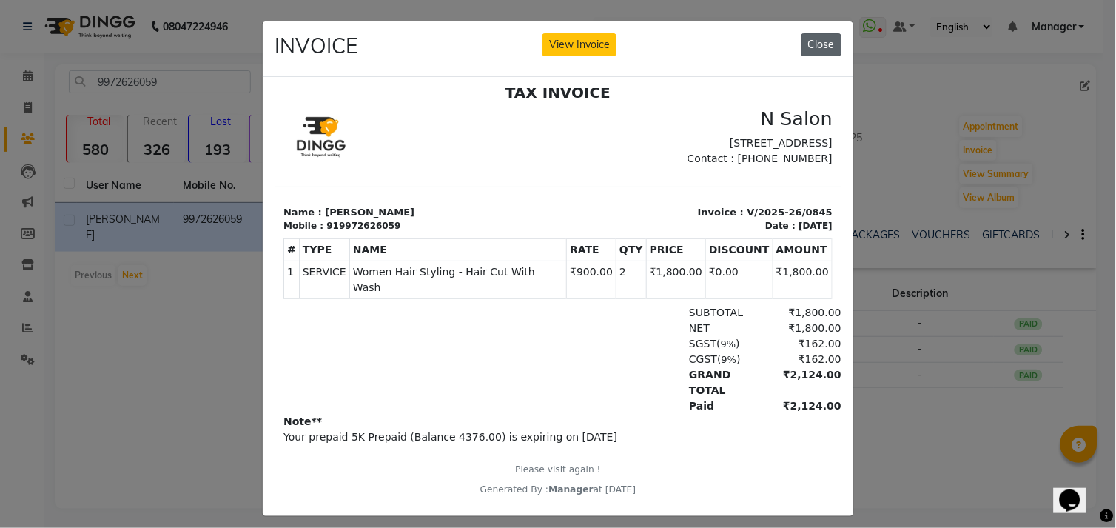
click at [805, 47] on button "Close" at bounding box center [822, 44] width 40 height 23
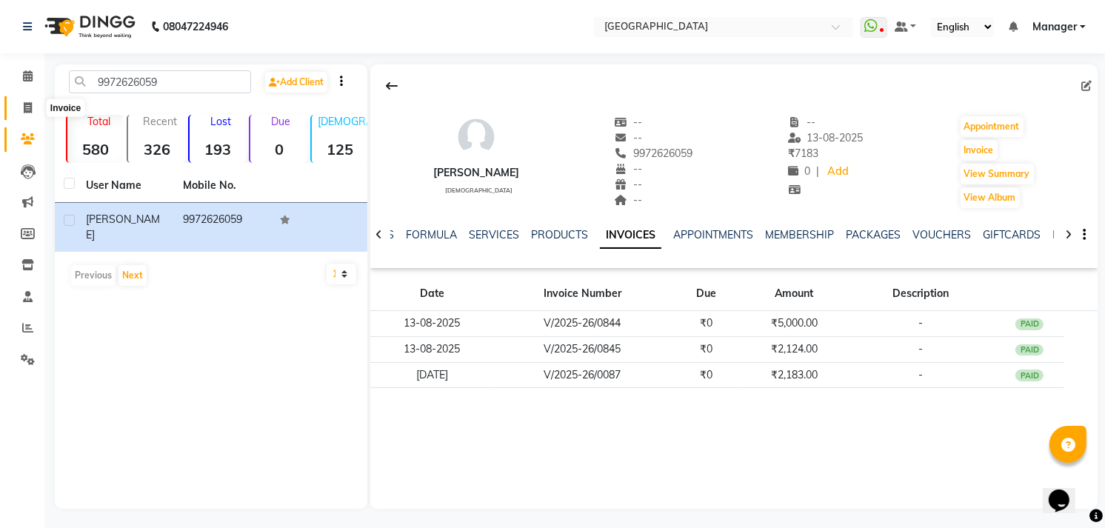
click at [30, 113] on icon at bounding box center [28, 107] width 8 height 11
select select "service"
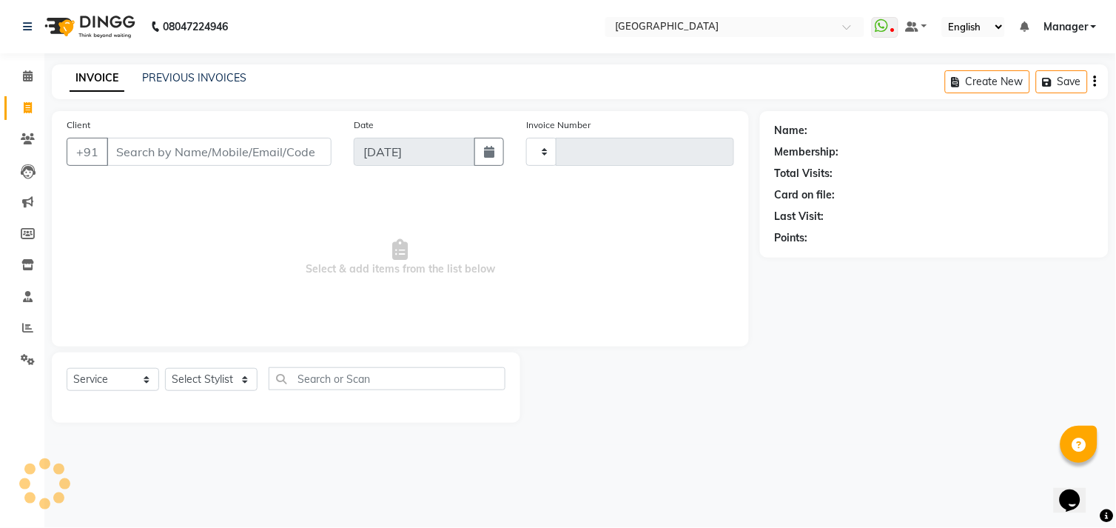
type input "1000"
select select "7871"
